Goal: Task Accomplishment & Management: Manage account settings

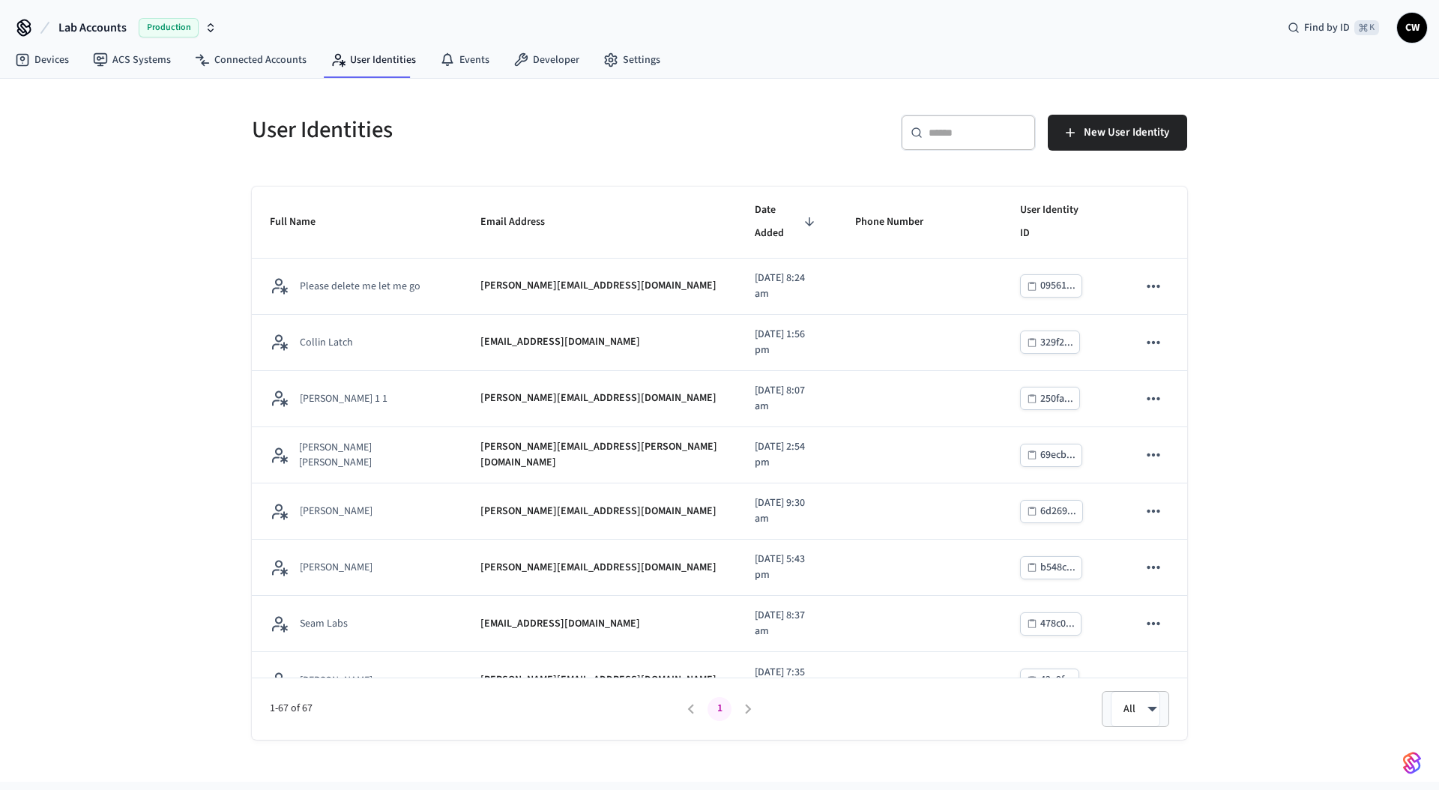
click at [73, 29] on span "Lab Accounts" at bounding box center [92, 28] width 68 height 18
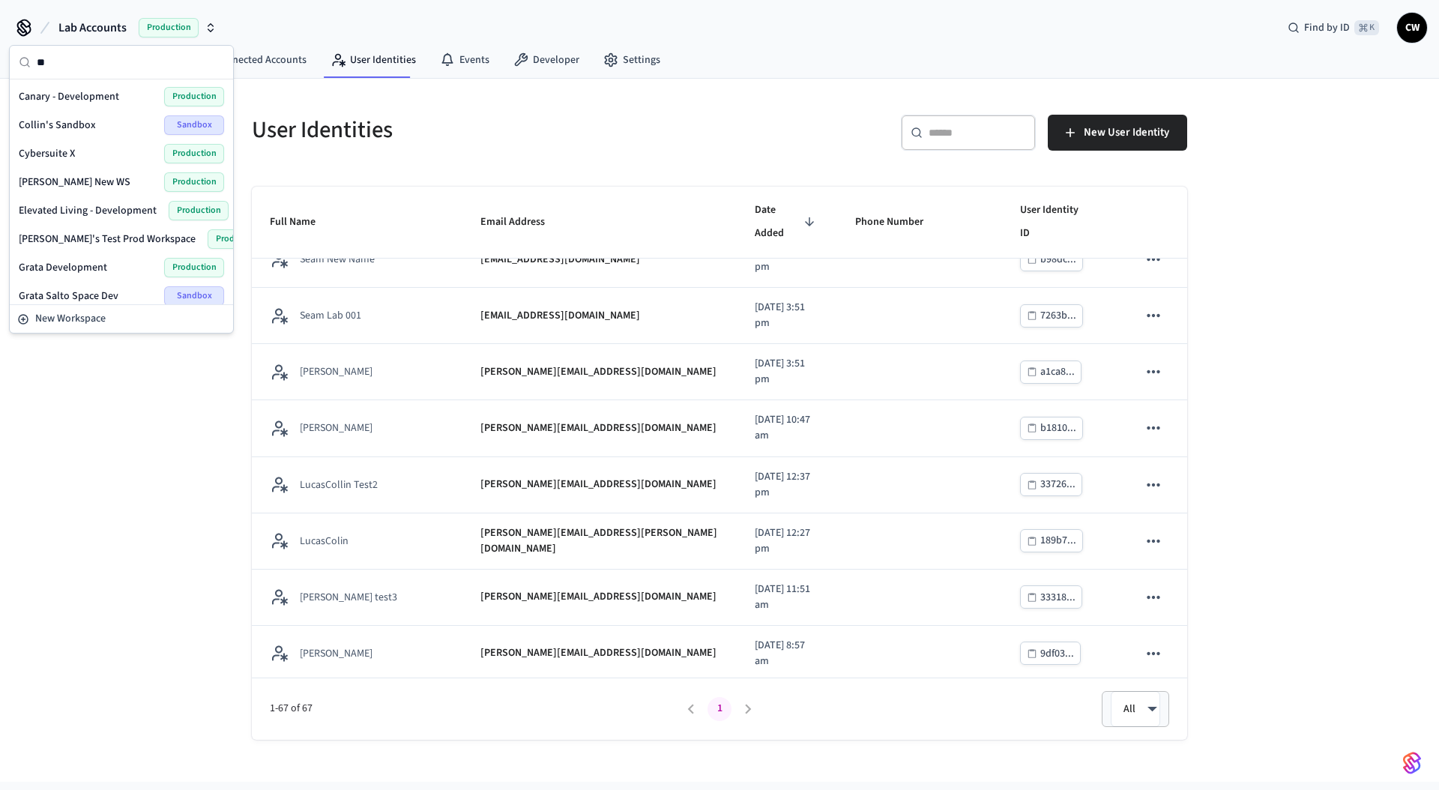
type input "*"
click at [152, 400] on div "User Identities ​ ​ New User Identity Full Name Email Address Date Added Phone …" at bounding box center [719, 430] width 1439 height 703
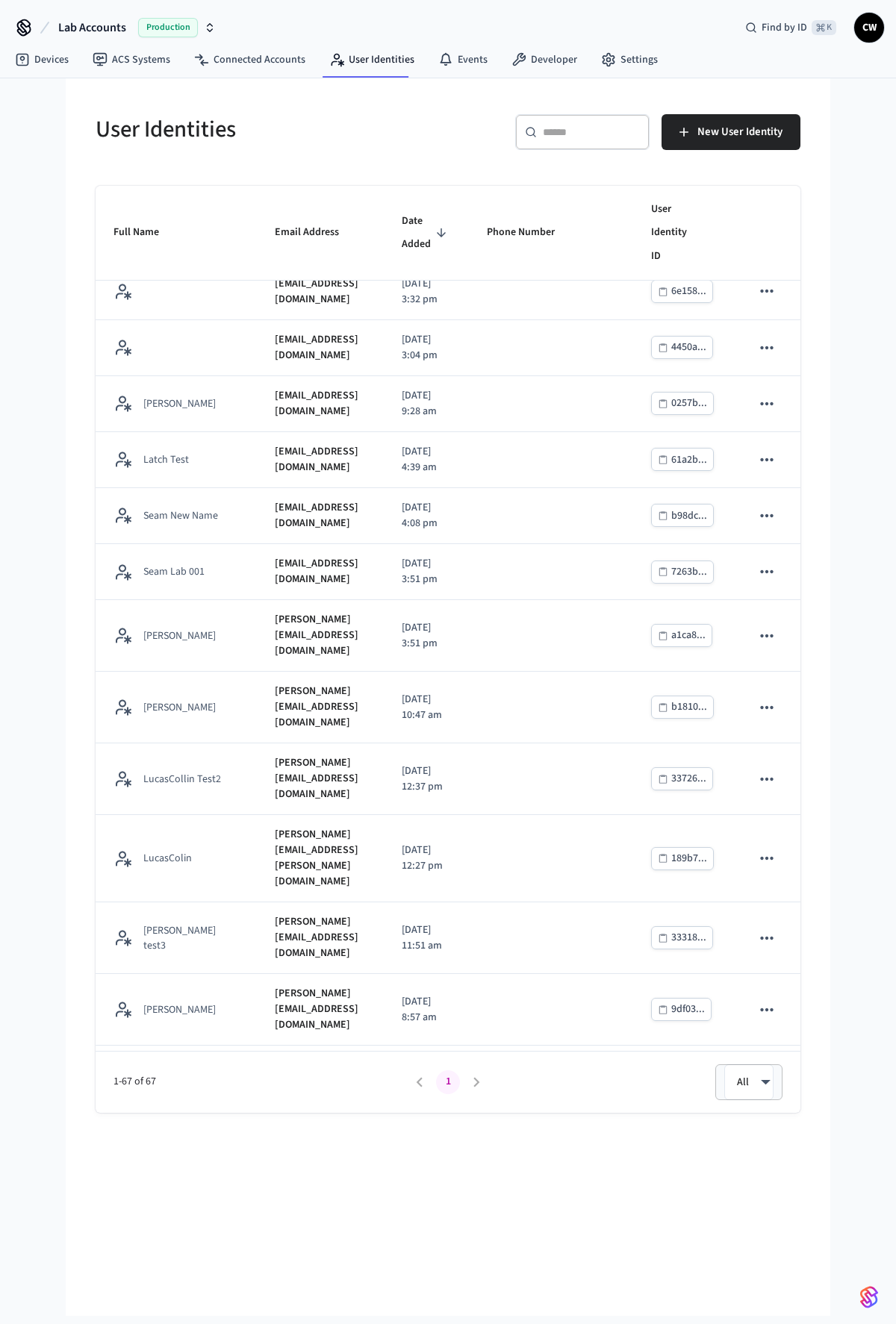
scroll to position [1918, 0]
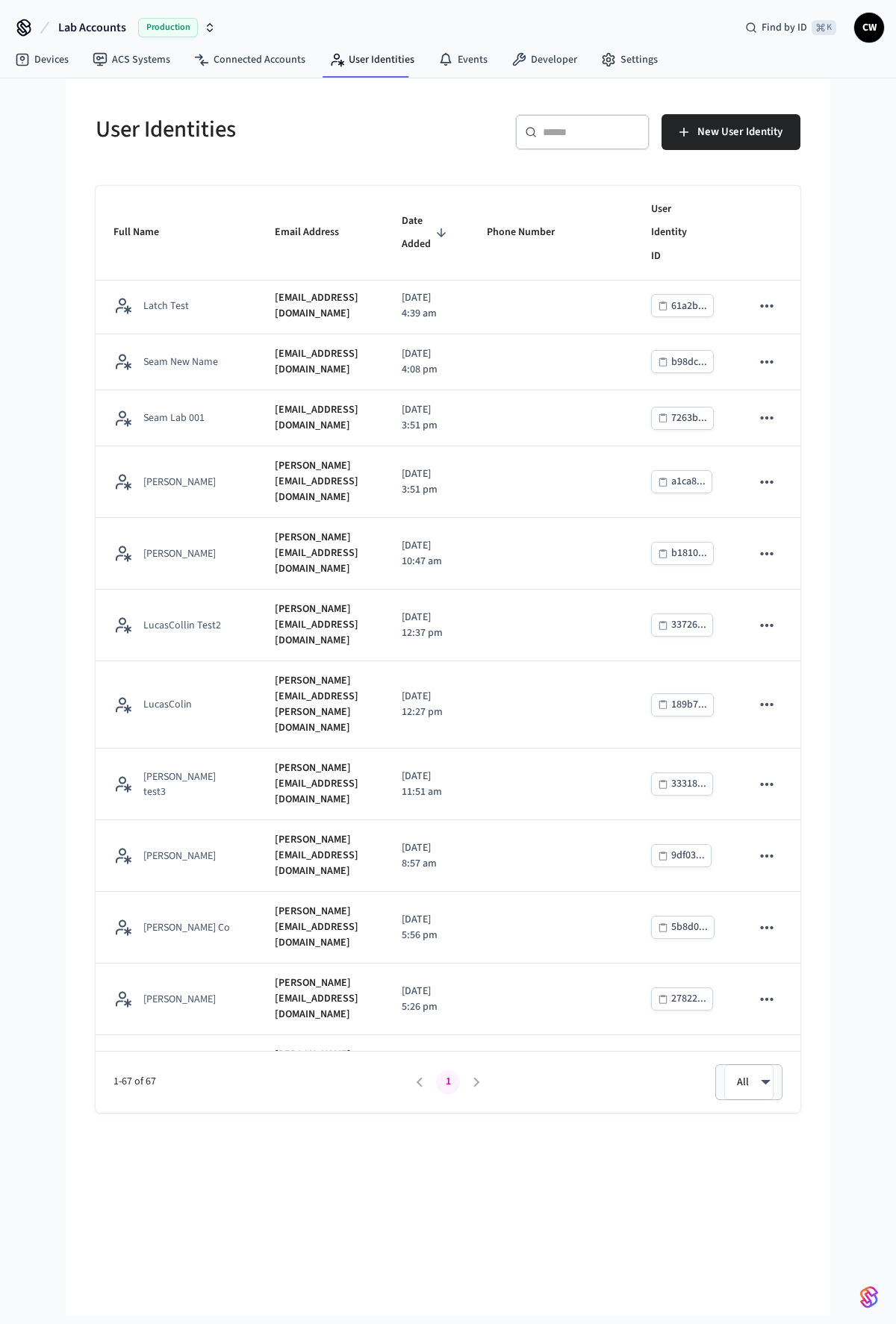
click at [373, 138] on h5 "User Identities" at bounding box center [267, 129] width 343 height 31
click at [202, 131] on h5 "User Identities" at bounding box center [267, 129] width 343 height 31
click at [178, 130] on h5 "User Identities" at bounding box center [267, 129] width 343 height 31
click at [170, 134] on h5 "User Identities" at bounding box center [267, 129] width 343 height 31
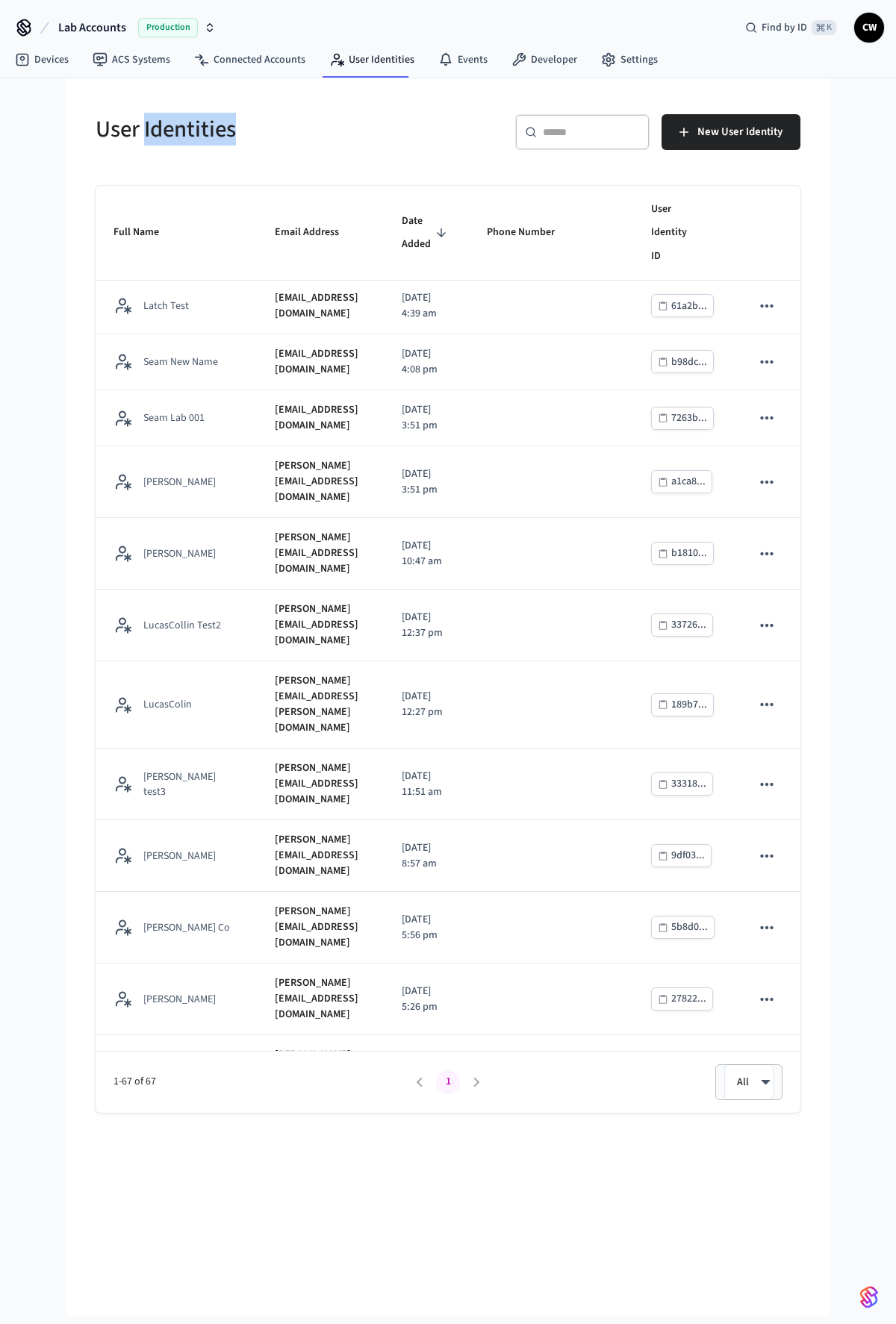
click at [170, 134] on h5 "User Identities" at bounding box center [267, 129] width 343 height 31
click at [185, 134] on h5 "User Identities" at bounding box center [267, 129] width 343 height 31
drag, startPoint x: 261, startPoint y: 136, endPoint x: 90, endPoint y: 132, distance: 171.0
click at [90, 132] on div "User Identities" at bounding box center [258, 129] width 361 height 66
click at [89, 133] on div "User Identities" at bounding box center [258, 129] width 361 height 66
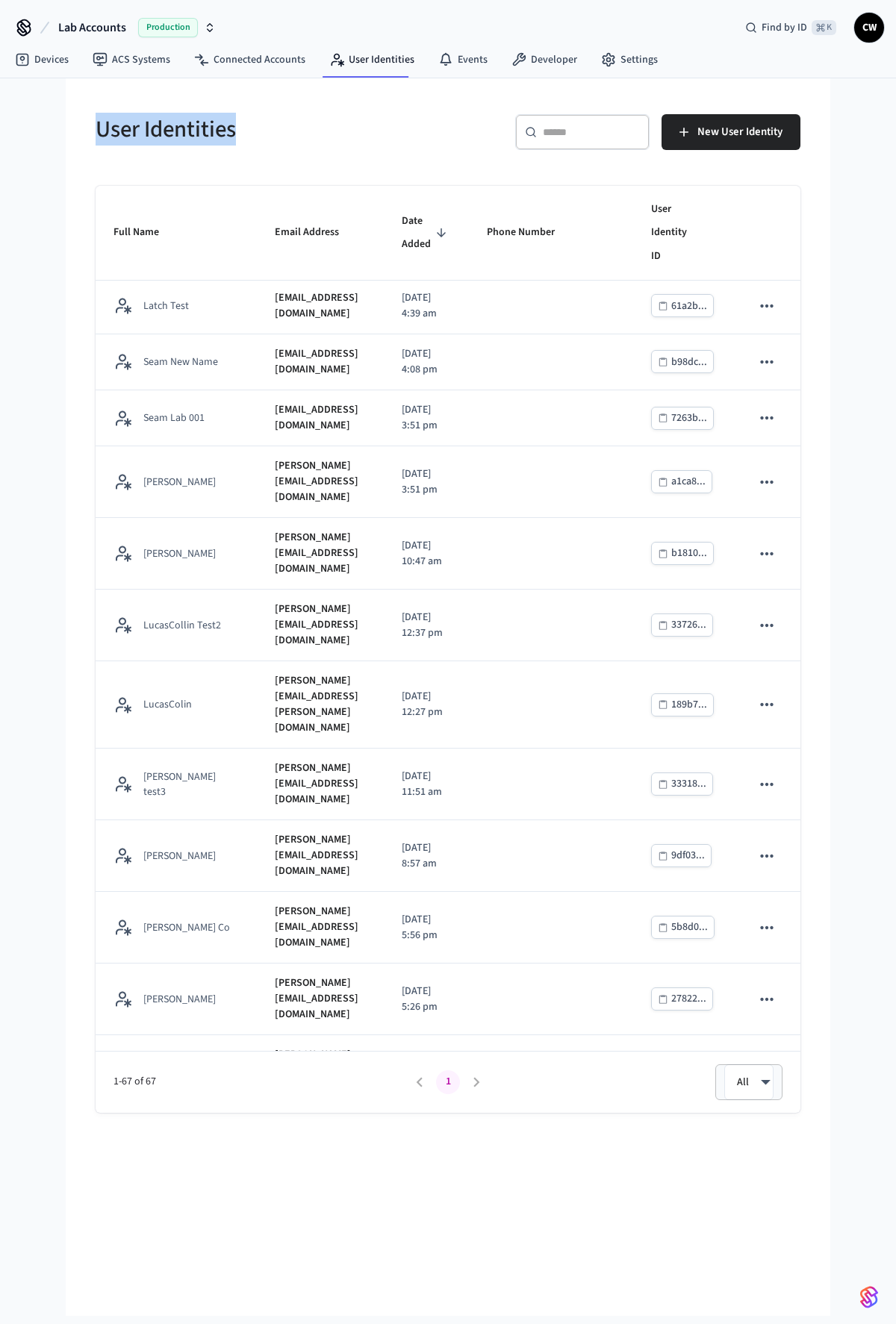
drag, startPoint x: 97, startPoint y: 129, endPoint x: 314, endPoint y: 132, distance: 217.0
click at [314, 132] on h5 "User Identities" at bounding box center [267, 129] width 343 height 31
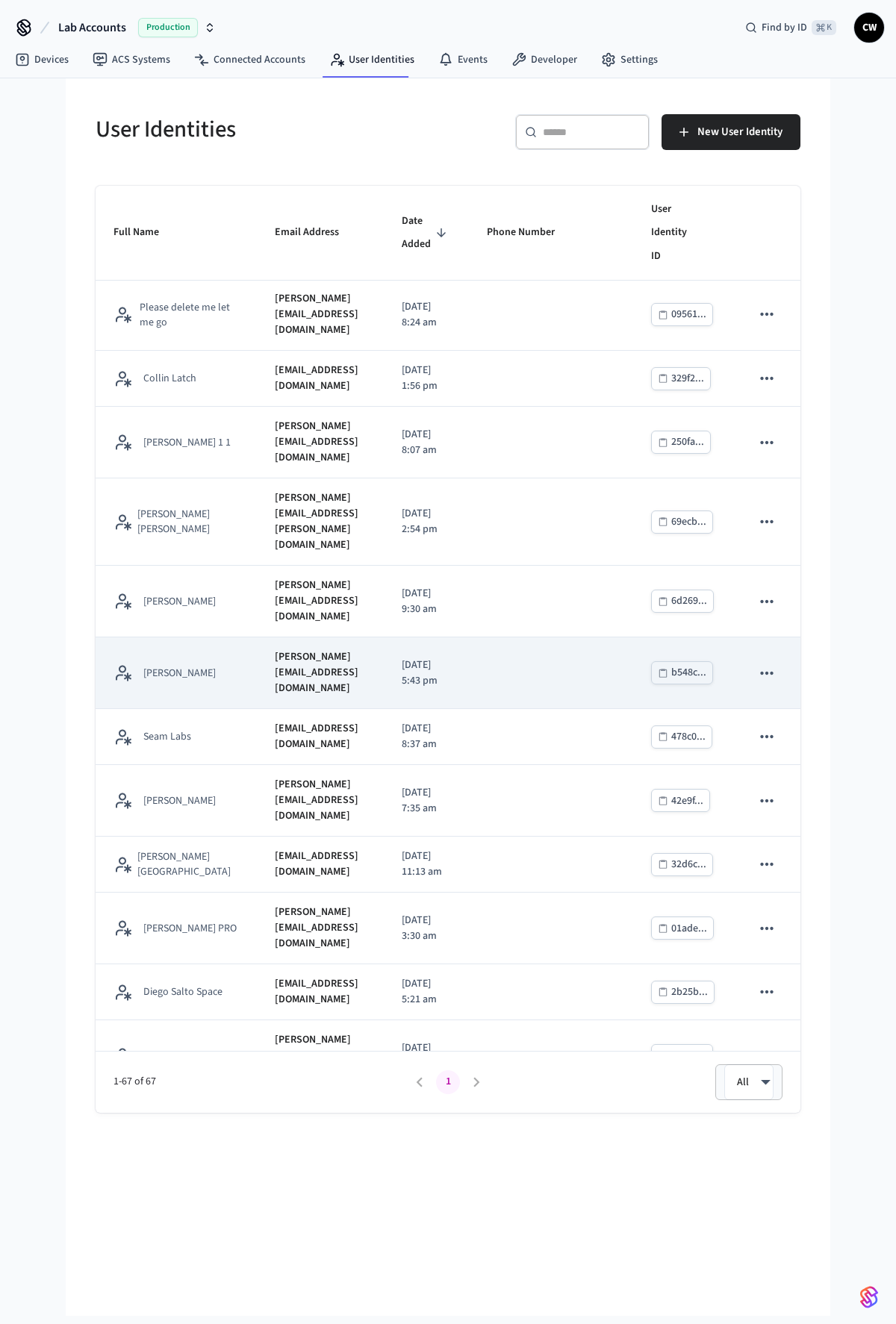
scroll to position [0, 0]
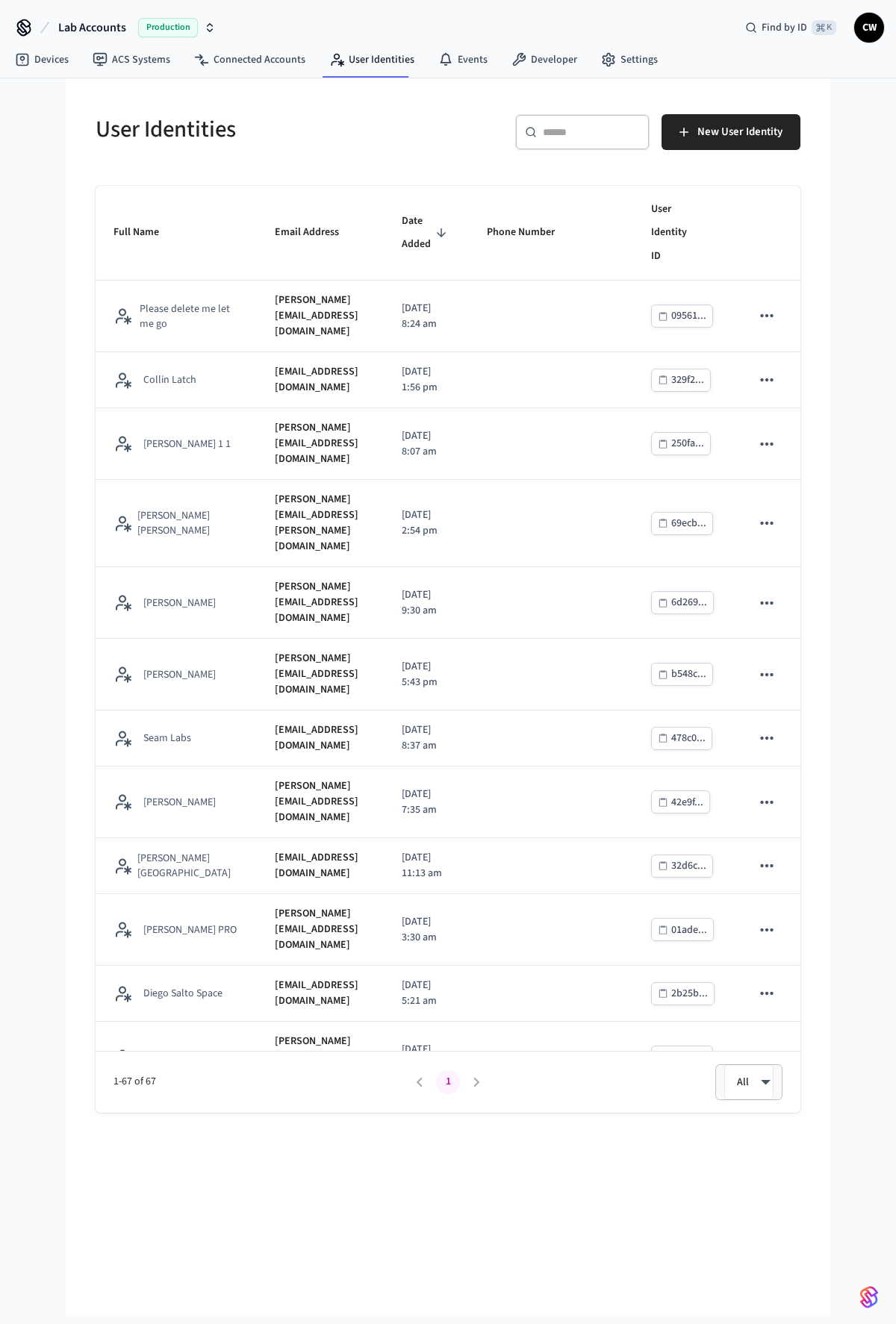
click at [217, 132] on h5 "User Identities" at bounding box center [267, 129] width 343 height 31
click at [126, 129] on h5 "User Identities" at bounding box center [267, 129] width 343 height 31
click at [198, 124] on h5 "User Identities" at bounding box center [267, 129] width 343 height 31
click at [306, 129] on h5 "User Identities" at bounding box center [267, 129] width 343 height 31
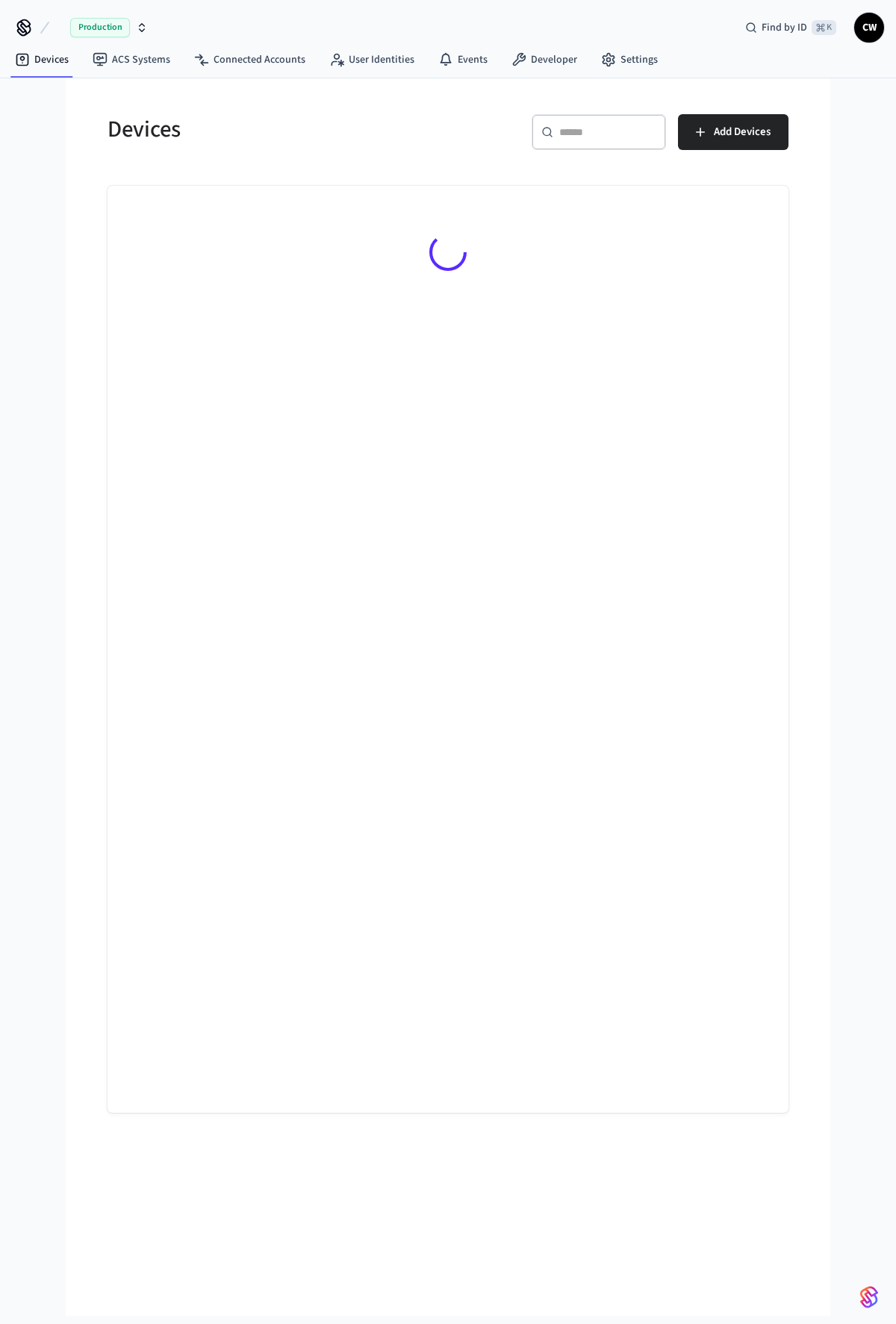
click at [98, 27] on span "Production" at bounding box center [100, 27] width 60 height 19
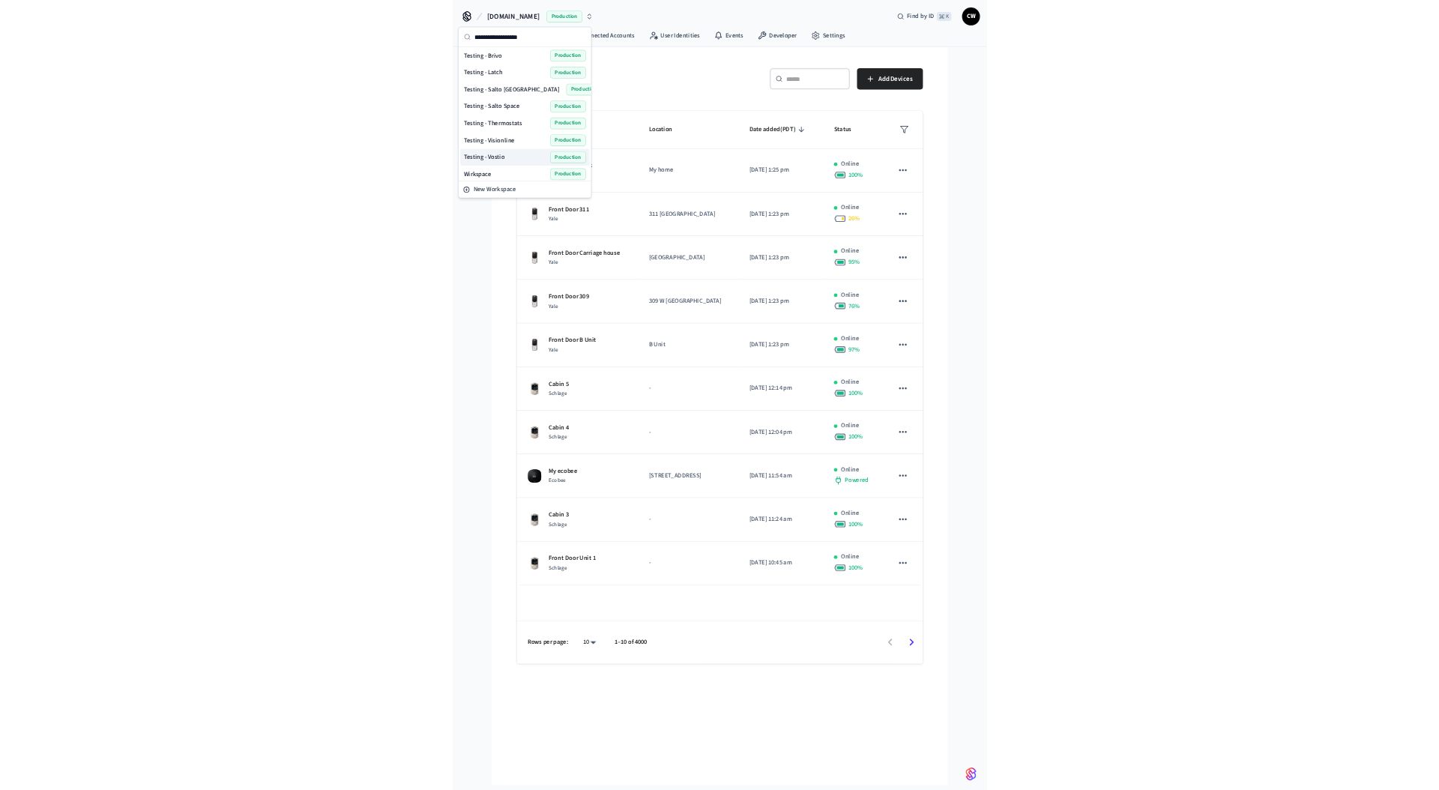
scroll to position [636, 0]
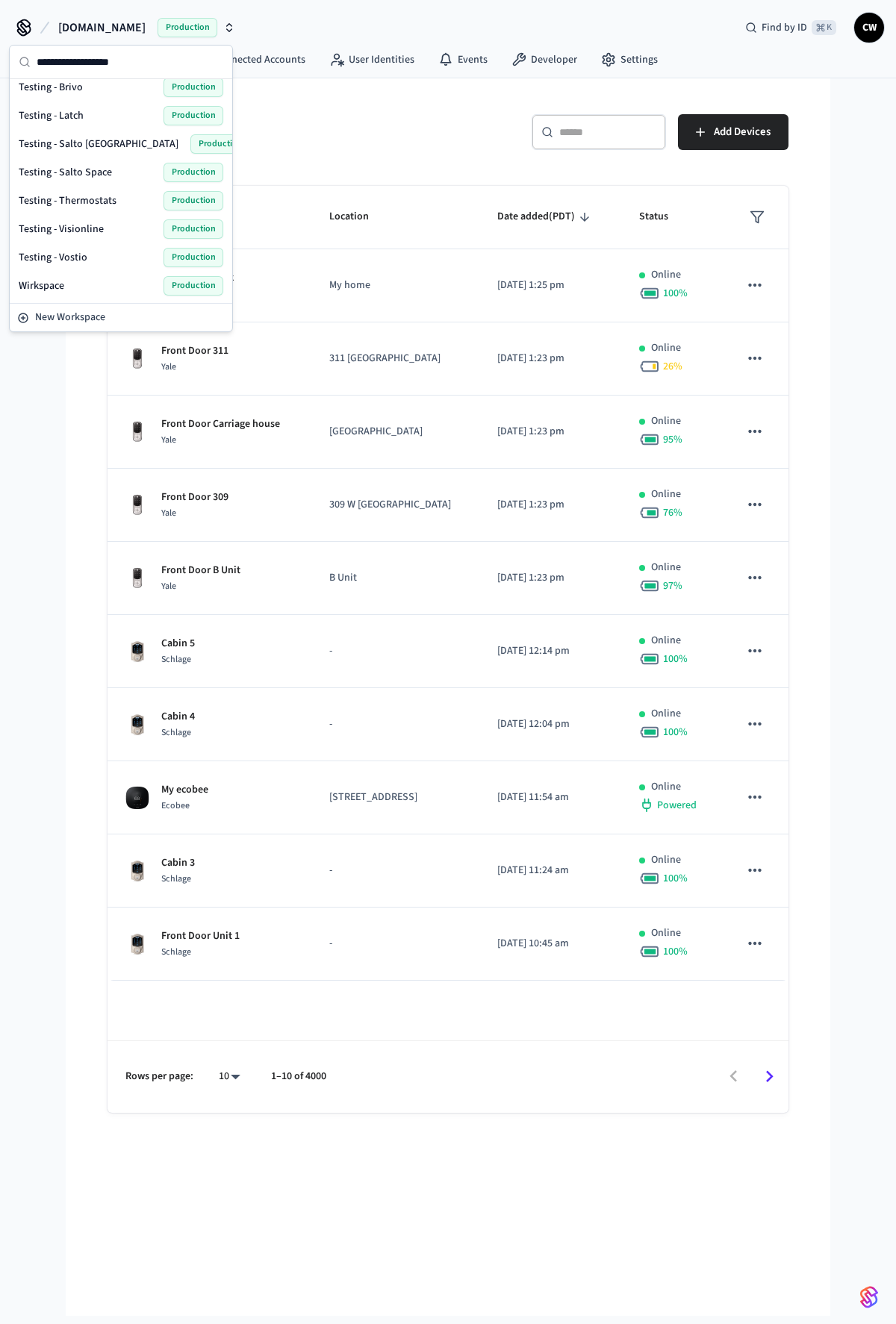
click at [88, 197] on span "Testing - Thermostats" at bounding box center [68, 200] width 98 height 15
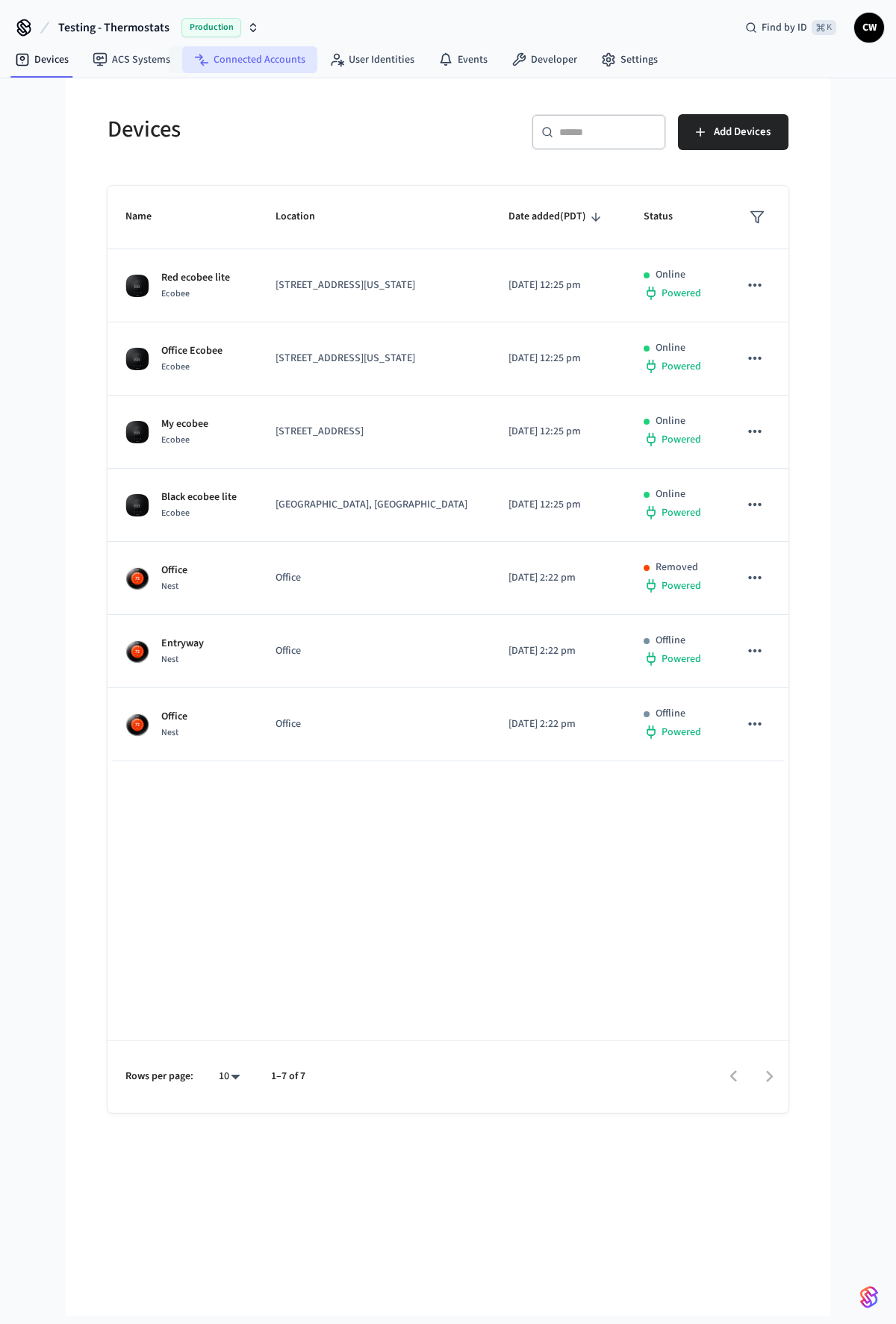
click at [232, 57] on link "Connected Accounts" at bounding box center [250, 59] width 135 height 27
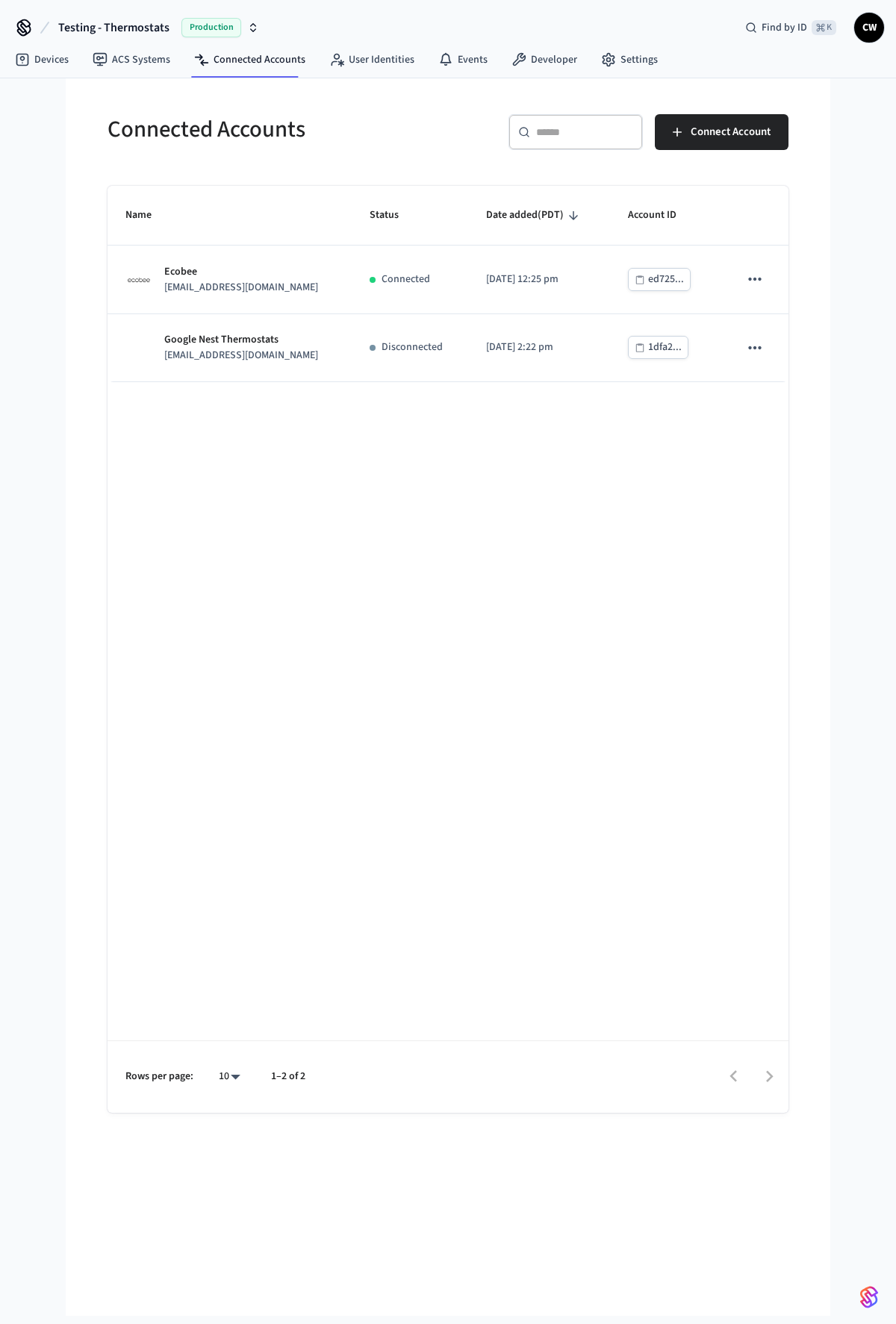
click at [248, 123] on h5 "Connected Accounts" at bounding box center [273, 129] width 332 height 31
click at [195, 124] on h5 "Connected Accounts" at bounding box center [273, 129] width 332 height 31
click at [112, 62] on link "ACS Systems" at bounding box center [131, 59] width 102 height 27
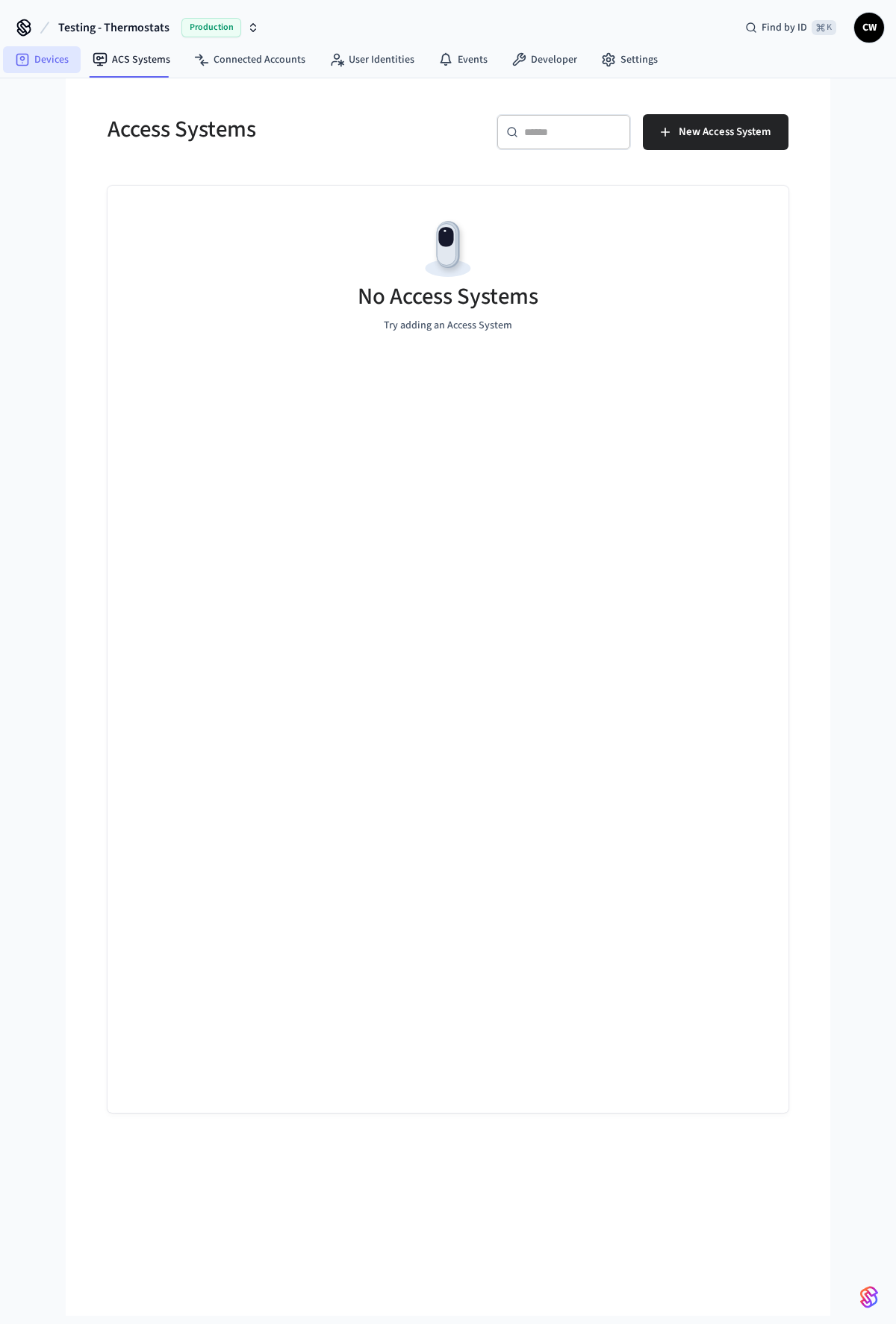
click at [31, 55] on link "Devices" at bounding box center [42, 59] width 78 height 27
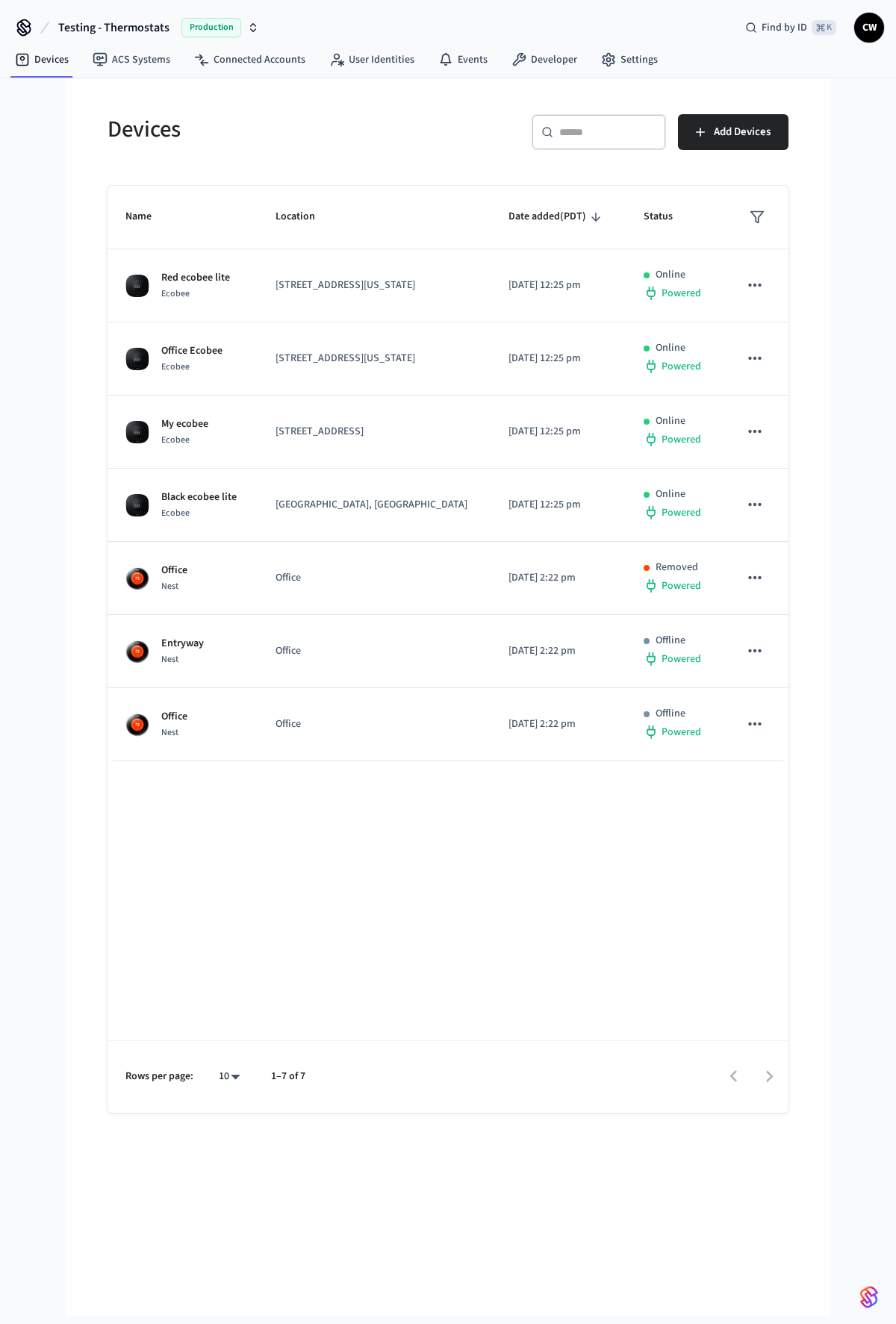
click at [167, 34] on span "Testing - Thermostats" at bounding box center [113, 28] width 112 height 18
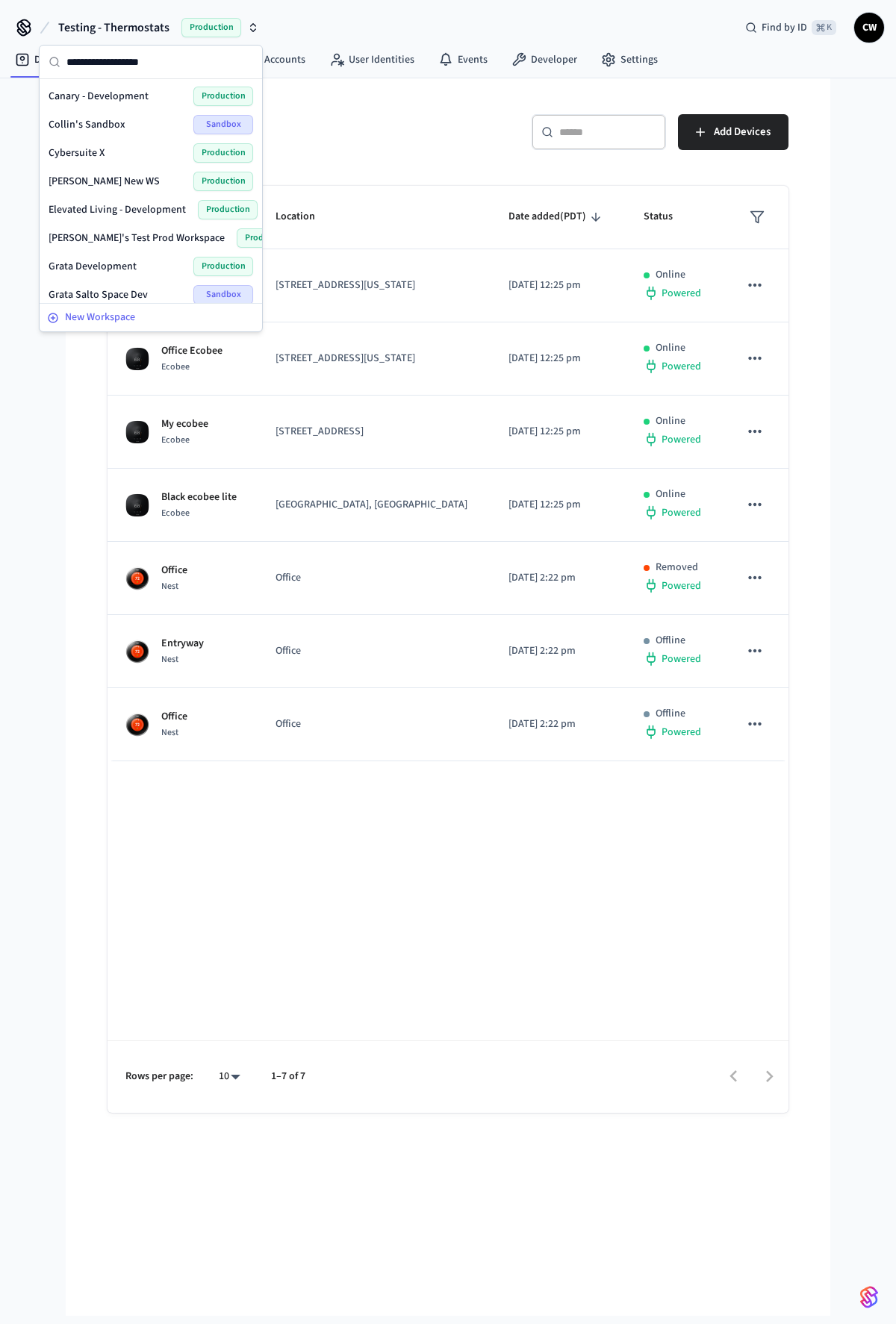
click at [100, 316] on span "New Workspace" at bounding box center [100, 318] width 70 height 16
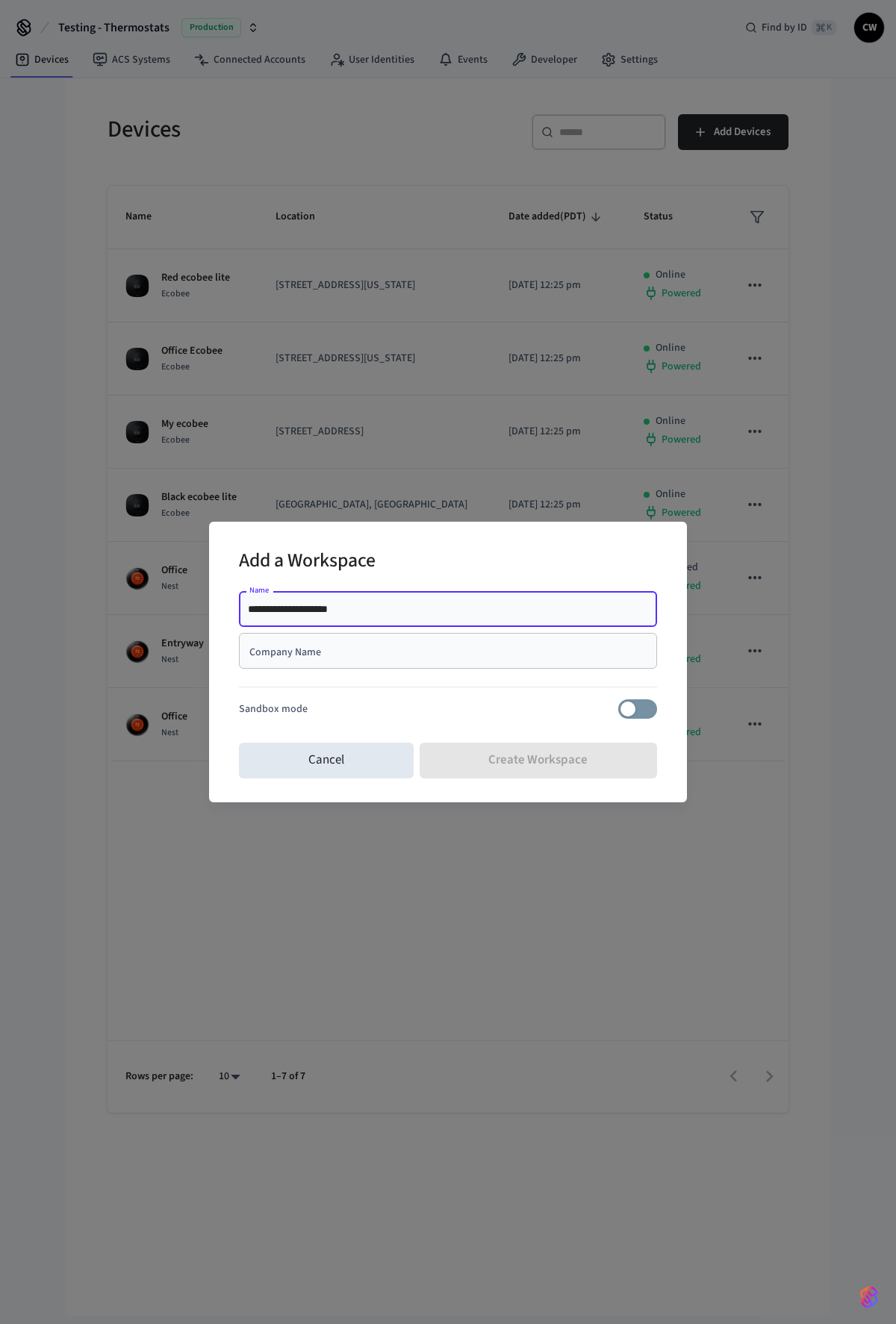
type input "**********"
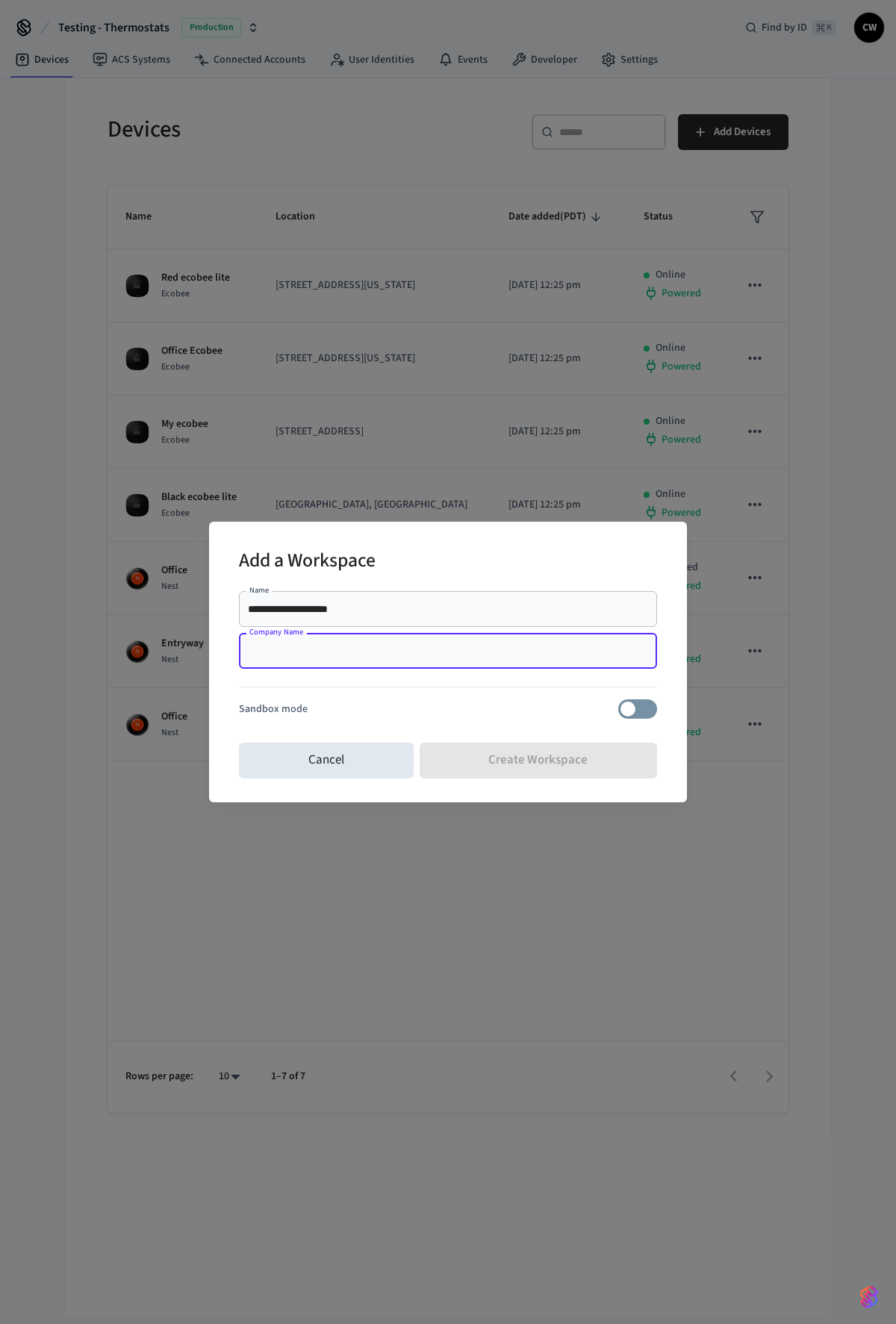
click at [386, 646] on input "Company Name" at bounding box center [448, 650] width 400 height 15
type input "****"
click at [545, 761] on button "Create Workspace" at bounding box center [538, 761] width 238 height 36
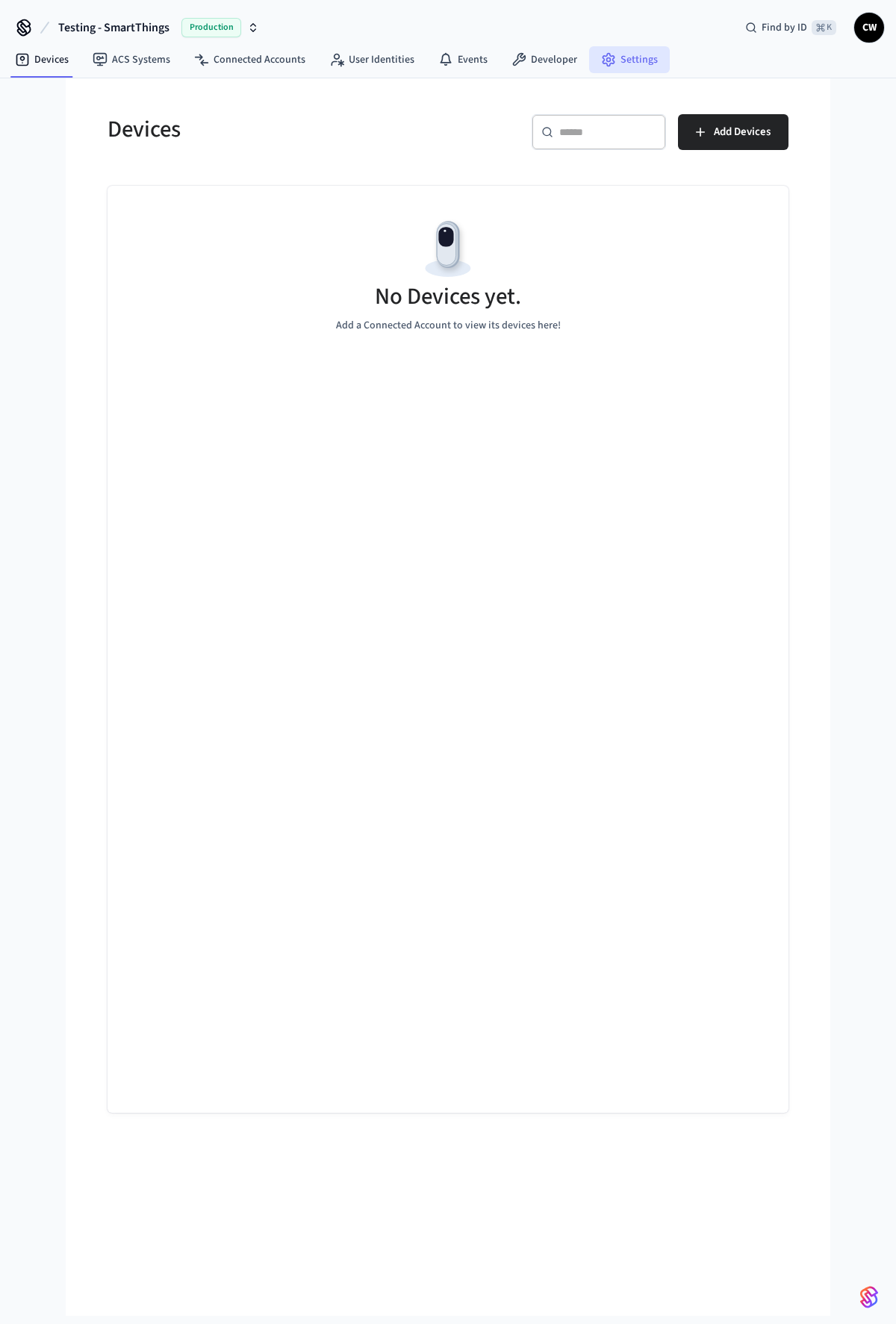
click at [651, 67] on link "Settings" at bounding box center [628, 59] width 81 height 27
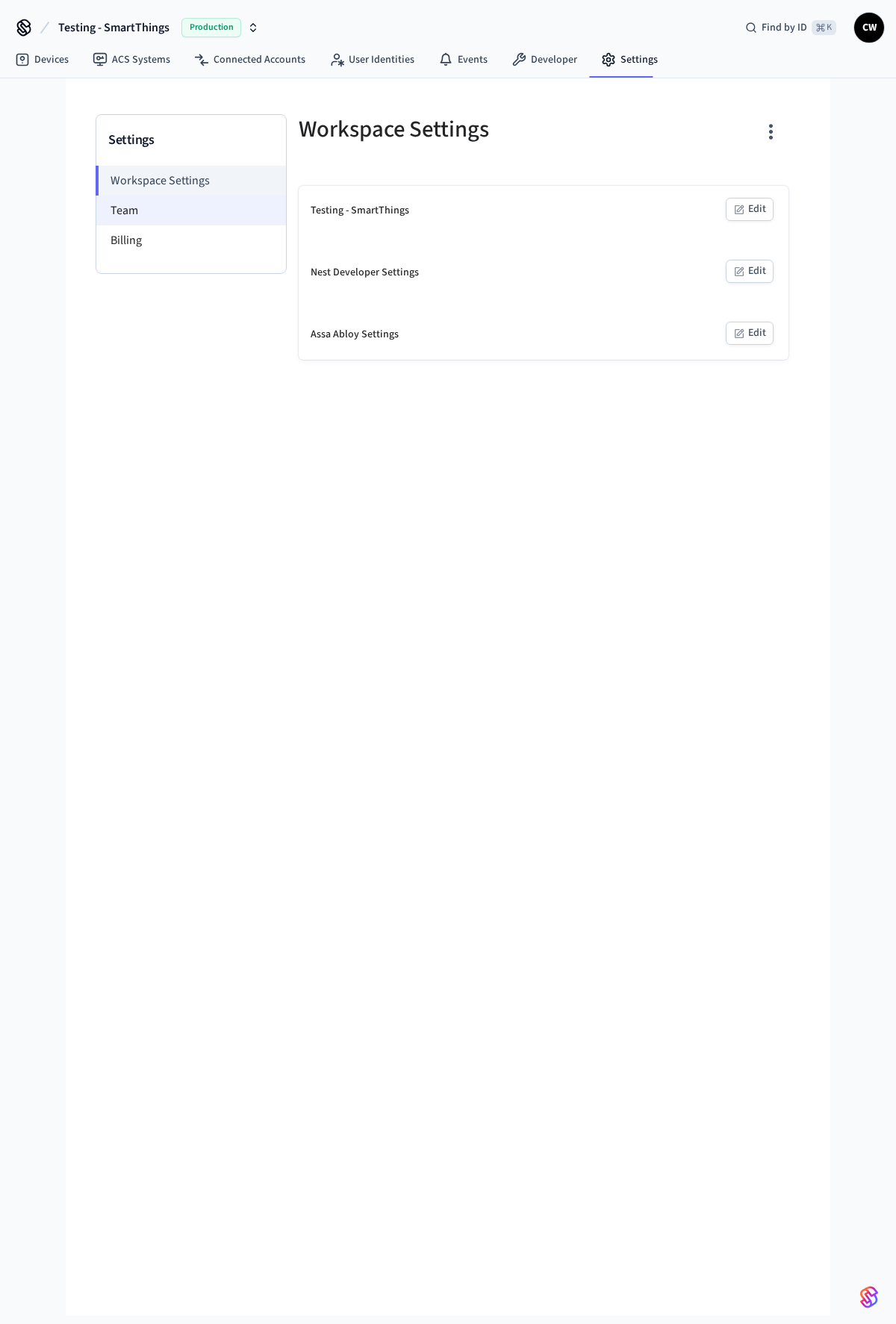
click at [173, 222] on li "Team" at bounding box center [191, 210] width 189 height 30
click at [160, 214] on li "Team" at bounding box center [191, 210] width 189 height 30
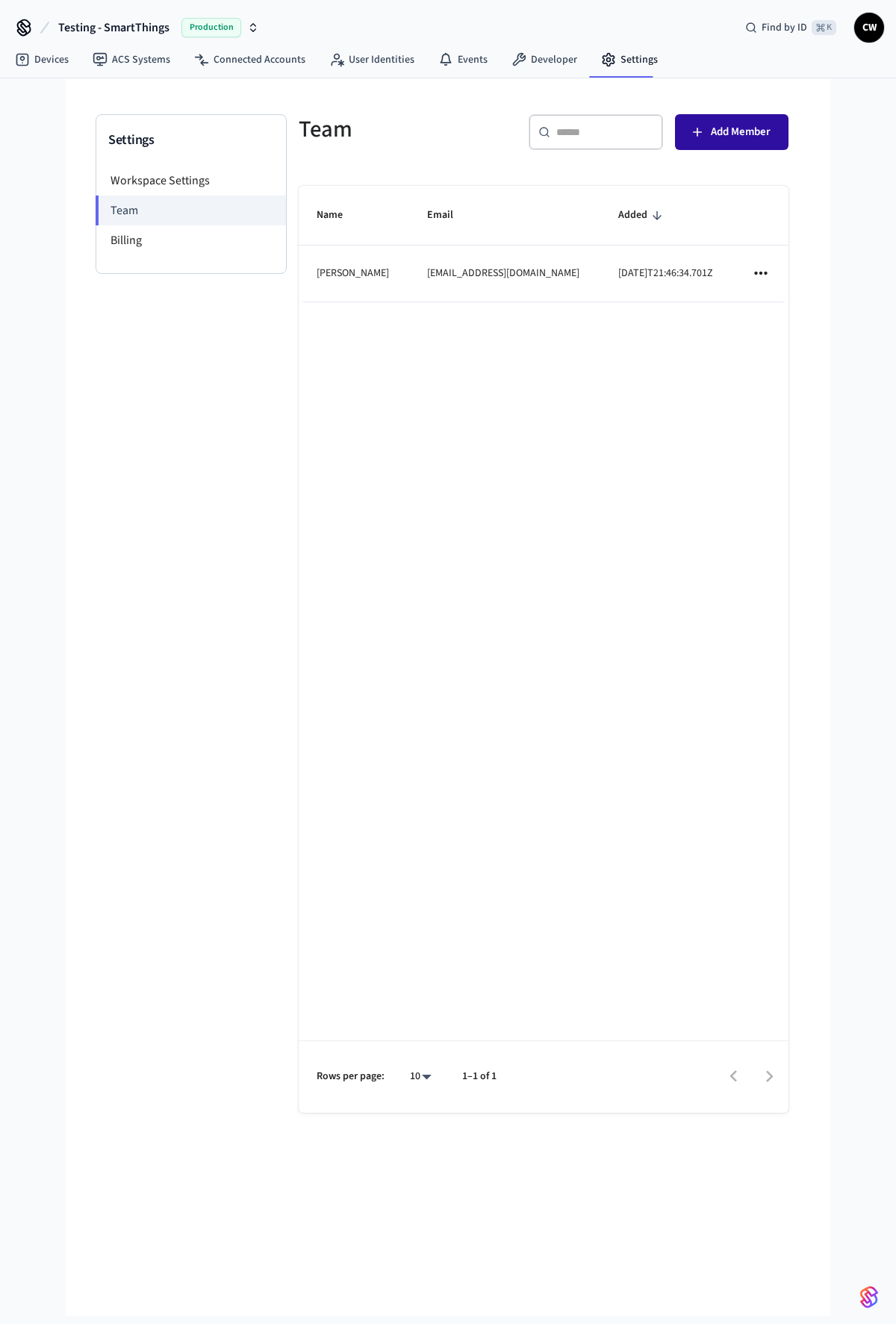
click at [745, 133] on span "Add Member" at bounding box center [741, 131] width 60 height 19
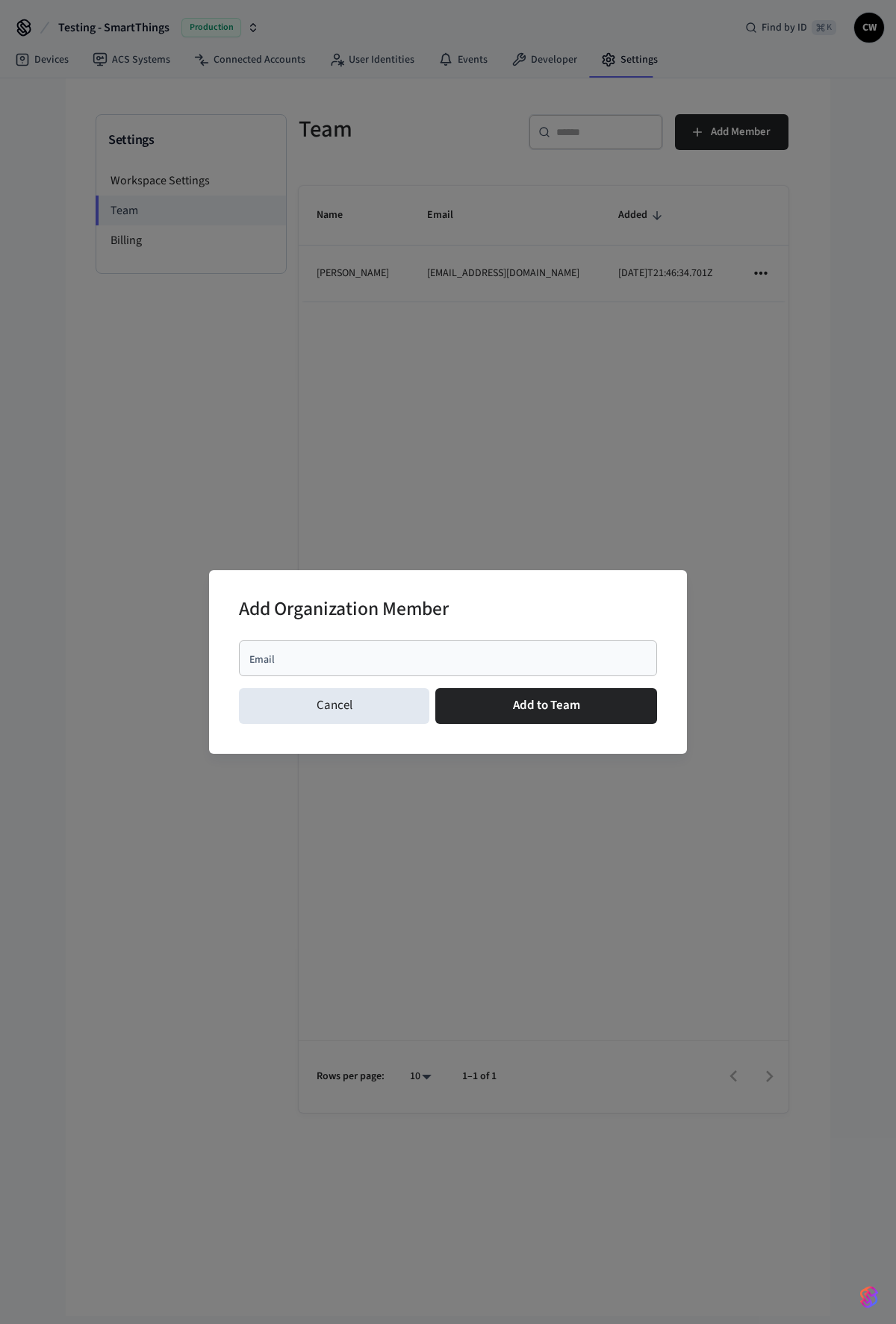
click at [443, 642] on div "Email" at bounding box center [448, 658] width 418 height 36
paste input "**********"
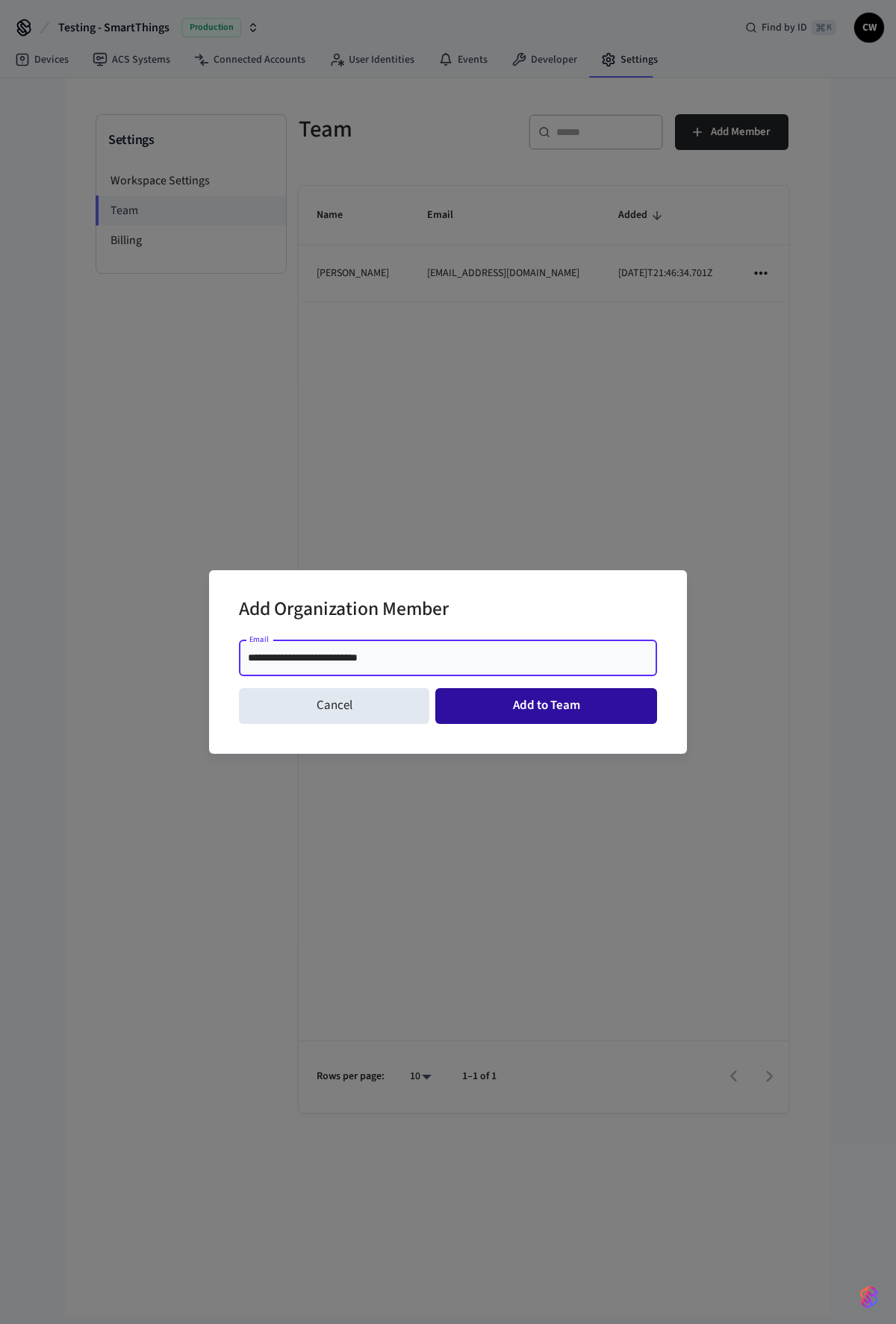
type input "**********"
click at [509, 702] on button "Add to Team" at bounding box center [546, 706] width 222 height 36
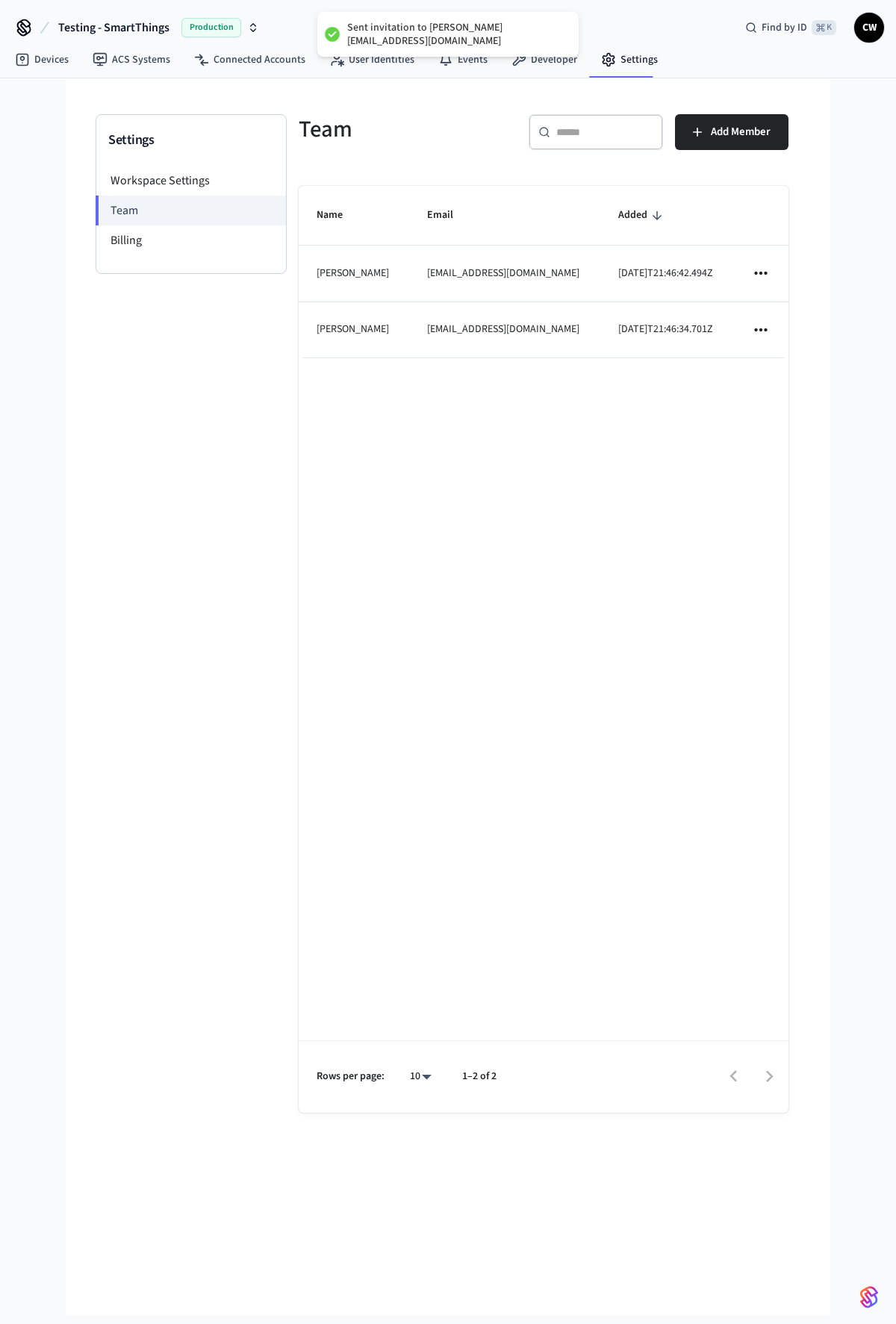
click at [478, 464] on div "Name Email Added Andrii Tymofieiev andrii.tymofieiev@getseam.com 2025-09-02T21:…" at bounding box center [544, 649] width 490 height 927
click at [234, 58] on link "Connected Accounts" at bounding box center [250, 59] width 135 height 27
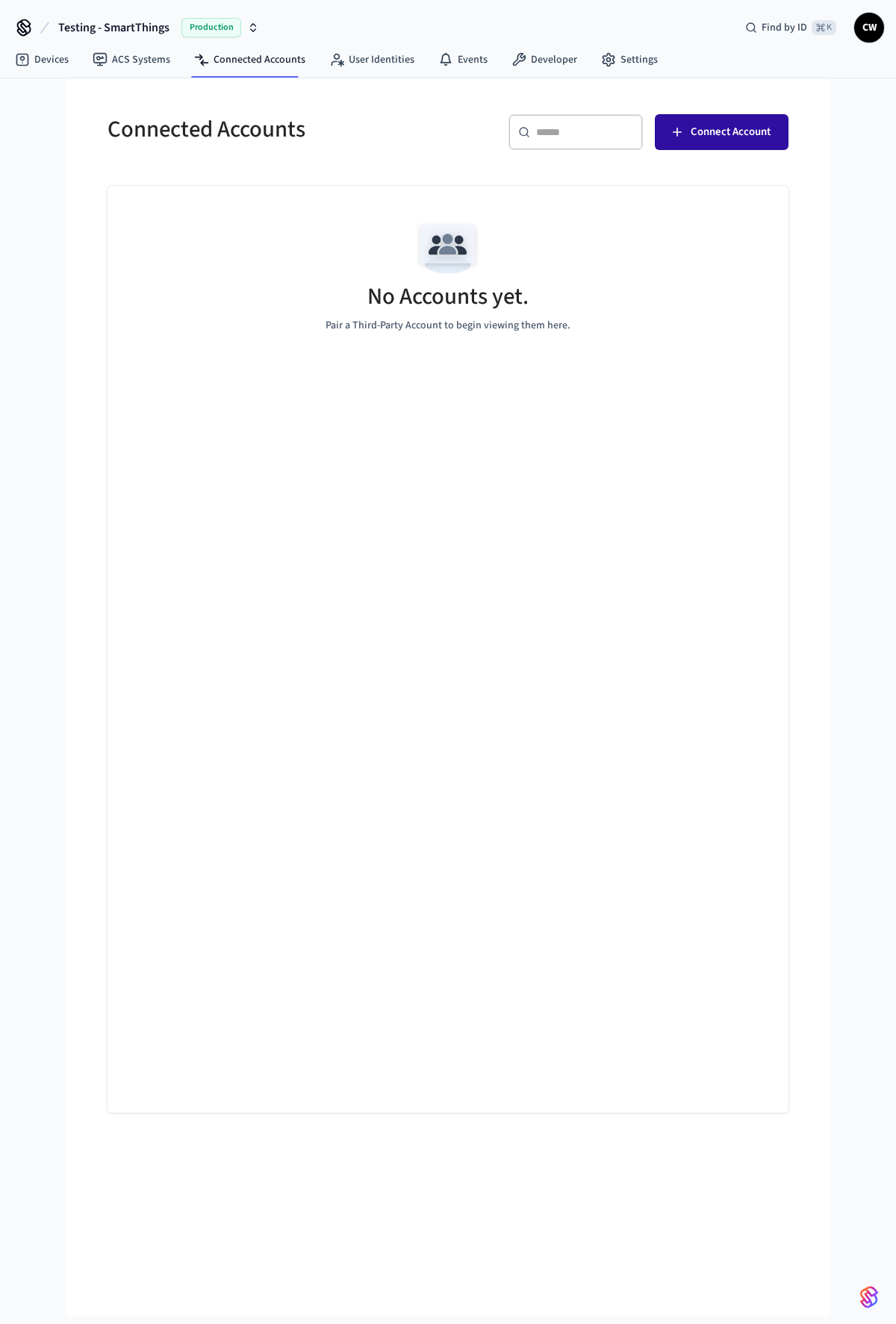
click at [726, 131] on span "Connect Account" at bounding box center [730, 131] width 80 height 19
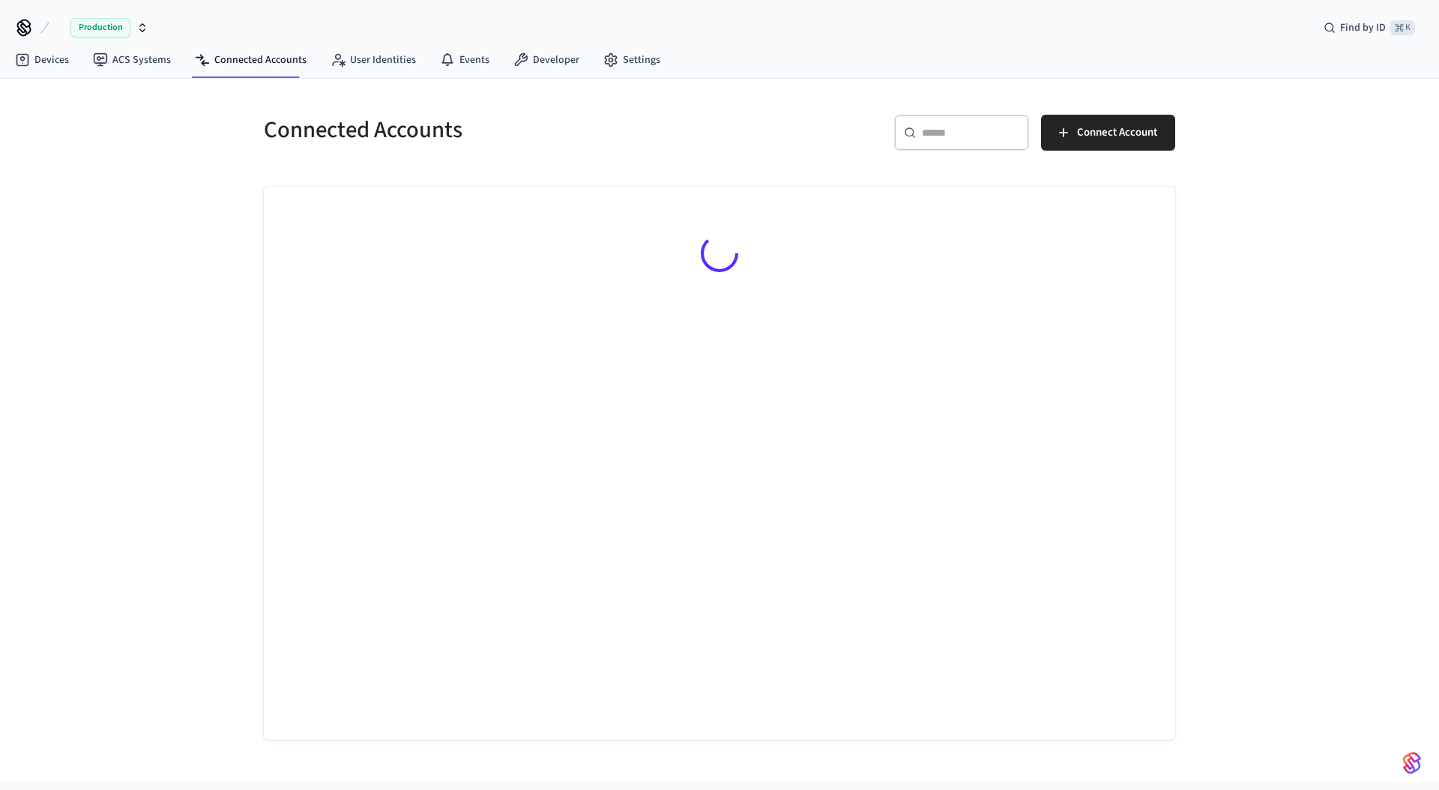
click at [189, 217] on div "Connected Accounts ​ ​ Connect Account" at bounding box center [719, 430] width 1439 height 703
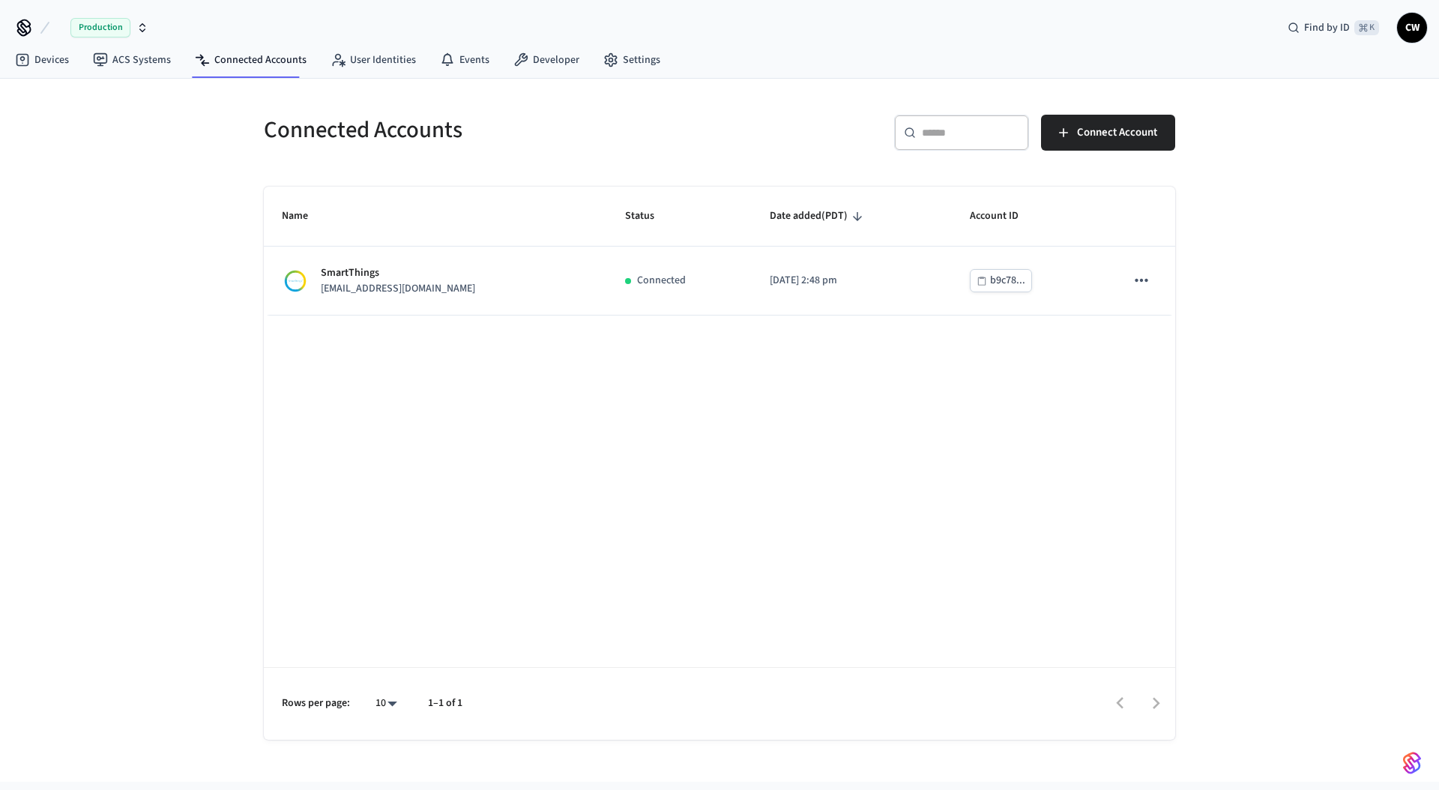
click at [121, 27] on span "Production" at bounding box center [100, 27] width 60 height 19
click at [124, 27] on span "Production" at bounding box center [100, 27] width 60 height 19
click at [165, 162] on div "Connected Accounts ​ ​ Connect Account Name Status Date added (PDT) Account ID …" at bounding box center [719, 430] width 1439 height 703
click at [291, 121] on h5 "Connected Accounts" at bounding box center [487, 130] width 447 height 31
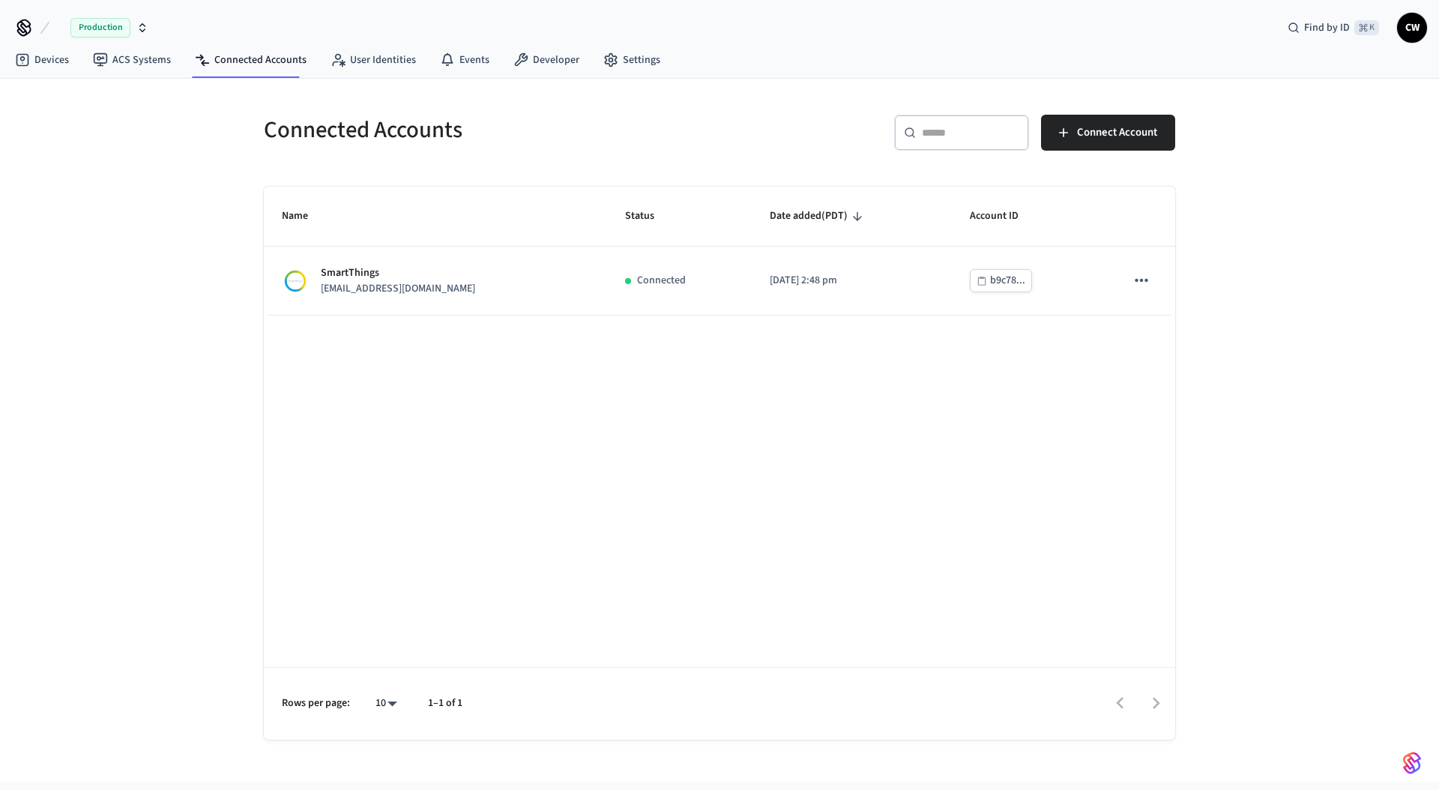
click at [324, 139] on h5 "Connected Accounts" at bounding box center [487, 130] width 447 height 31
click at [443, 128] on h5 "Connected Accounts" at bounding box center [487, 130] width 447 height 31
click at [403, 117] on h5 "Connected Accounts" at bounding box center [487, 130] width 447 height 31
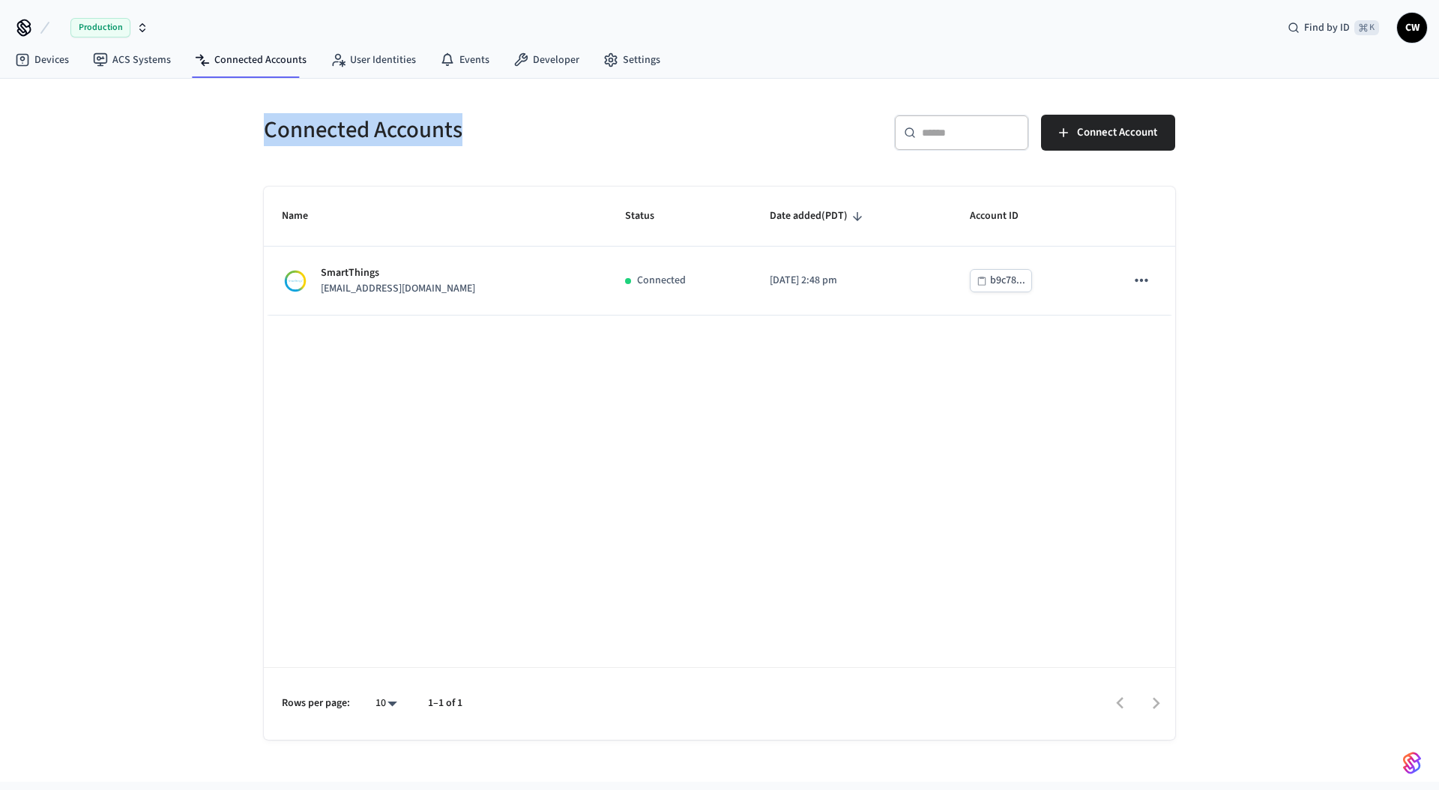
drag, startPoint x: 319, startPoint y: 131, endPoint x: 540, endPoint y: 138, distance: 221.3
click at [540, 138] on h5 "Connected Accounts" at bounding box center [487, 130] width 447 height 31
drag, startPoint x: 502, startPoint y: 136, endPoint x: 223, endPoint y: 126, distance: 278.3
click at [223, 126] on div "Connected Accounts ​ ​ Connect Account Name Status Date added (PDT) Account ID …" at bounding box center [719, 430] width 1439 height 703
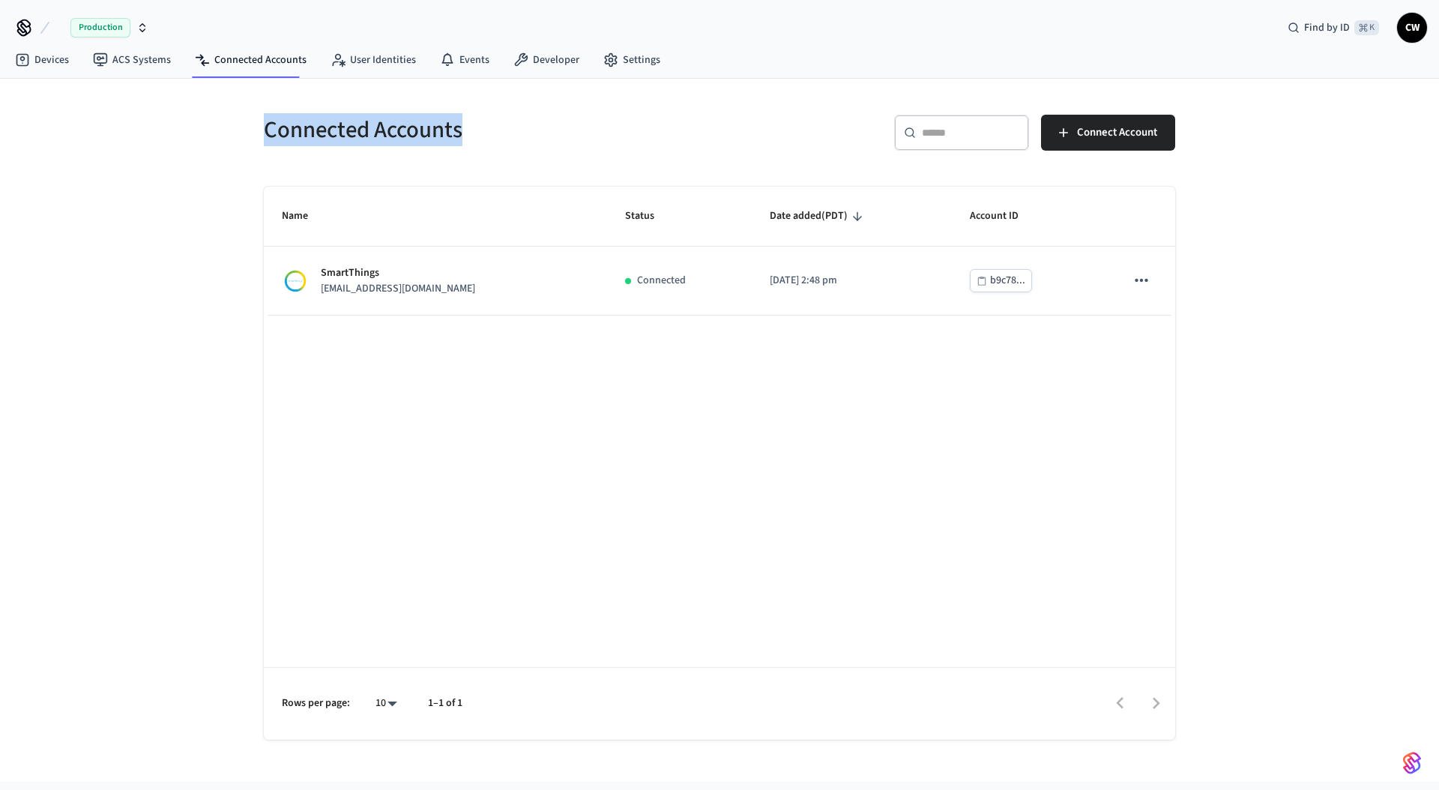
click at [223, 126] on div "Connected Accounts ​ ​ Connect Account Name Status Date added (PDT) Account ID …" at bounding box center [719, 430] width 1439 height 703
click at [60, 55] on link "Devices" at bounding box center [42, 59] width 78 height 27
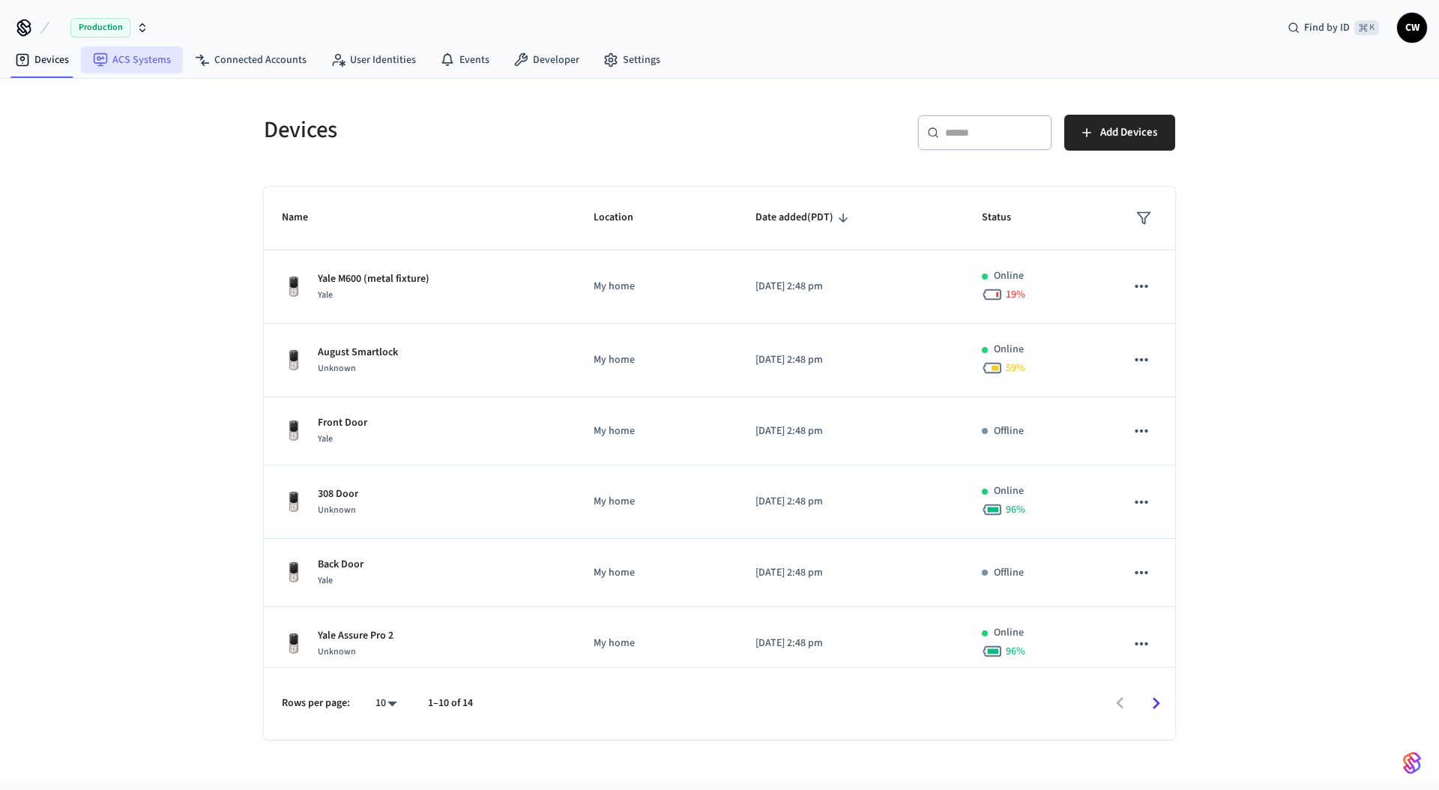
click at [163, 67] on link "ACS Systems" at bounding box center [132, 59] width 102 height 27
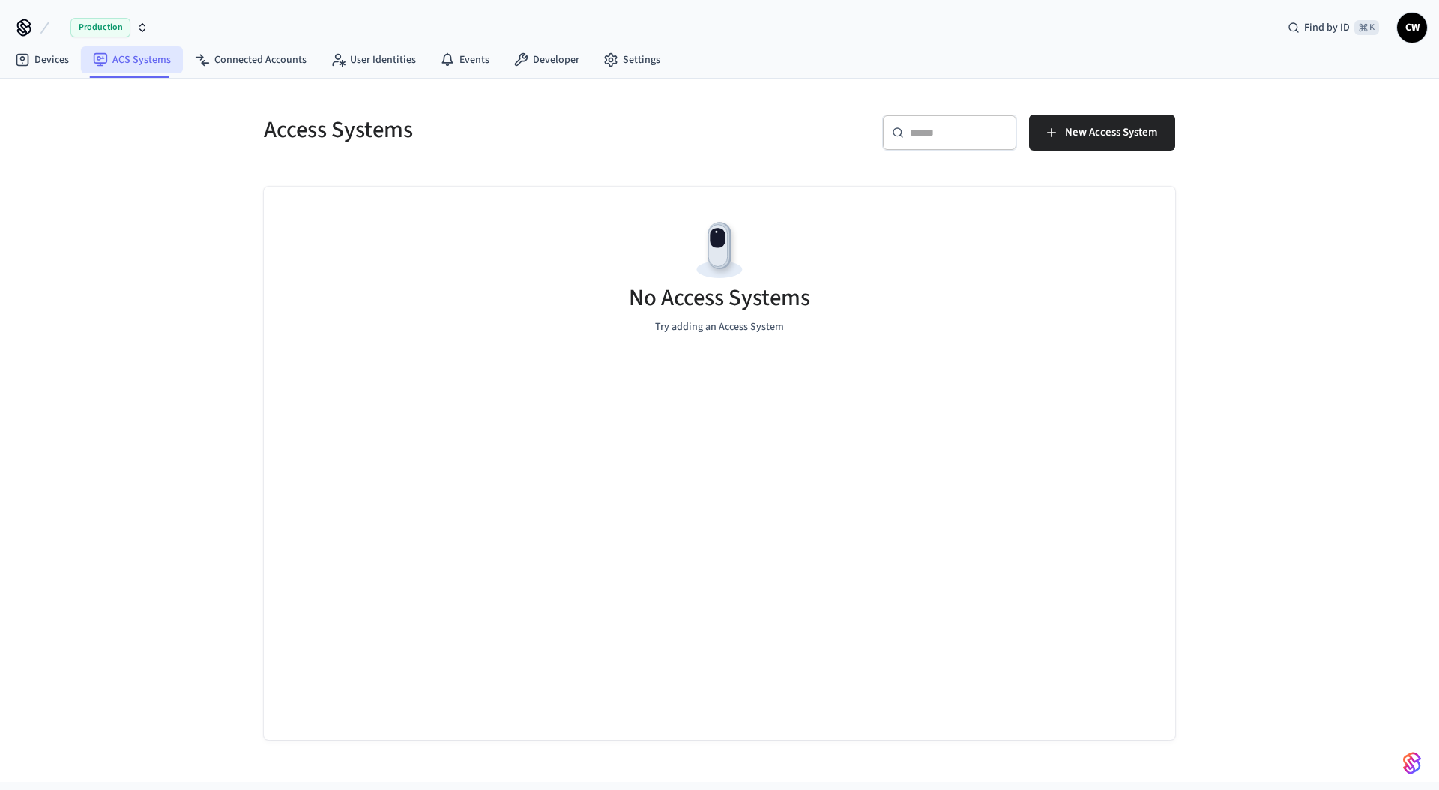
click at [85, 59] on link "ACS Systems" at bounding box center [132, 59] width 102 height 27
click at [52, 62] on link "Devices" at bounding box center [42, 59] width 78 height 27
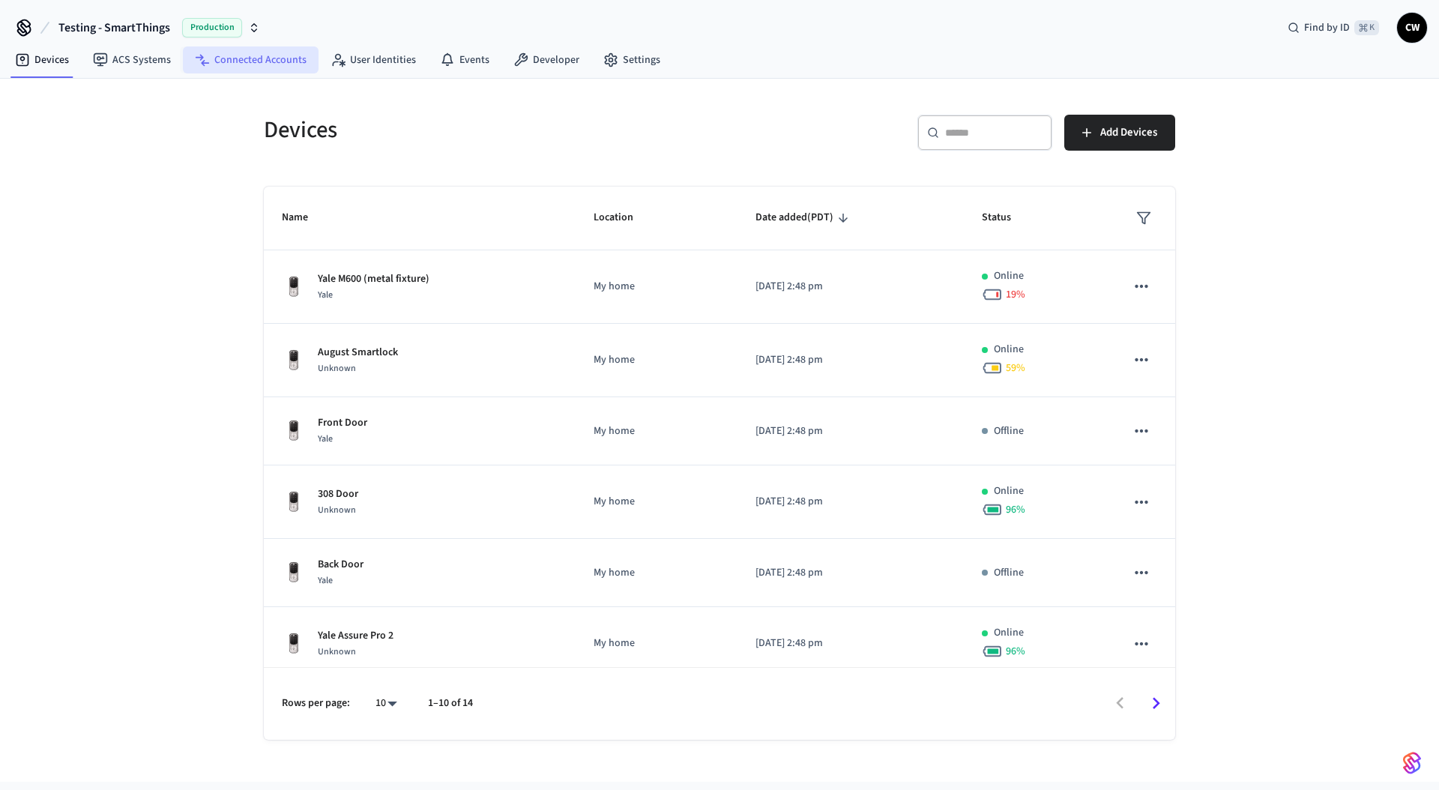
click at [232, 64] on link "Connected Accounts" at bounding box center [251, 59] width 136 height 27
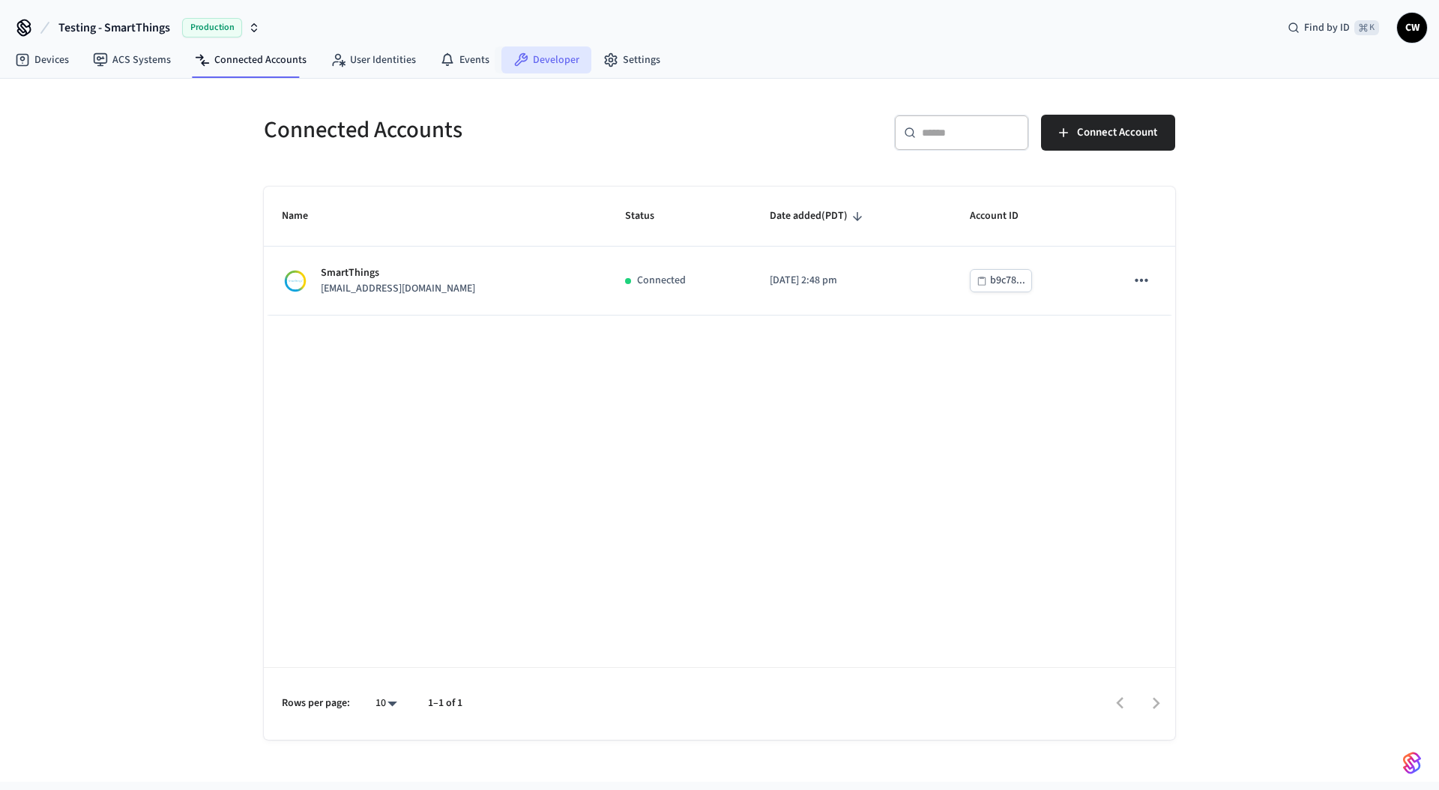
click at [538, 64] on link "Developer" at bounding box center [547, 59] width 90 height 27
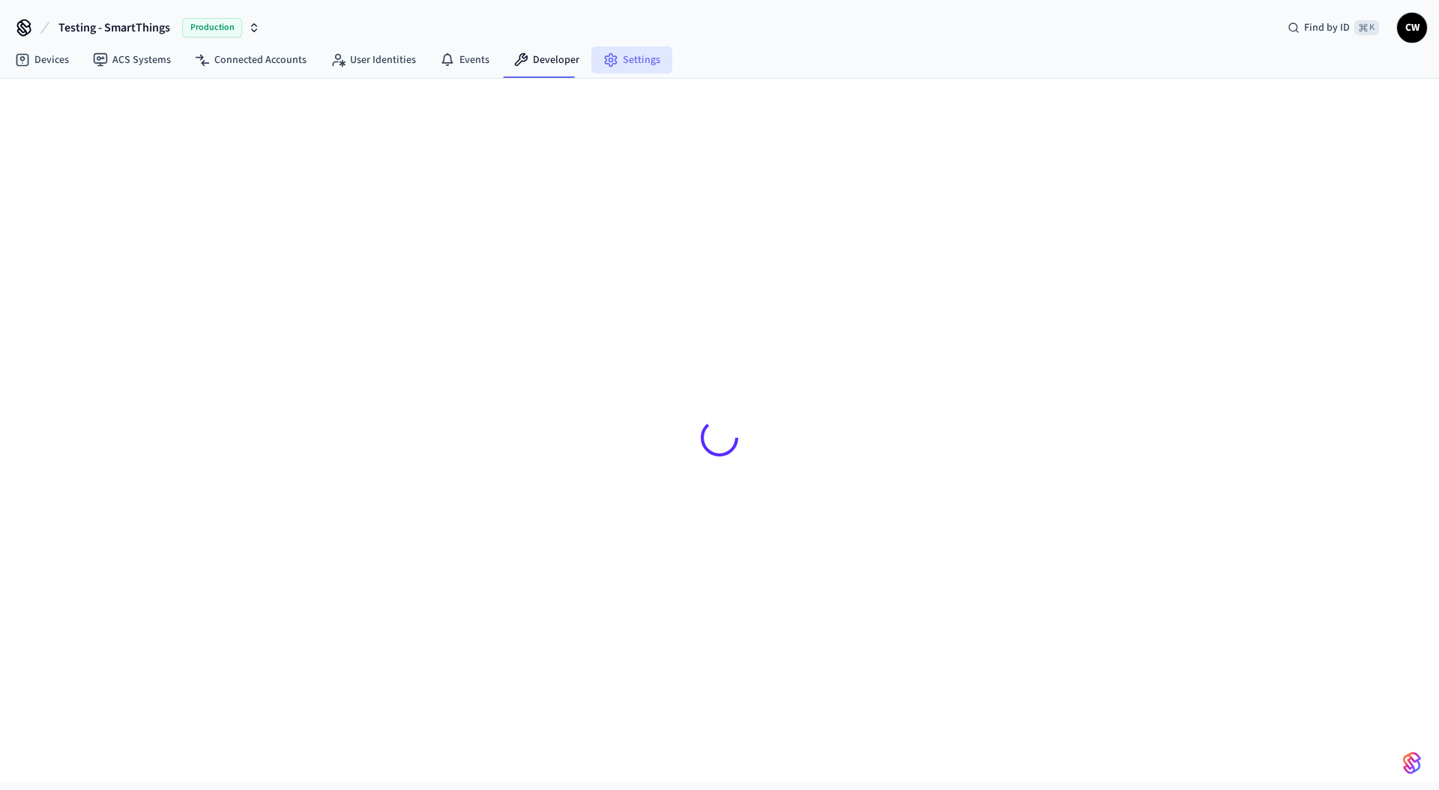
click at [612, 64] on link "Settings" at bounding box center [631, 59] width 81 height 27
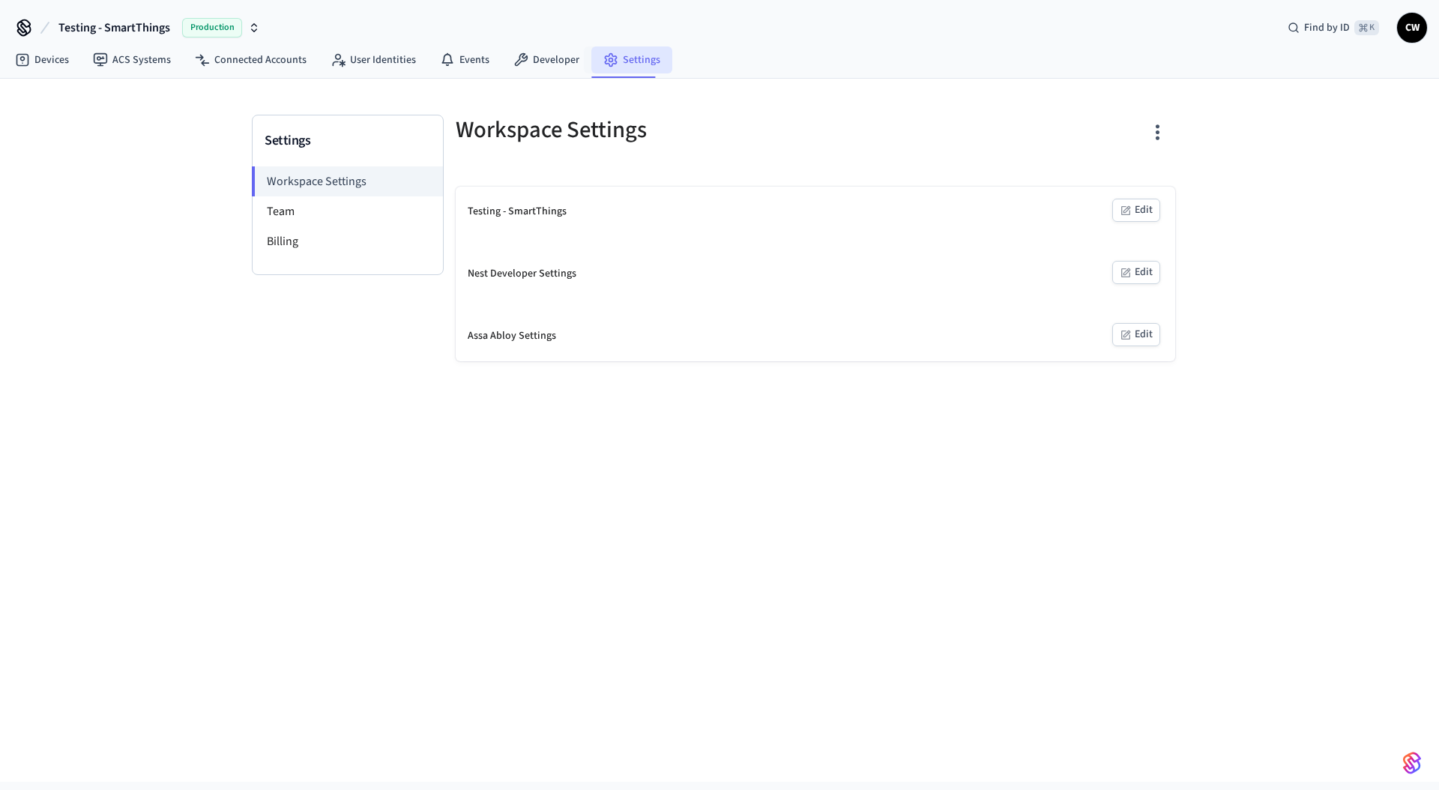
click at [633, 67] on link "Settings" at bounding box center [631, 59] width 81 height 27
click at [346, 210] on li "Team" at bounding box center [348, 211] width 190 height 30
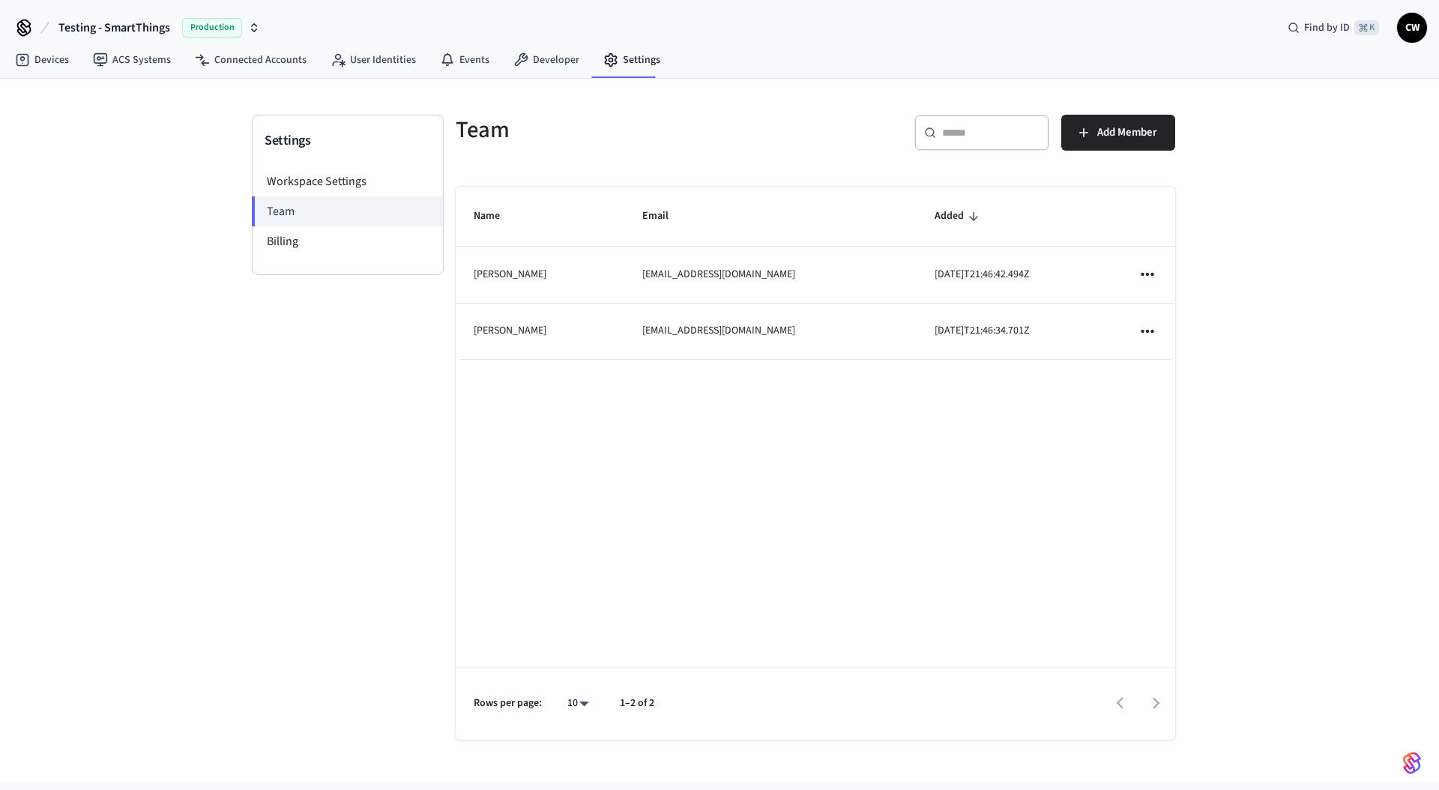
click at [157, 316] on div "Settings Workspace Settings Team Billing Team ​ ​ Add Member Name Email Added A…" at bounding box center [719, 430] width 1439 height 703
click at [120, 23] on span "Testing - SmartThings" at bounding box center [114, 28] width 112 height 18
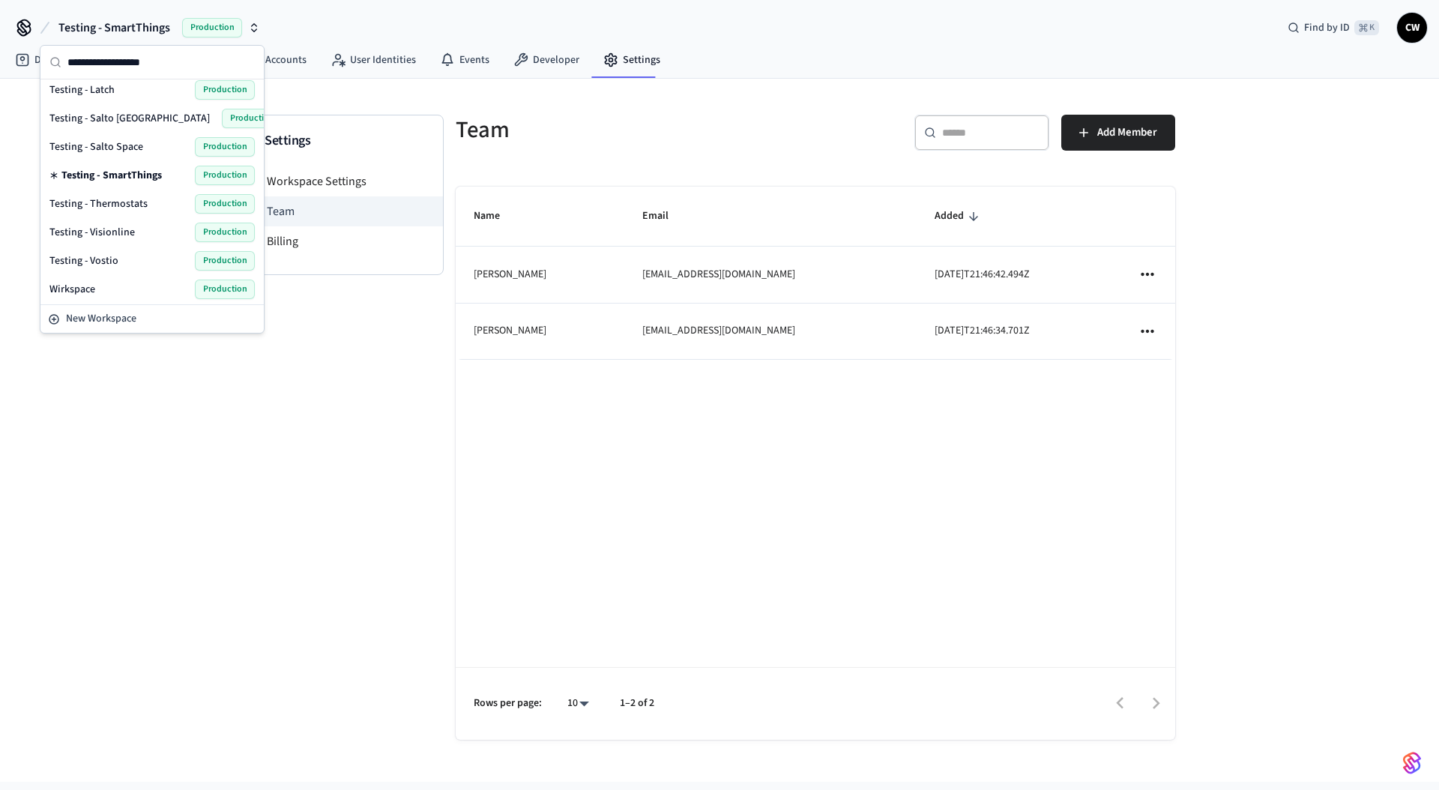
scroll to position [664, 0]
click at [169, 415] on div "Settings Workspace Settings Team Billing Team ​ ​ Add Member Name Email Added A…" at bounding box center [719, 430] width 1439 height 703
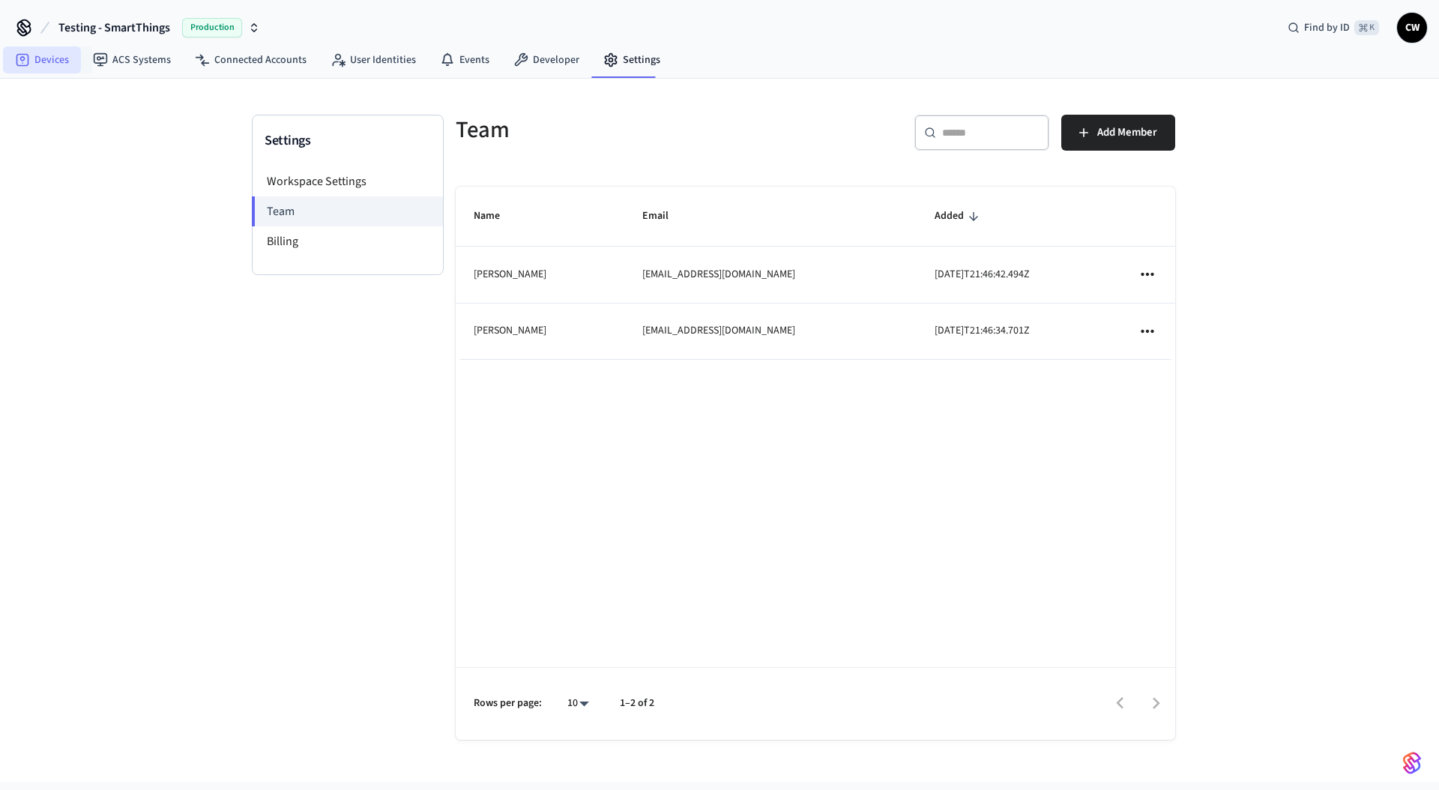
click at [58, 67] on link "Devices" at bounding box center [42, 59] width 78 height 27
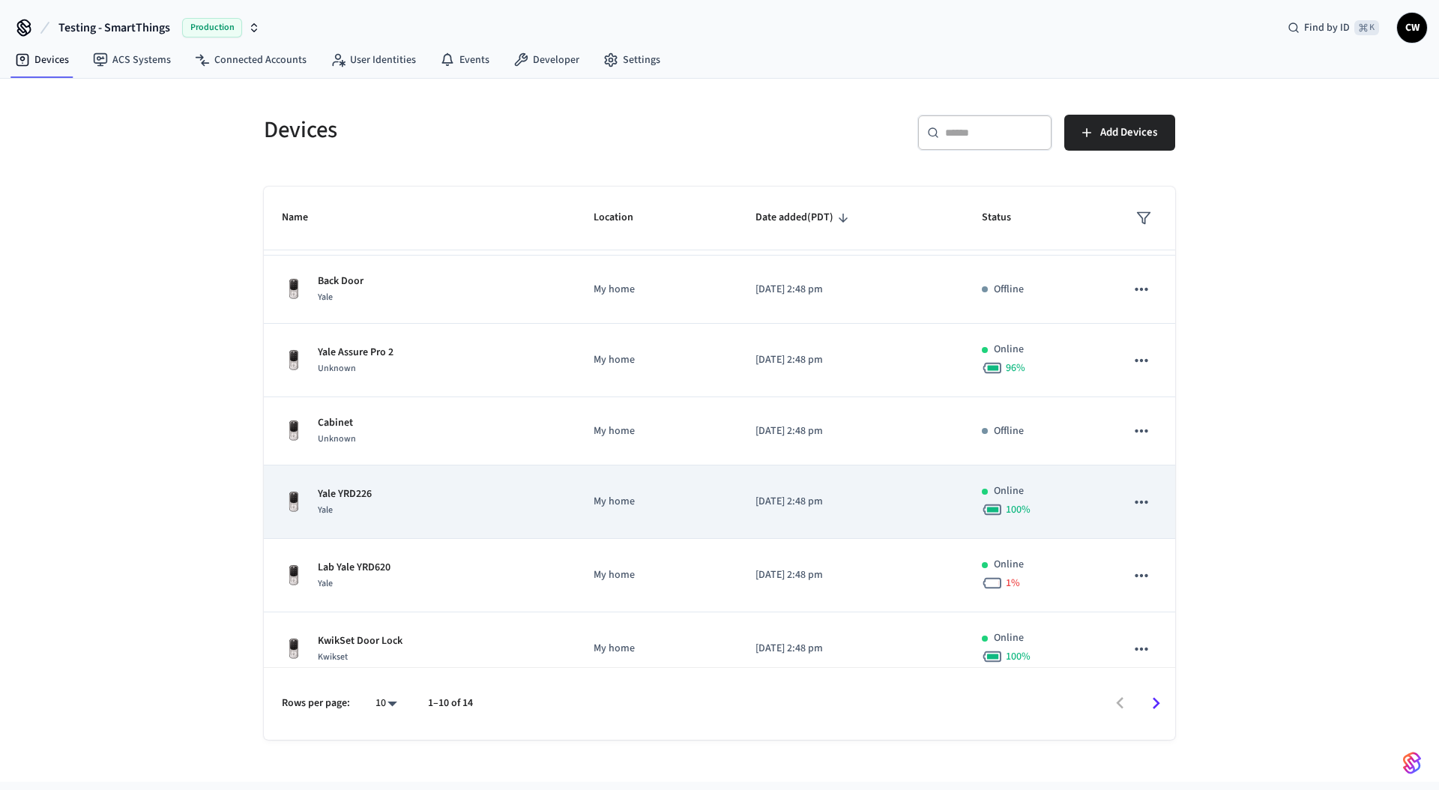
scroll to position [302, 0]
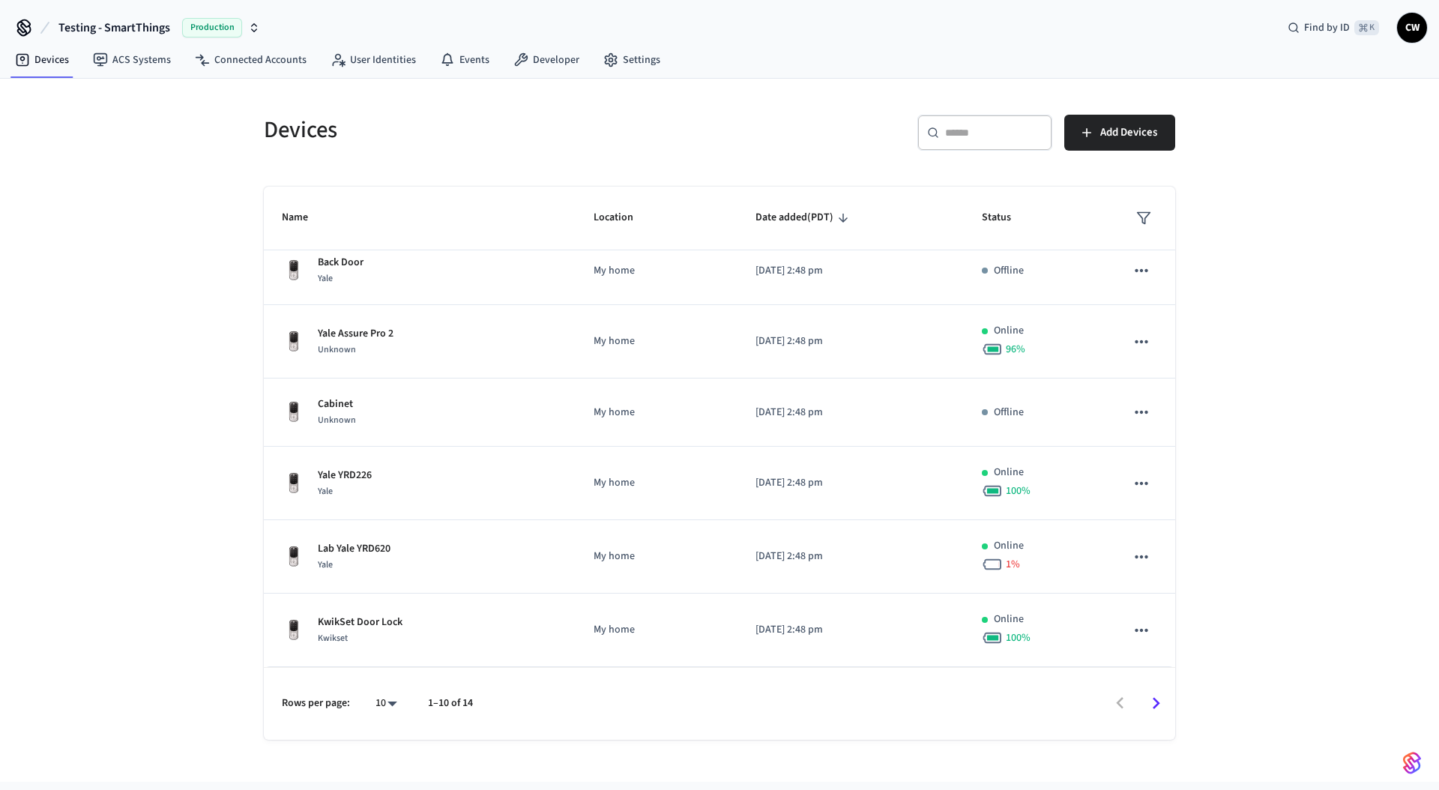
click at [379, 708] on body "Testing - SmartThings Production Find by ID ⌘ K CW Devices ACS Systems Connecte…" at bounding box center [719, 391] width 1439 height 782
click at [390, 731] on li "All" at bounding box center [381, 746] width 40 height 40
type input "**"
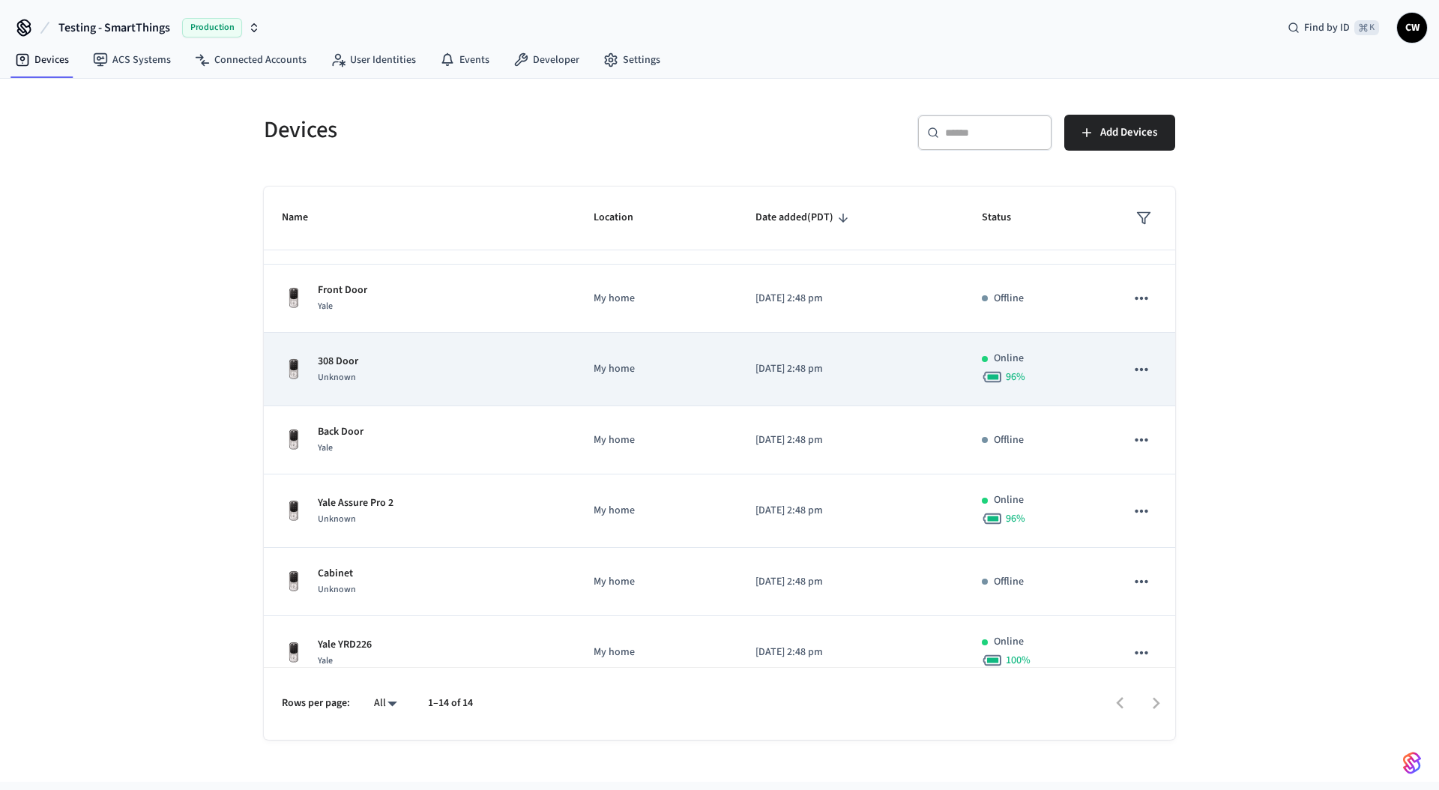
scroll to position [0, 0]
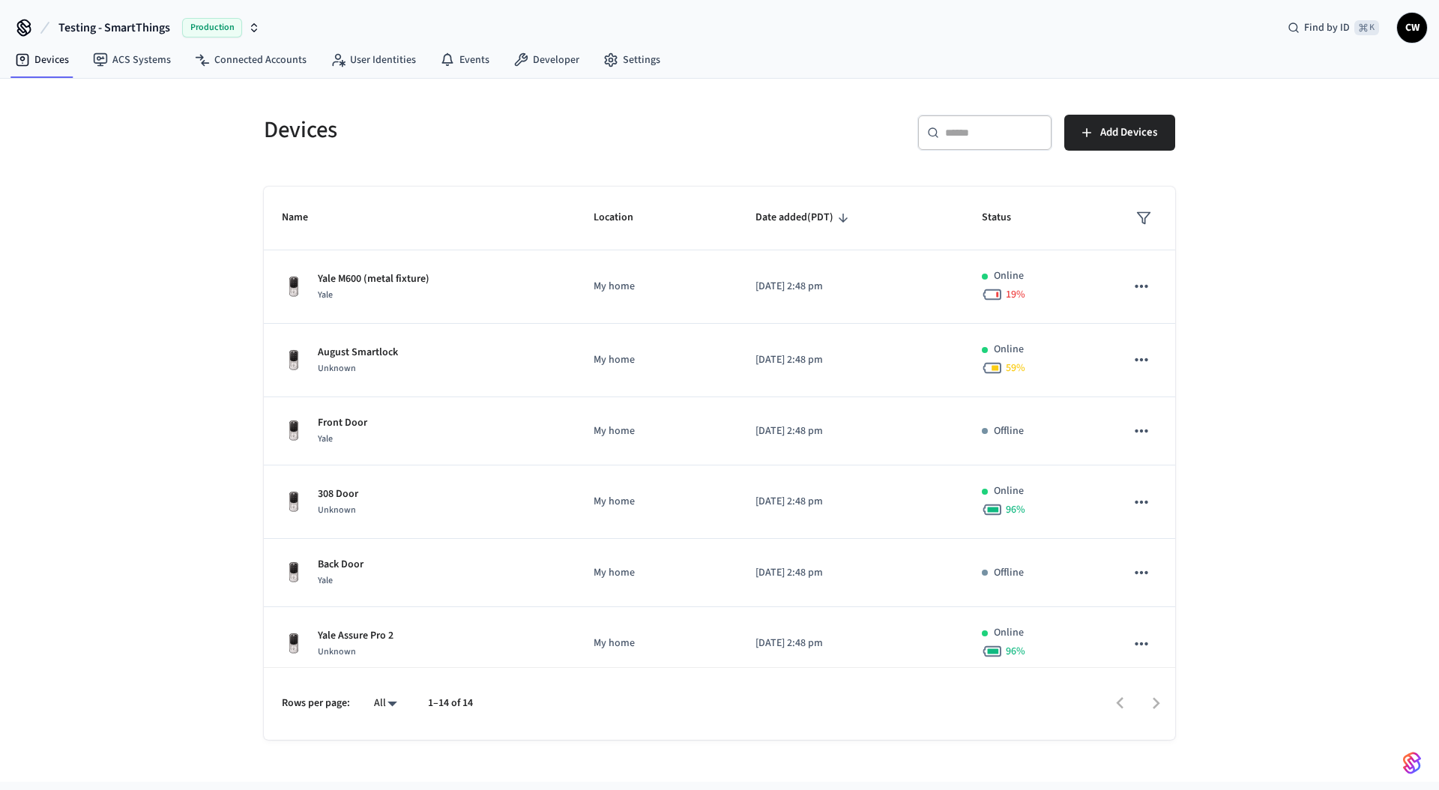
click at [160, 408] on div "Devices ​ ​ Add Devices Name Location Date added (PDT) Status Yale M600 (metal …" at bounding box center [719, 430] width 1439 height 703
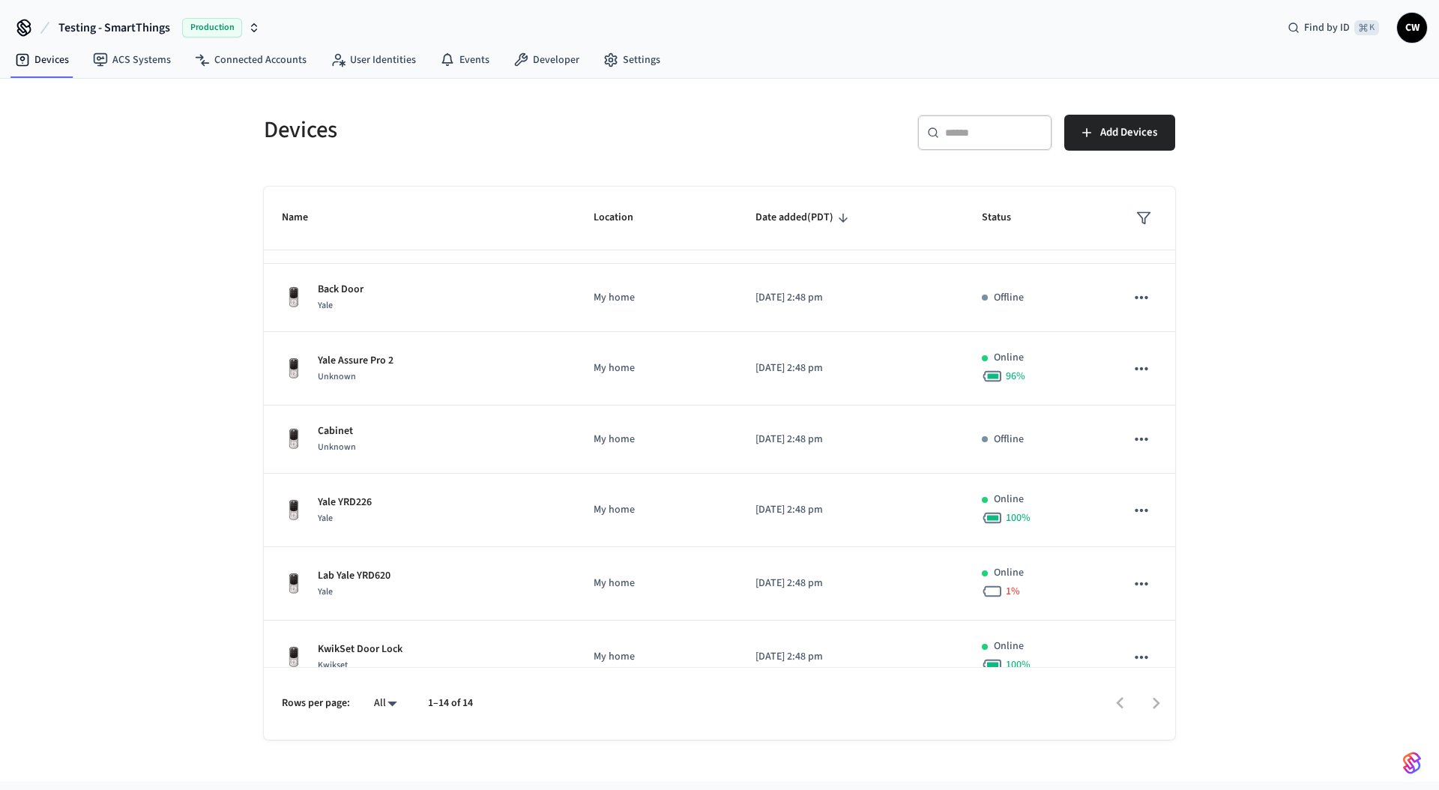
scroll to position [581, 0]
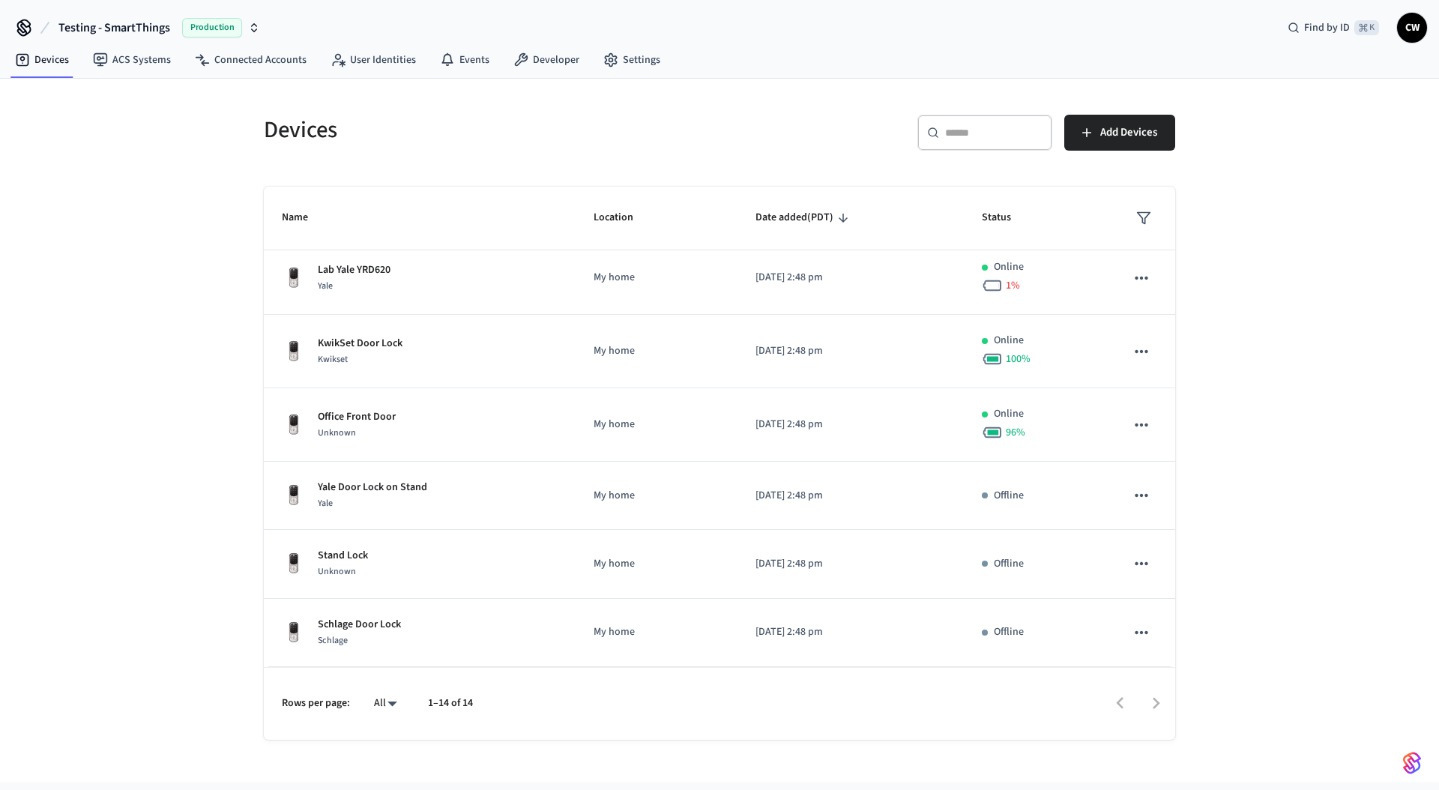
click at [154, 299] on div "Devices ​ ​ Add Devices Name Location Date added (PDT) Status Yale M600 (metal …" at bounding box center [719, 430] width 1439 height 703
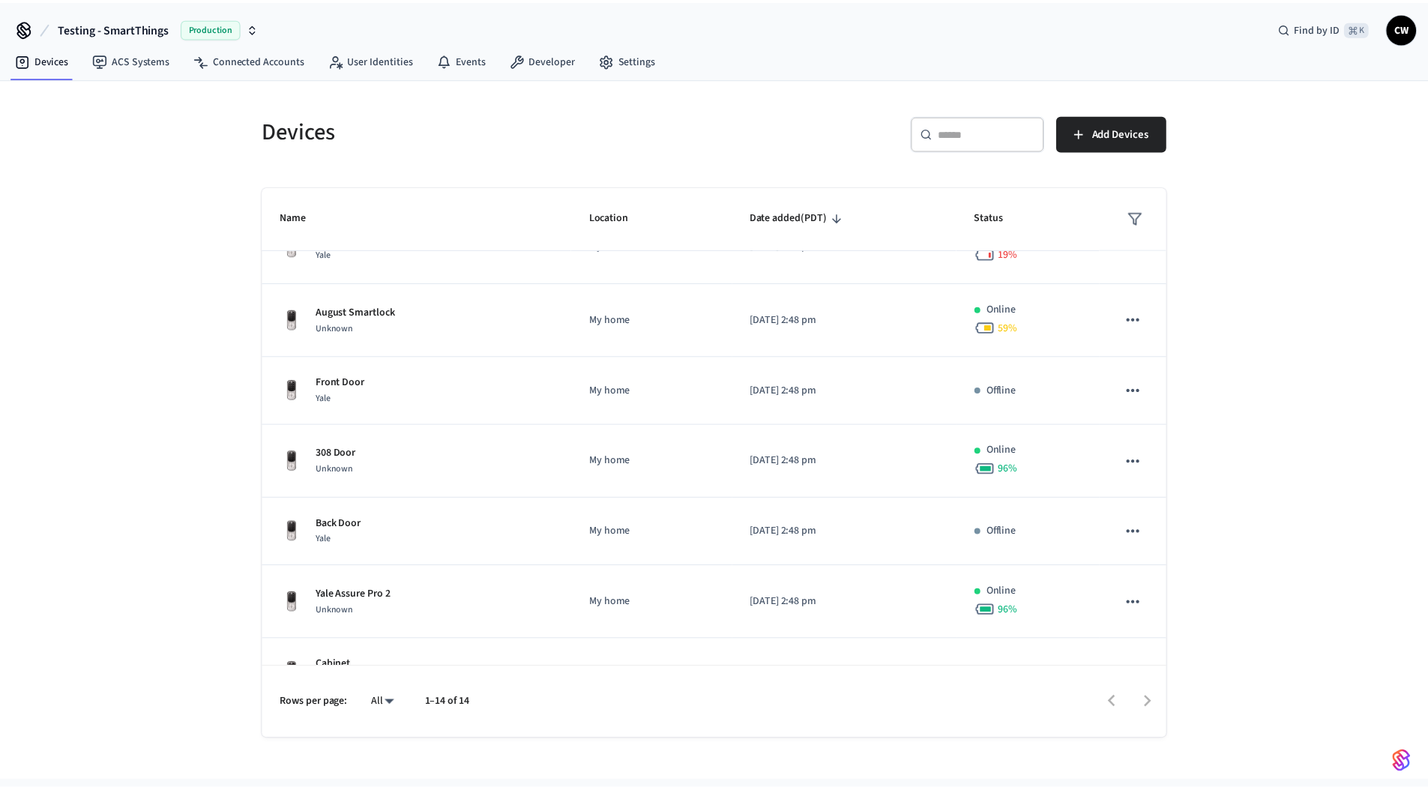
scroll to position [0, 0]
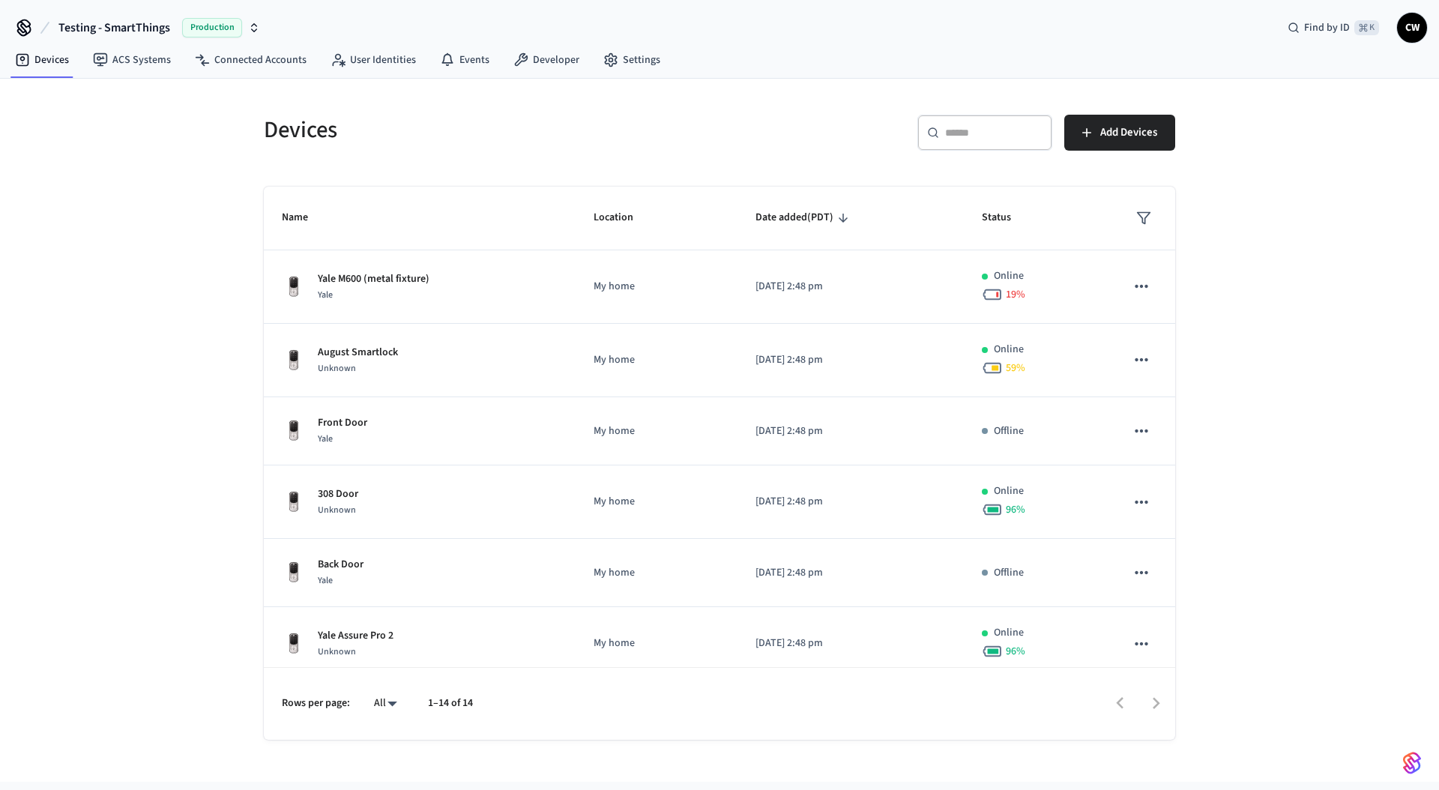
click at [176, 422] on div "Devices ​ ​ Add Devices Name Location Date added (PDT) Status Yale M600 (metal …" at bounding box center [719, 430] width 1439 height 703
click at [218, 58] on link "Connected Accounts" at bounding box center [251, 59] width 136 height 27
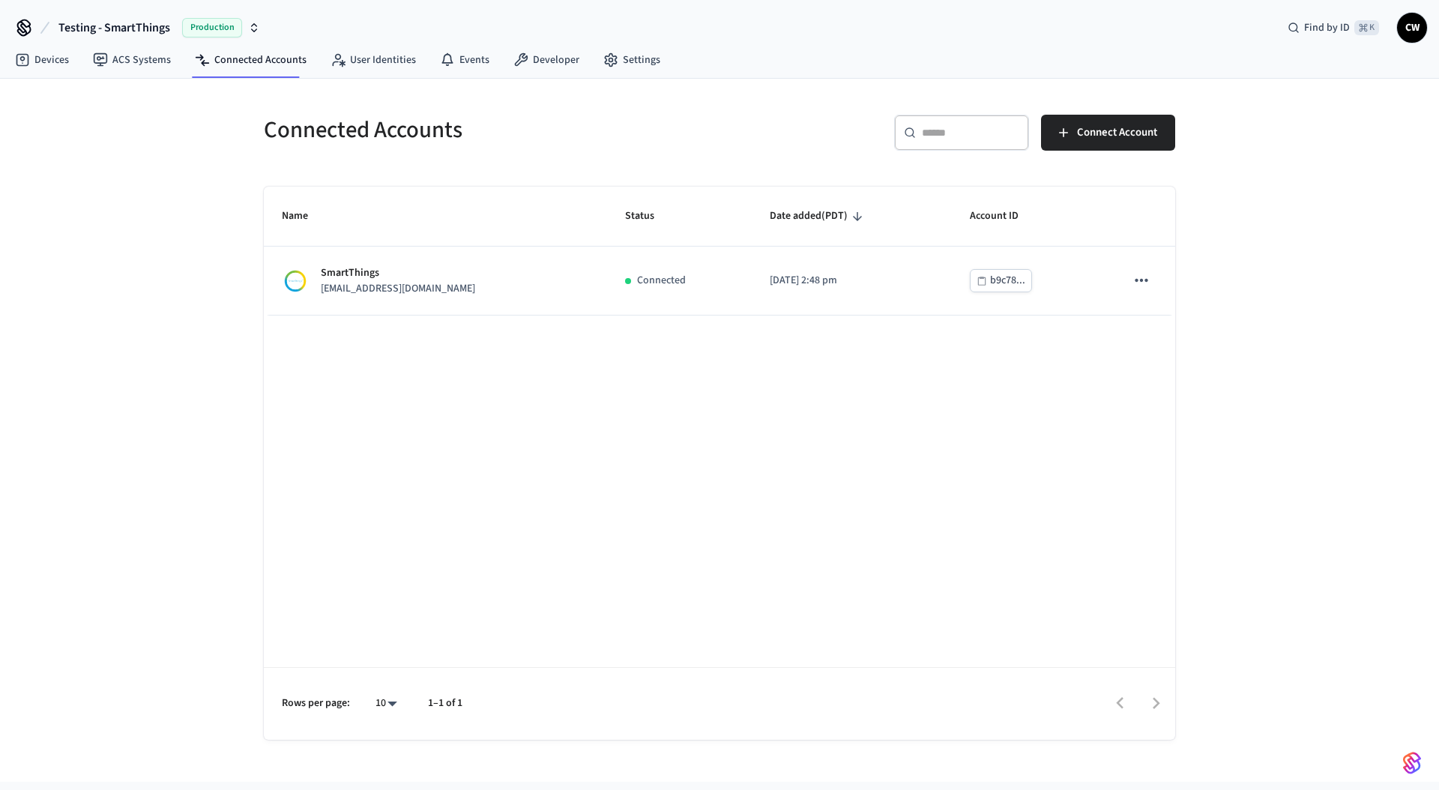
click at [211, 208] on div "Connected Accounts ​ ​ Connect Account Name Status Date added (PDT) Account ID …" at bounding box center [719, 430] width 1439 height 703
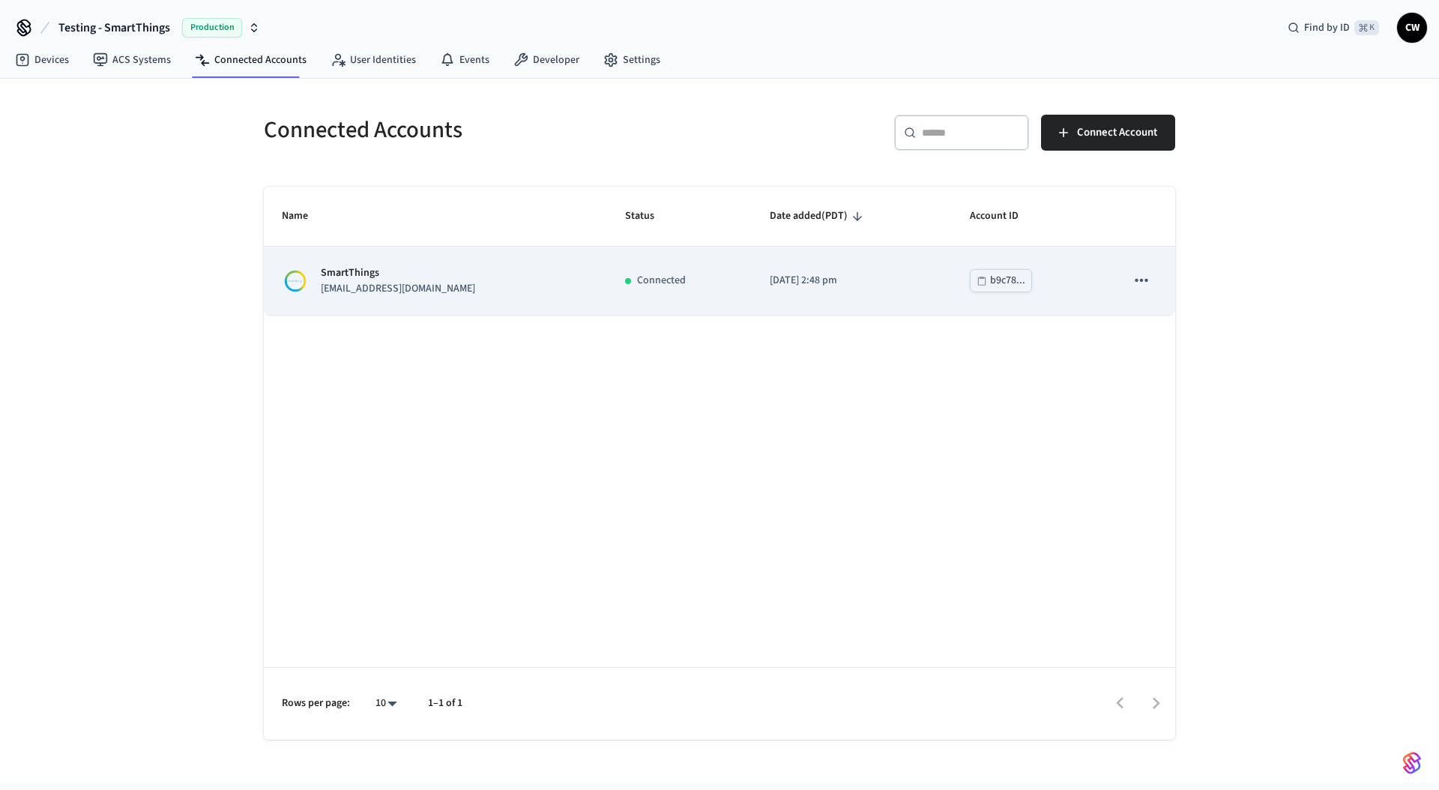
click at [370, 281] on p "lab.smartthings1@getseam.com" at bounding box center [398, 289] width 154 height 16
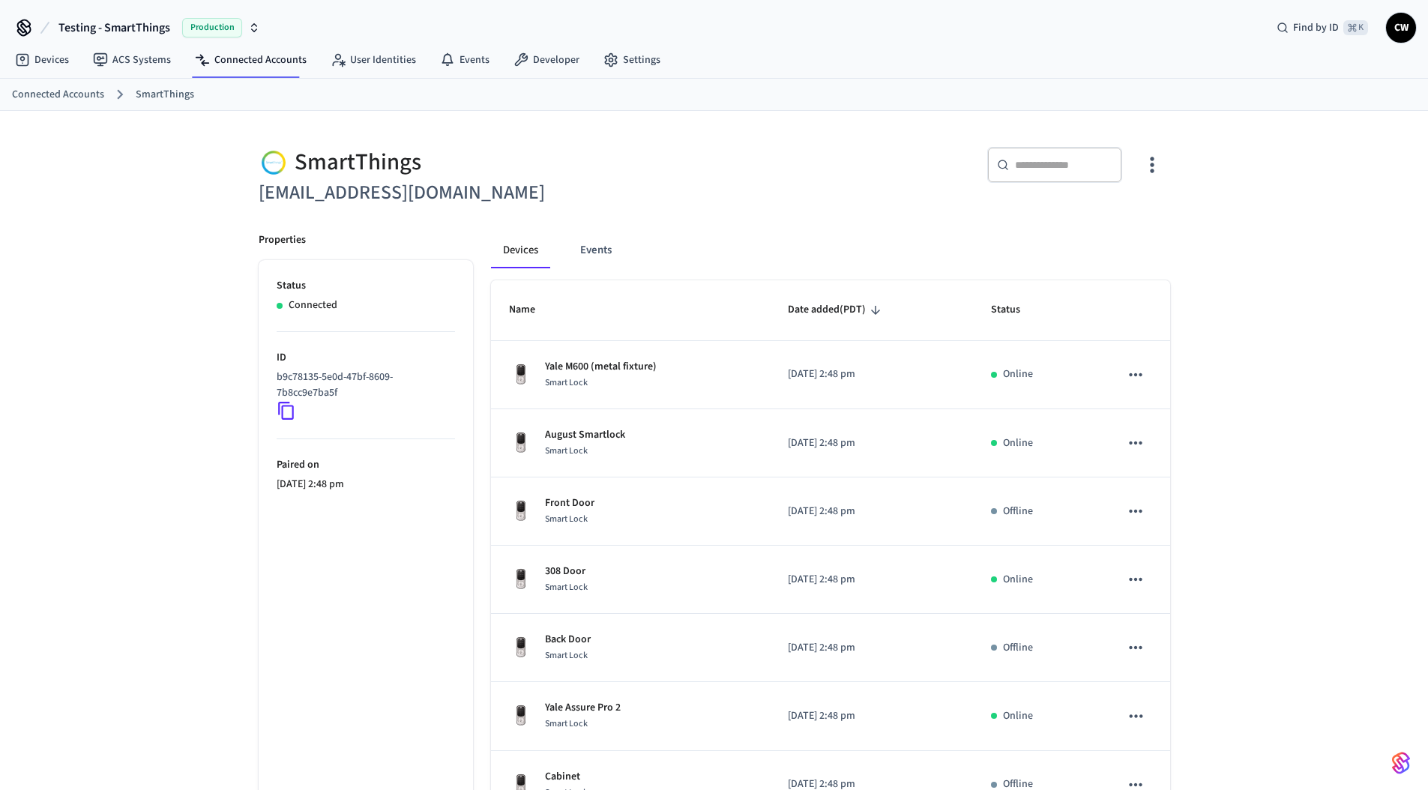
click at [166, 385] on div "SmartThings lab.smartthings1@getseam.com ​ ​ Properties Status Connected ID b9c…" at bounding box center [714, 604] width 1428 height 986
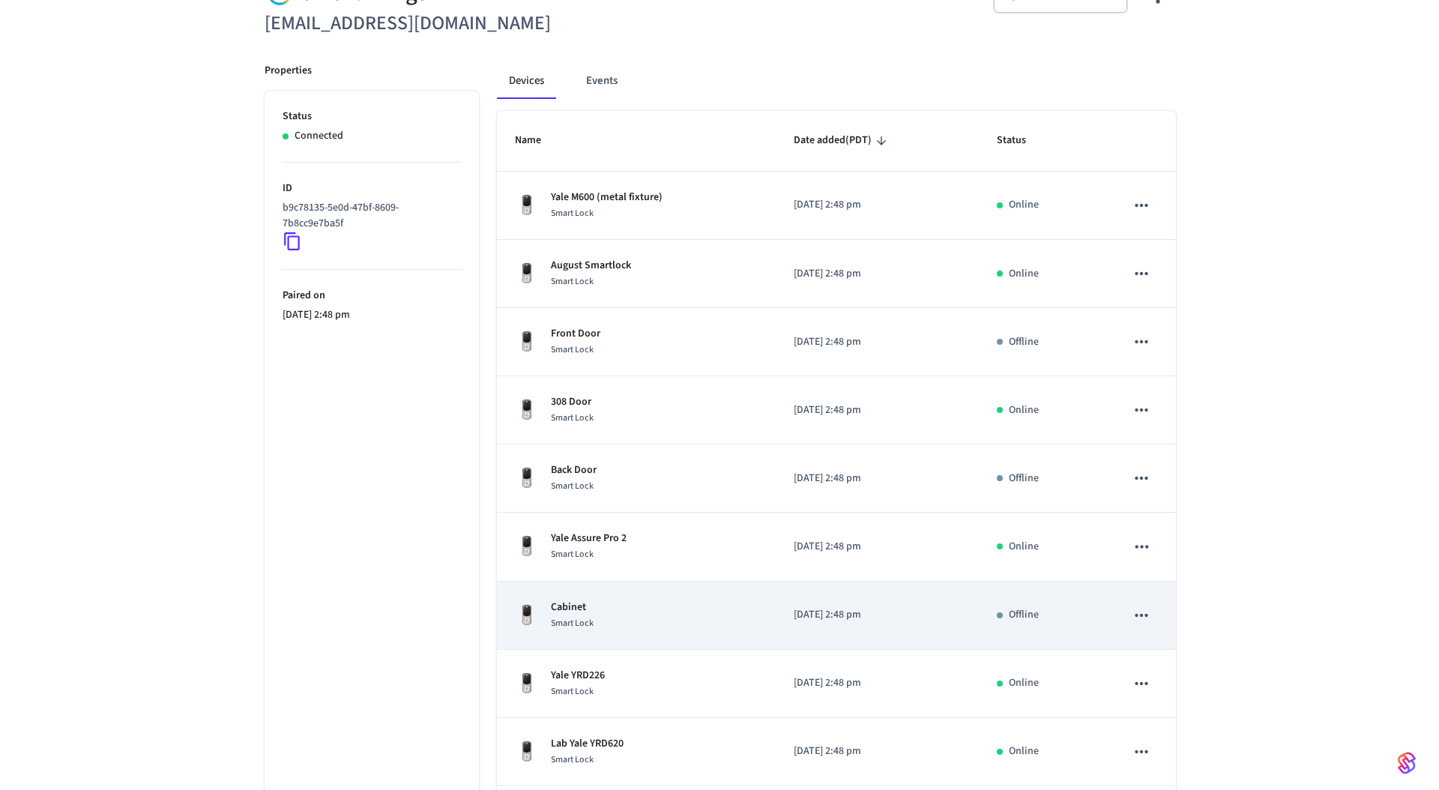
scroll to position [307, 0]
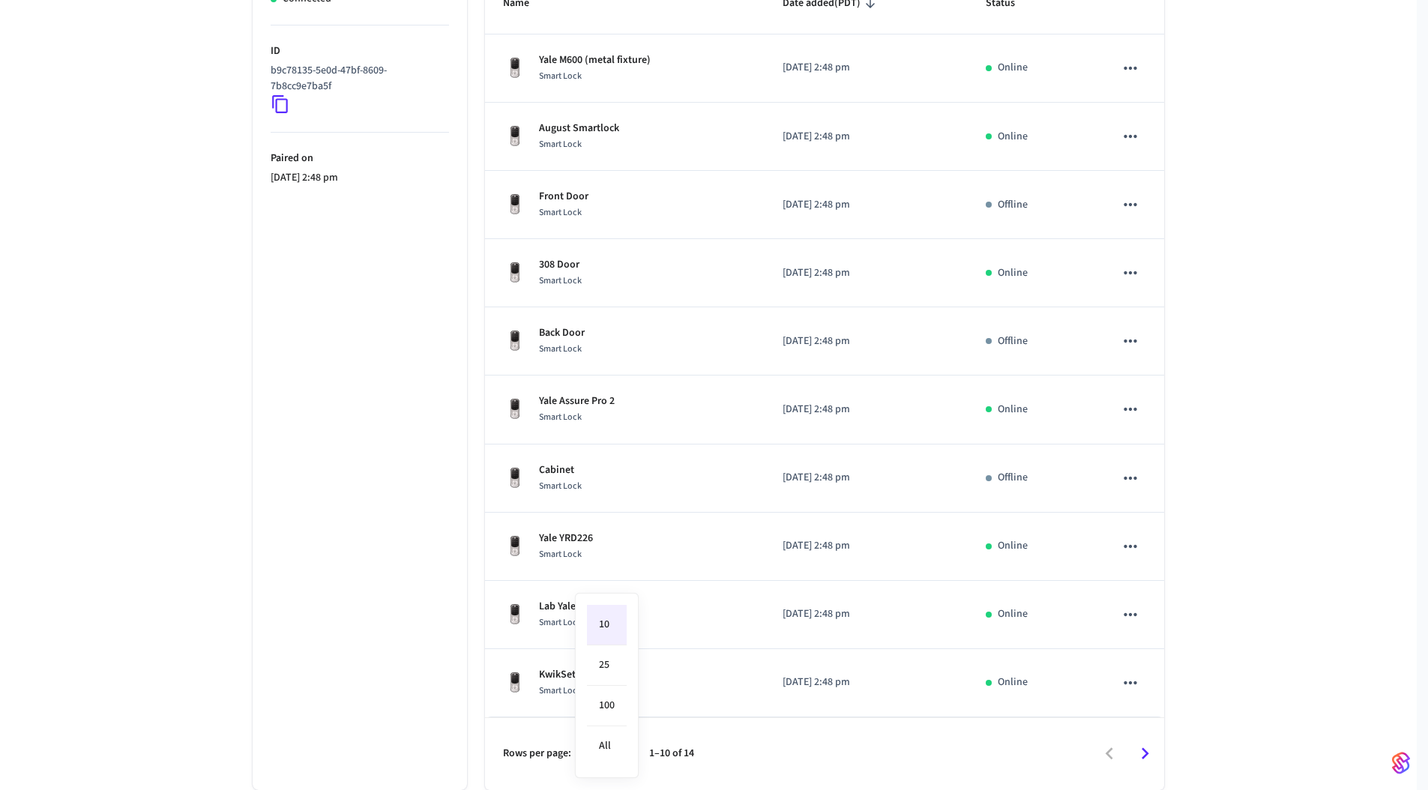
click at [617, 752] on body "Testing - SmartThings Production Find by ID ⌘ K CW Devices ACS Systems Connecte…" at bounding box center [714, 241] width 1428 height 1097
click at [614, 749] on li "All" at bounding box center [607, 746] width 40 height 40
type input "**"
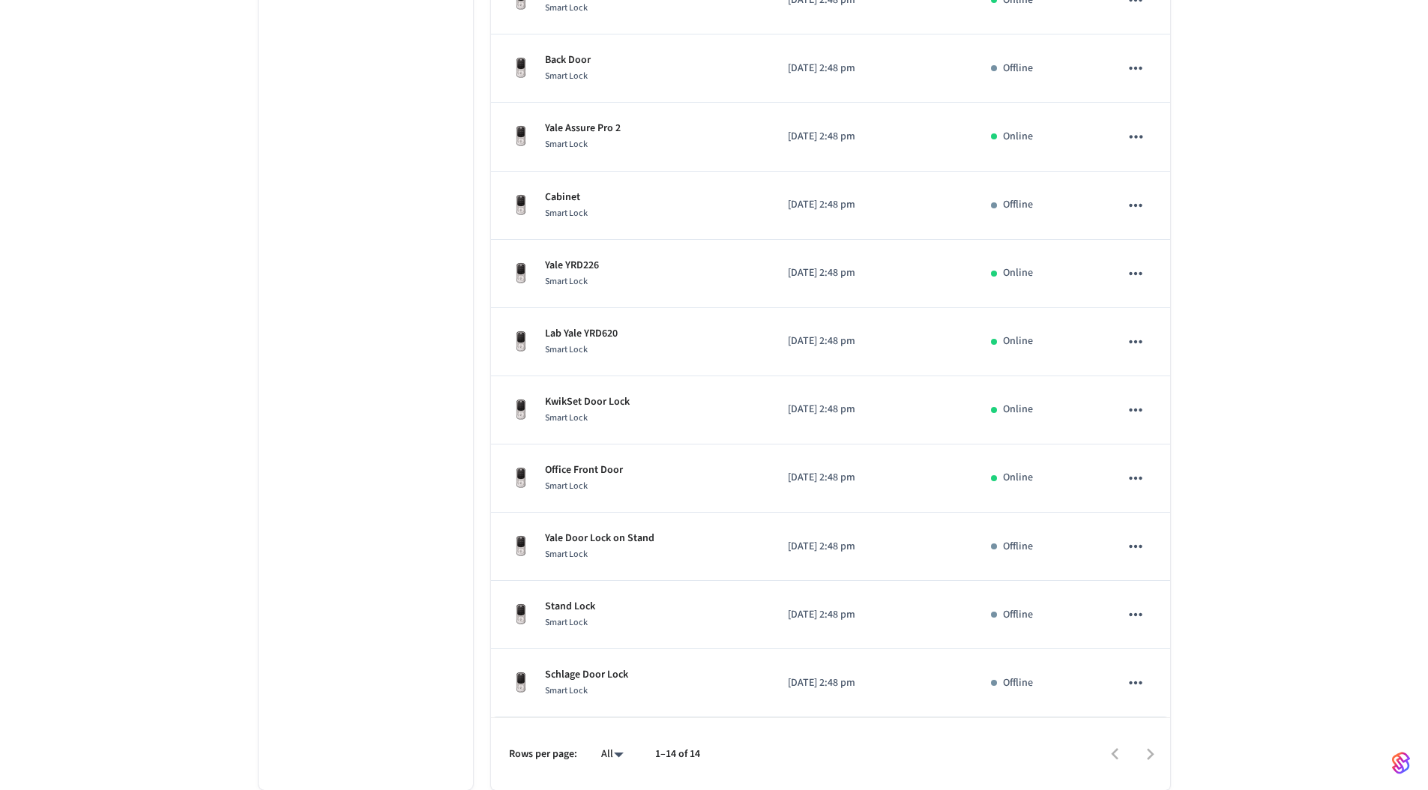
click at [361, 708] on ul "Status Connected ID b9c78135-5e0d-47bf-8609-7b8cc9e7ba5f Paired on 2025/09/02 a…" at bounding box center [366, 235] width 214 height 1109
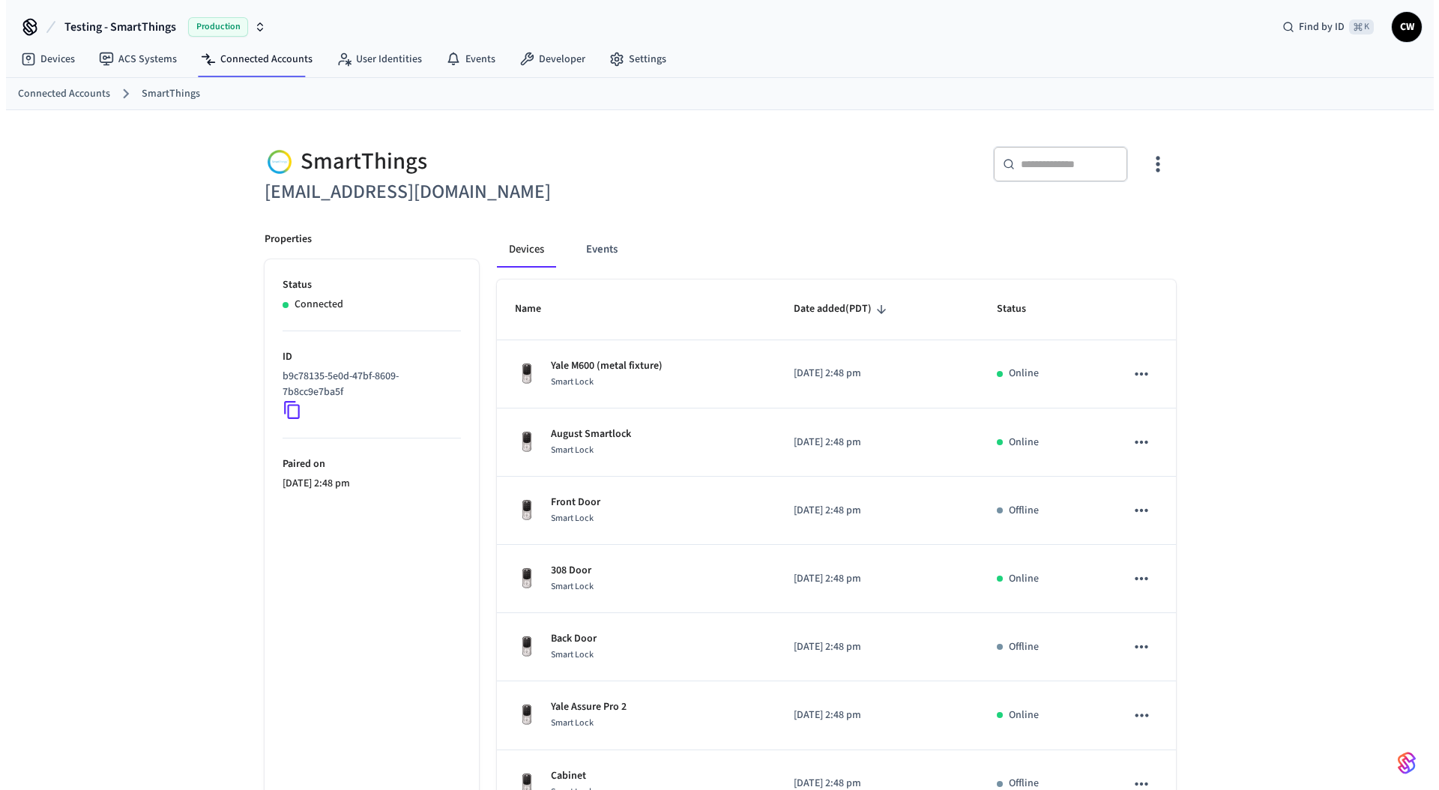
scroll to position [0, 0]
click at [241, 601] on div "Properties Status Connected ID b9c78135-5e0d-47bf-8609-7b8cc9e7ba5f Paired on 2…" at bounding box center [357, 791] width 232 height 1155
click at [163, 239] on div "SmartThings lab.smartthings1@getseam.com ​ ​ Properties Status Connected ID b9c…" at bounding box center [714, 740] width 1428 height 1259
click at [161, 64] on link "ACS Systems" at bounding box center [132, 59] width 102 height 27
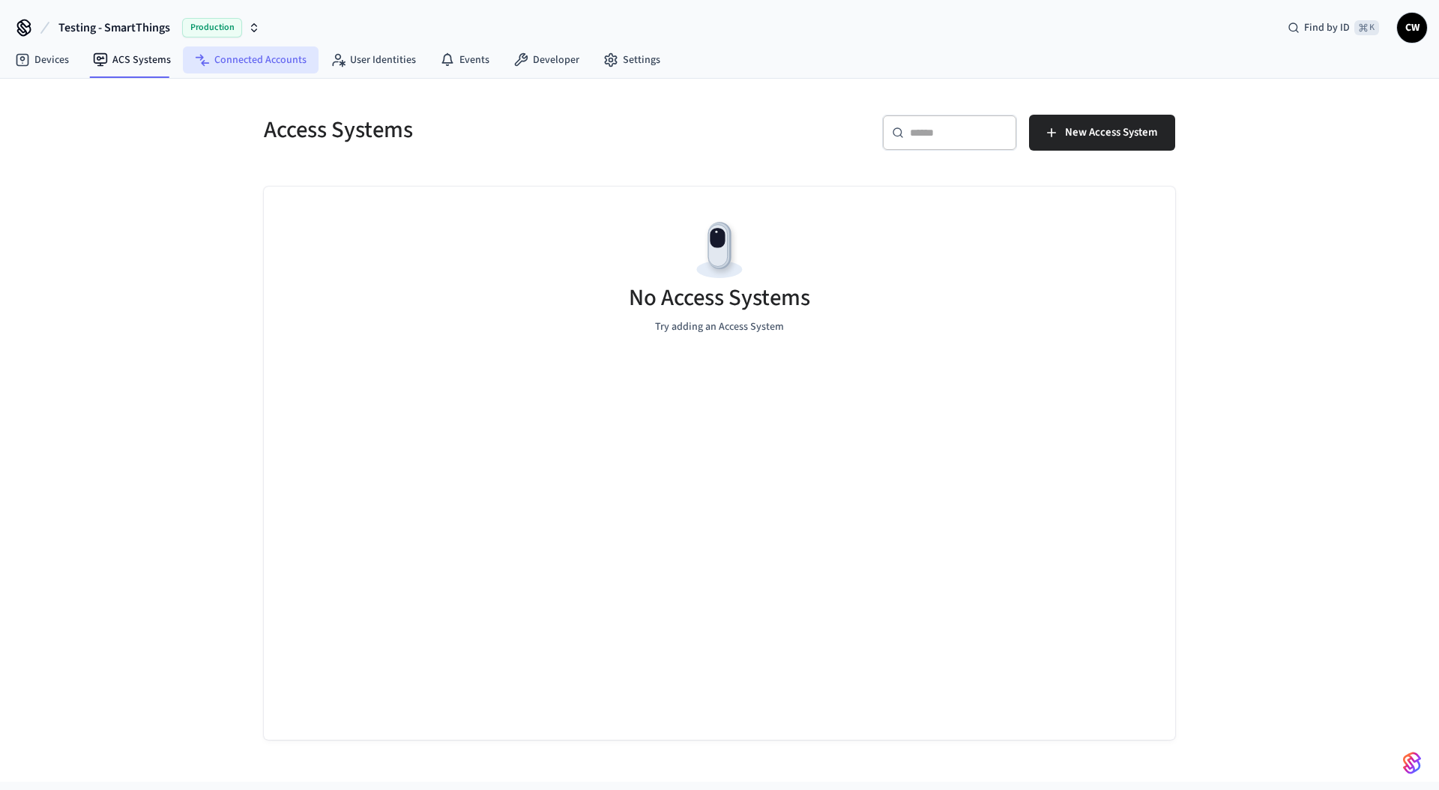
click at [214, 55] on link "Connected Accounts" at bounding box center [251, 59] width 136 height 27
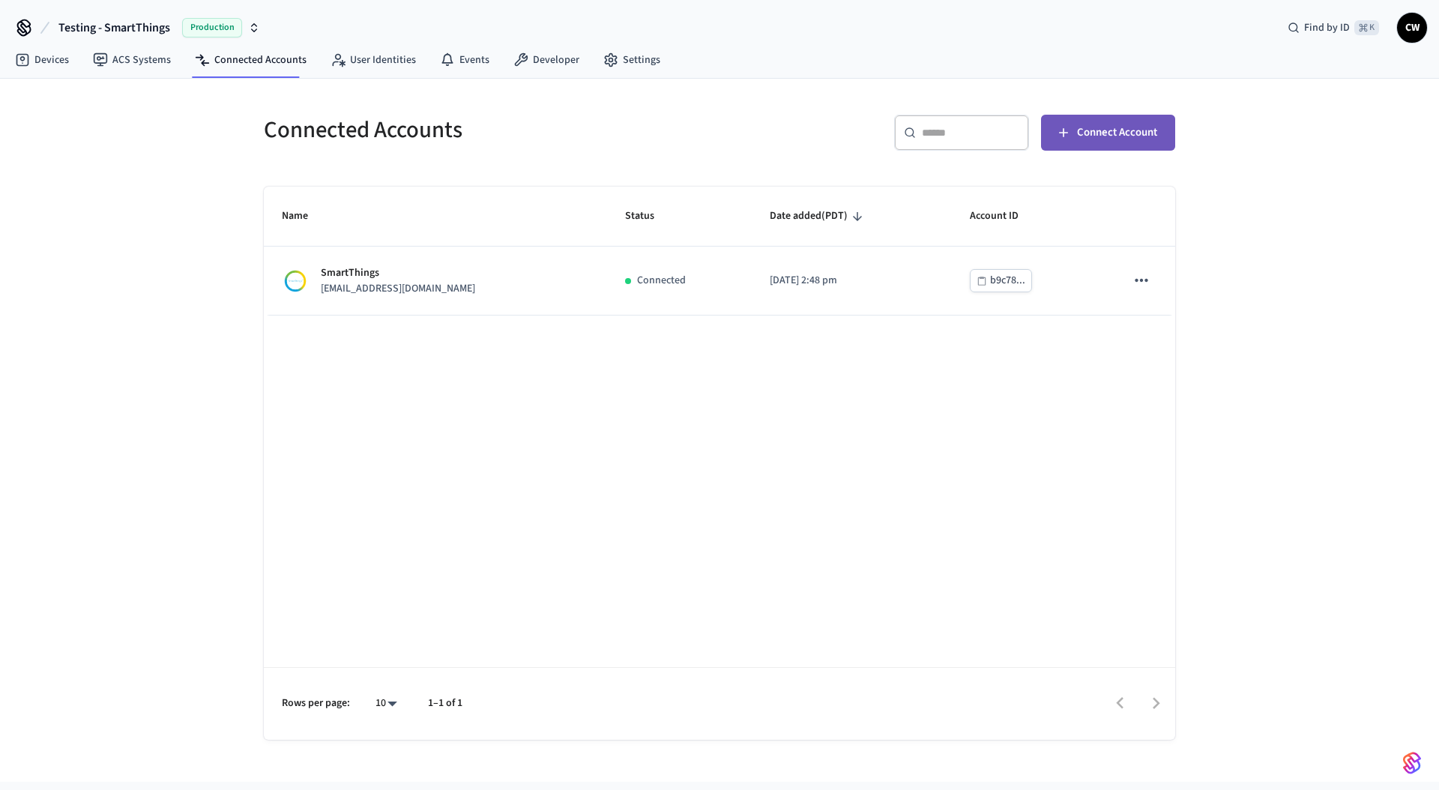
click at [1124, 131] on span "Connect Account" at bounding box center [1117, 132] width 80 height 19
click at [175, 175] on div "Connected Accounts ​ ​ Connect Account Name Status Date added (PDT) Account ID …" at bounding box center [719, 430] width 1439 height 703
click at [126, 52] on link "ACS Systems" at bounding box center [132, 59] width 102 height 27
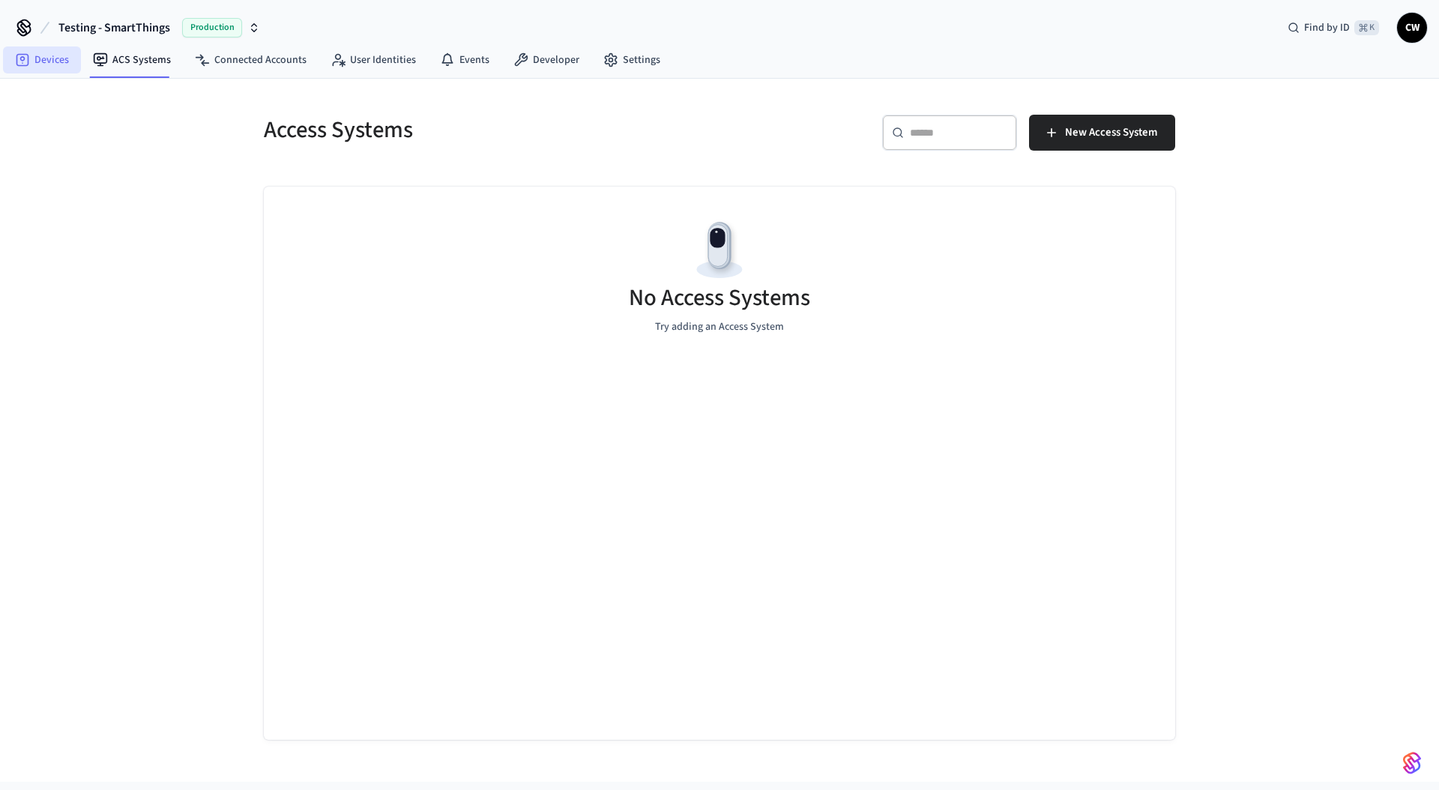
click at [43, 61] on link "Devices" at bounding box center [42, 59] width 78 height 27
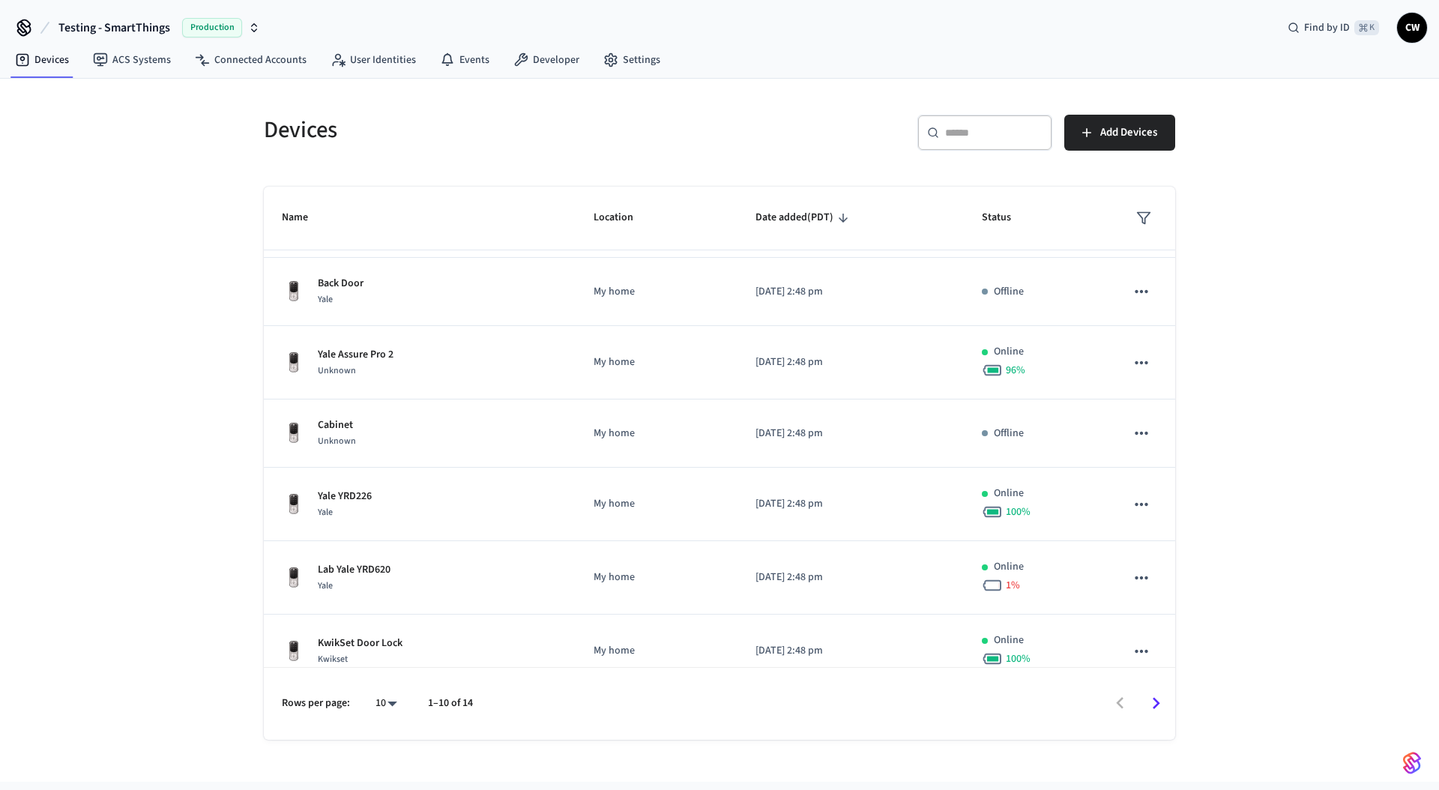
scroll to position [302, 0]
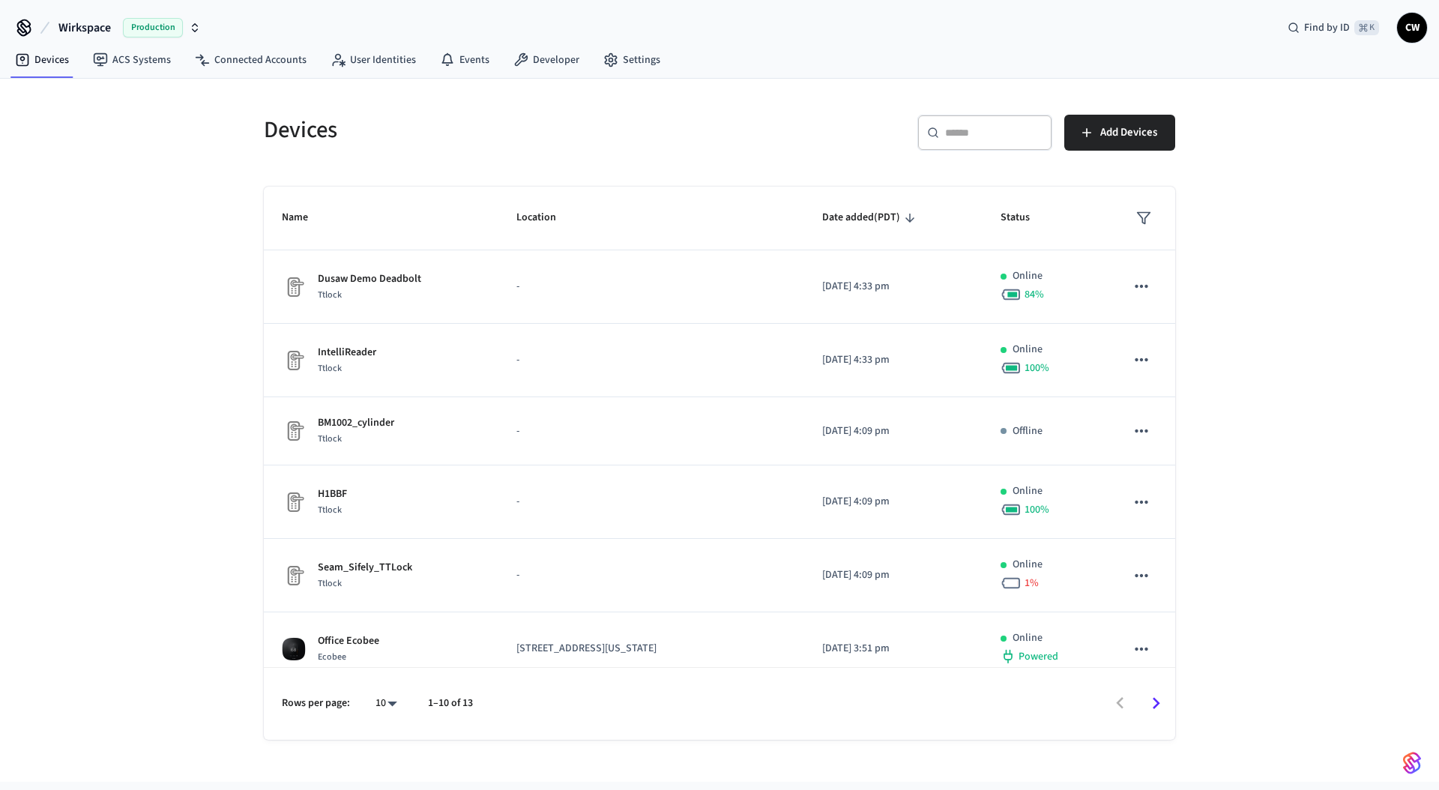
click at [134, 322] on div "Devices ​ ​ Add Devices Name Location Date added (PDT) Status Dusaw Demo Deadbo…" at bounding box center [719, 430] width 1439 height 703
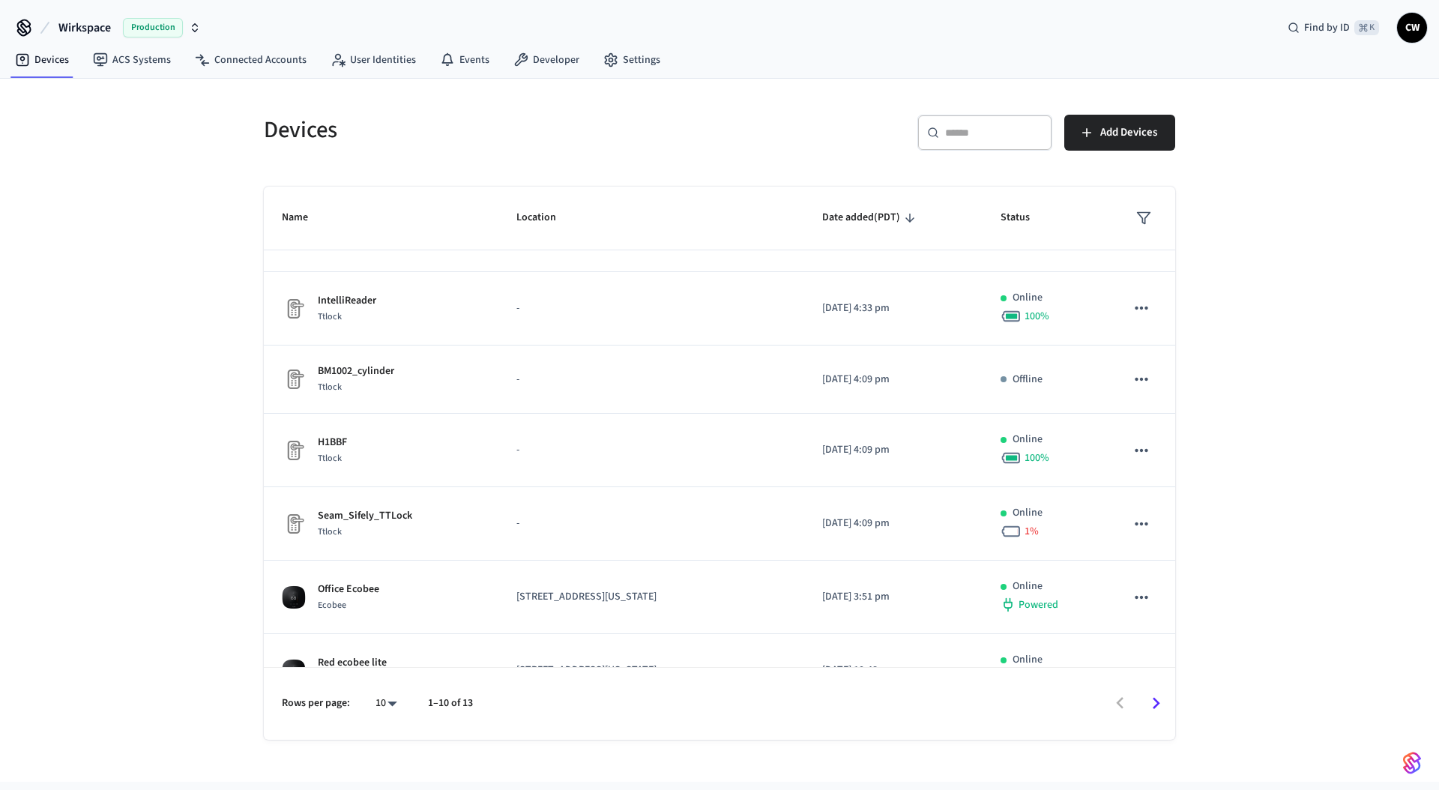
scroll to position [106, 0]
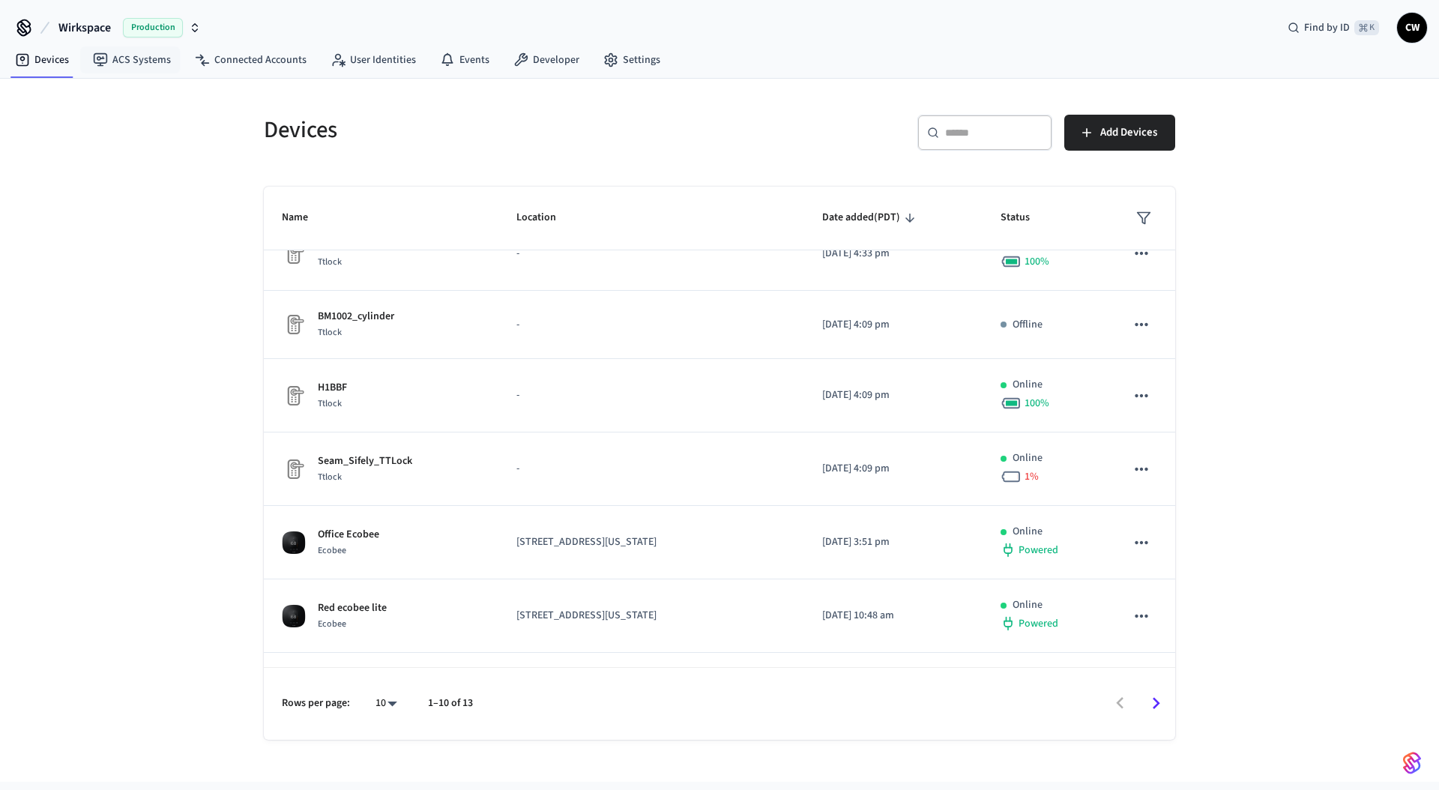
click at [89, 22] on span "Wirkspace" at bounding box center [84, 28] width 52 height 18
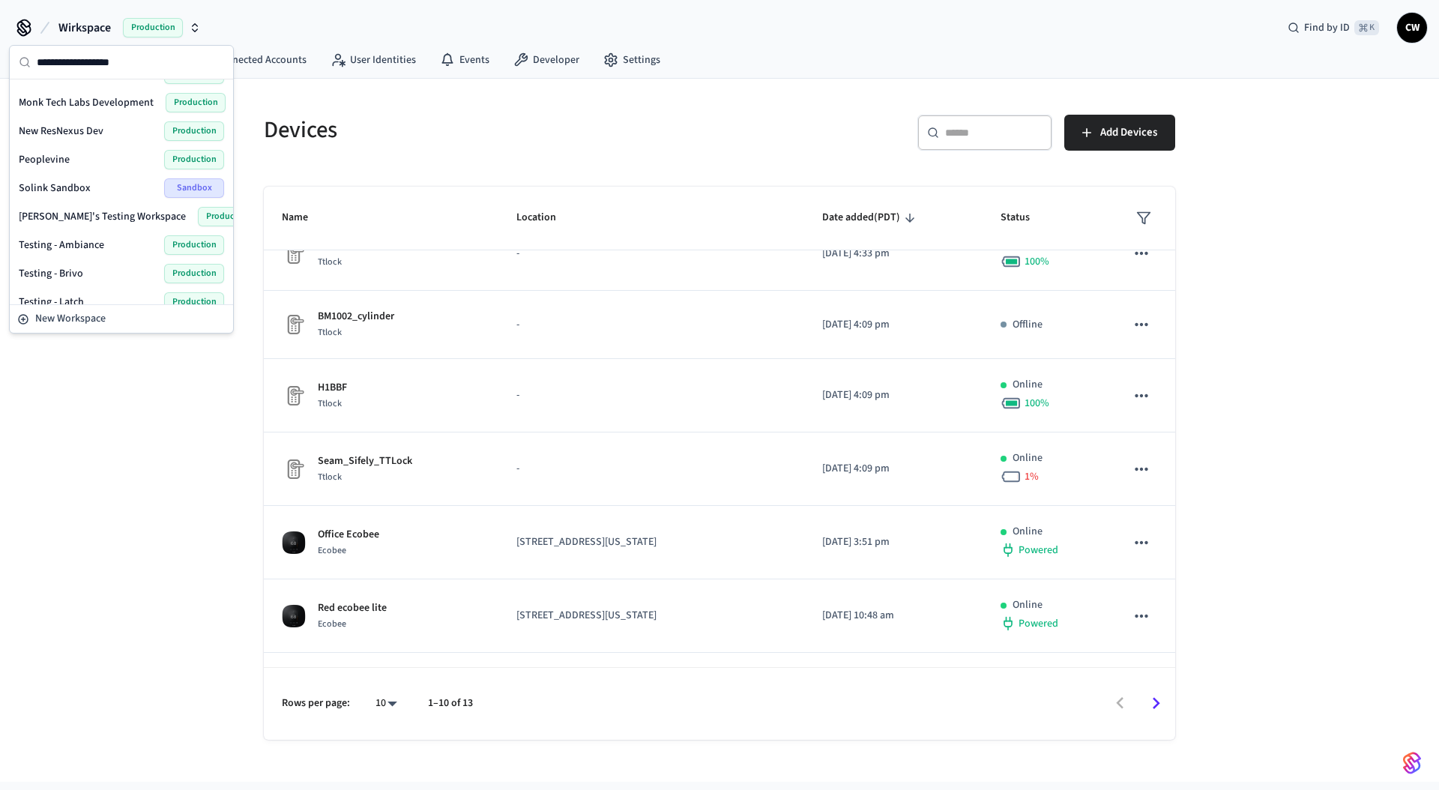
scroll to position [664, 0]
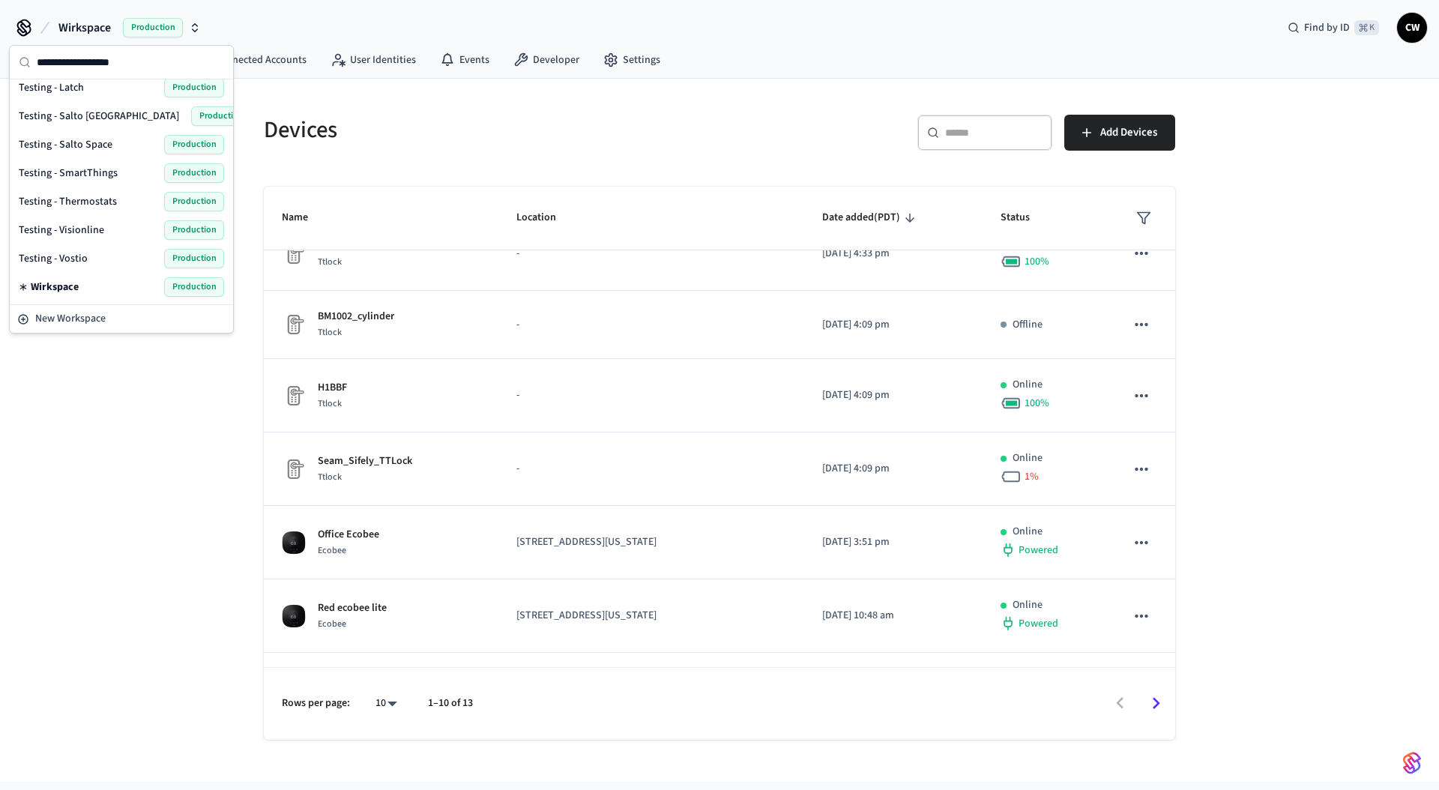
click at [95, 172] on span "Testing - SmartThings" at bounding box center [68, 173] width 99 height 15
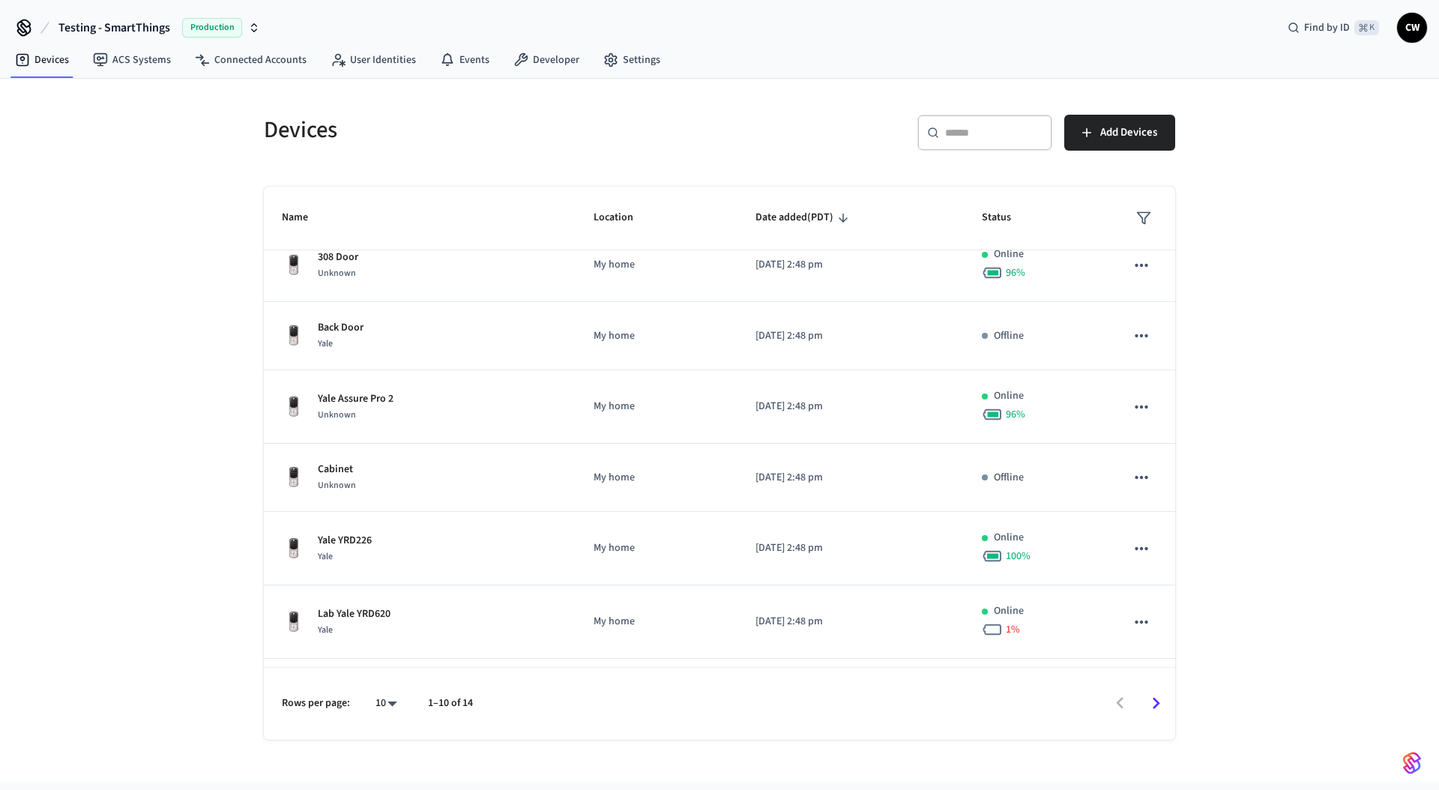
scroll to position [302, 0]
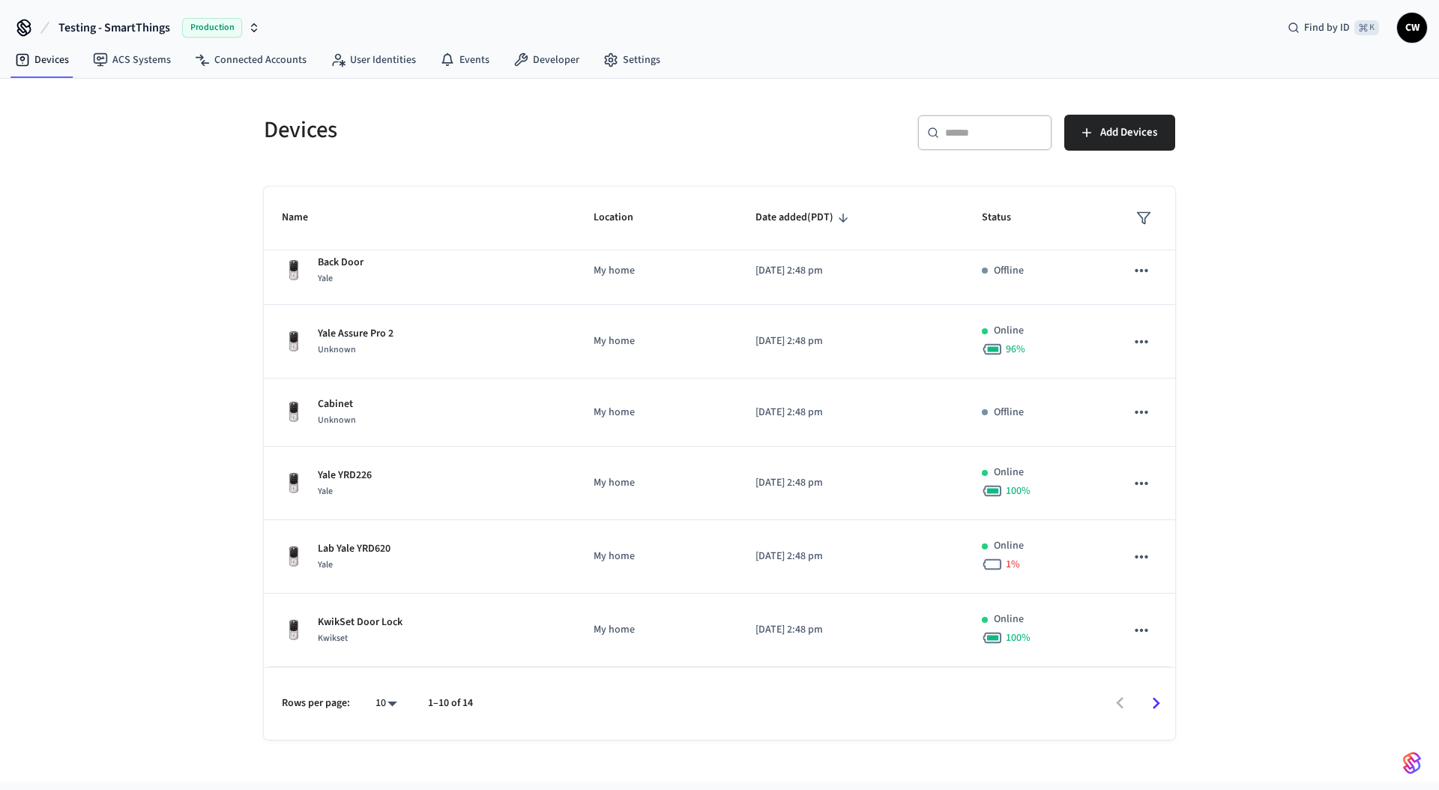
click at [392, 707] on body "Testing - SmartThings Production Find by ID ⌘ K CW Devices ACS Systems Connecte…" at bounding box center [719, 391] width 1439 height 782
click at [375, 744] on li "All" at bounding box center [381, 746] width 40 height 40
type input "**"
click at [530, 703] on div at bounding box center [831, 703] width 686 height 35
click at [181, 545] on div "Devices ​ ​ Add Devices Name Location Date added (PDT) Status Yale M600 (metal …" at bounding box center [719, 430] width 1439 height 703
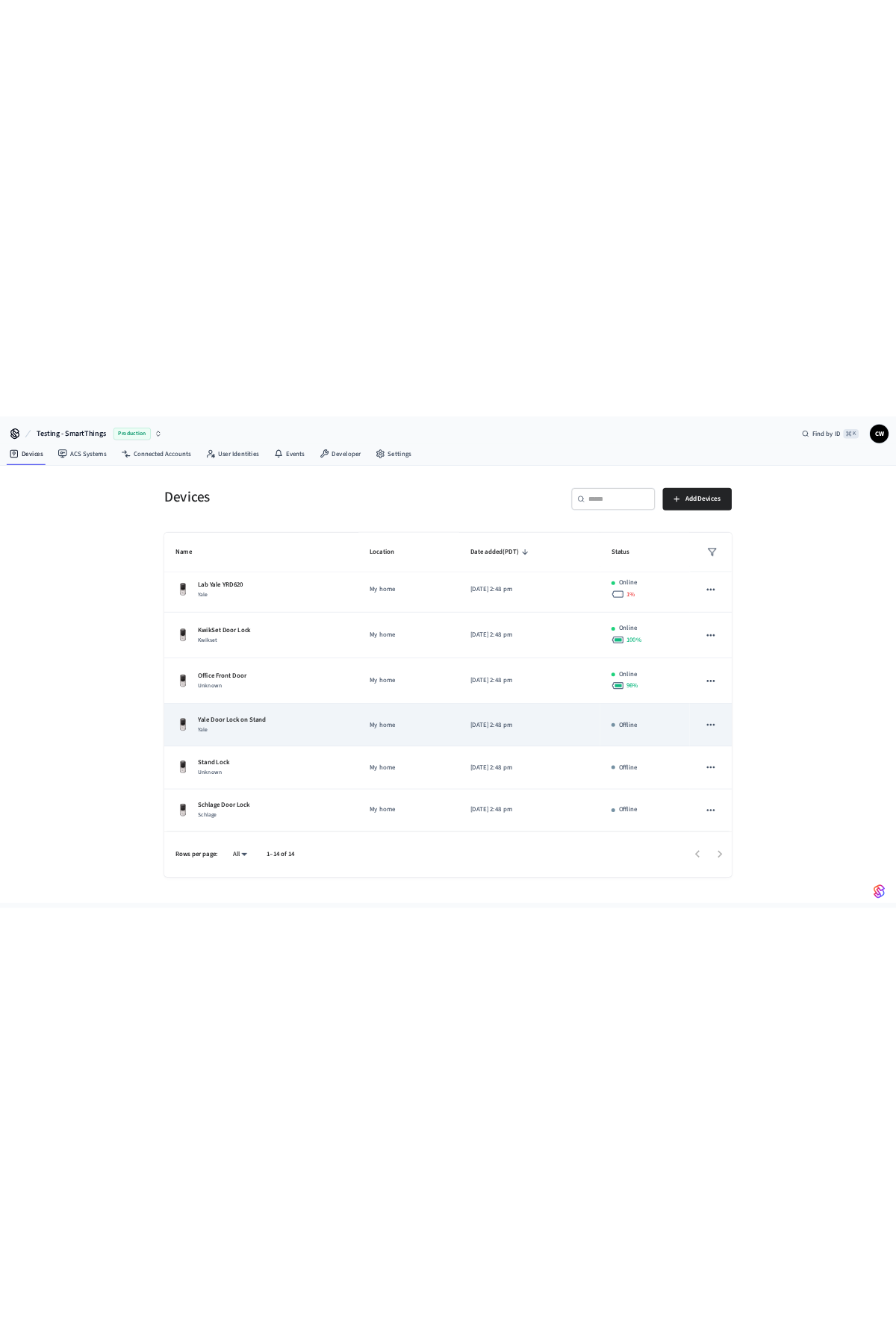
scroll to position [0, 0]
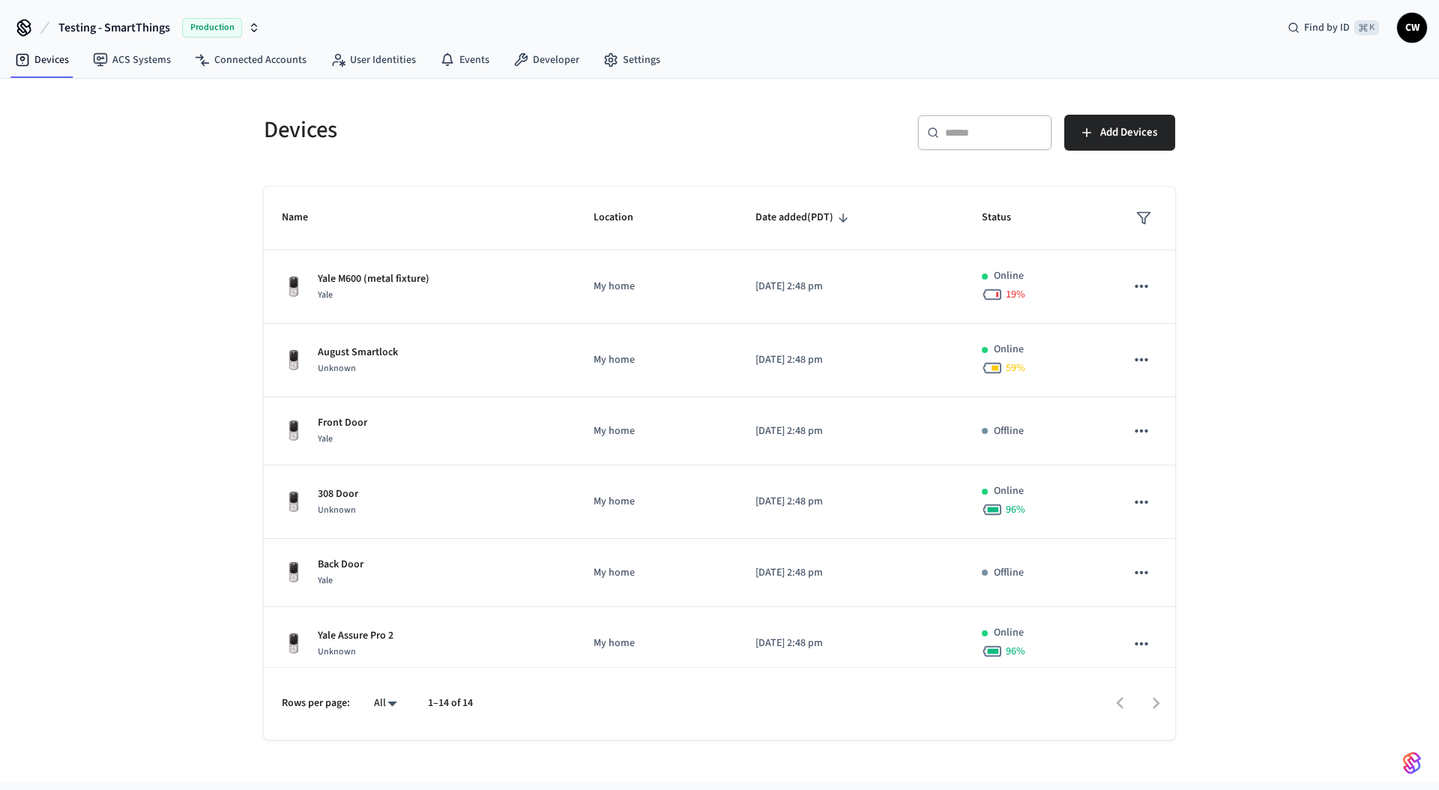
click at [199, 385] on div "Devices ​ ​ Add Devices Name Location Date added (PDT) Status Yale M600 (metal …" at bounding box center [719, 430] width 1439 height 703
click at [220, 252] on div "Devices ​ ​ Add Devices Name Location Date added (PDT) Status Yale M600 (metal …" at bounding box center [719, 430] width 1439 height 703
click at [193, 221] on div "Devices ​ ​ Add Devices Name Location Date added (PDT) Status Yale M600 (metal …" at bounding box center [719, 430] width 1439 height 703
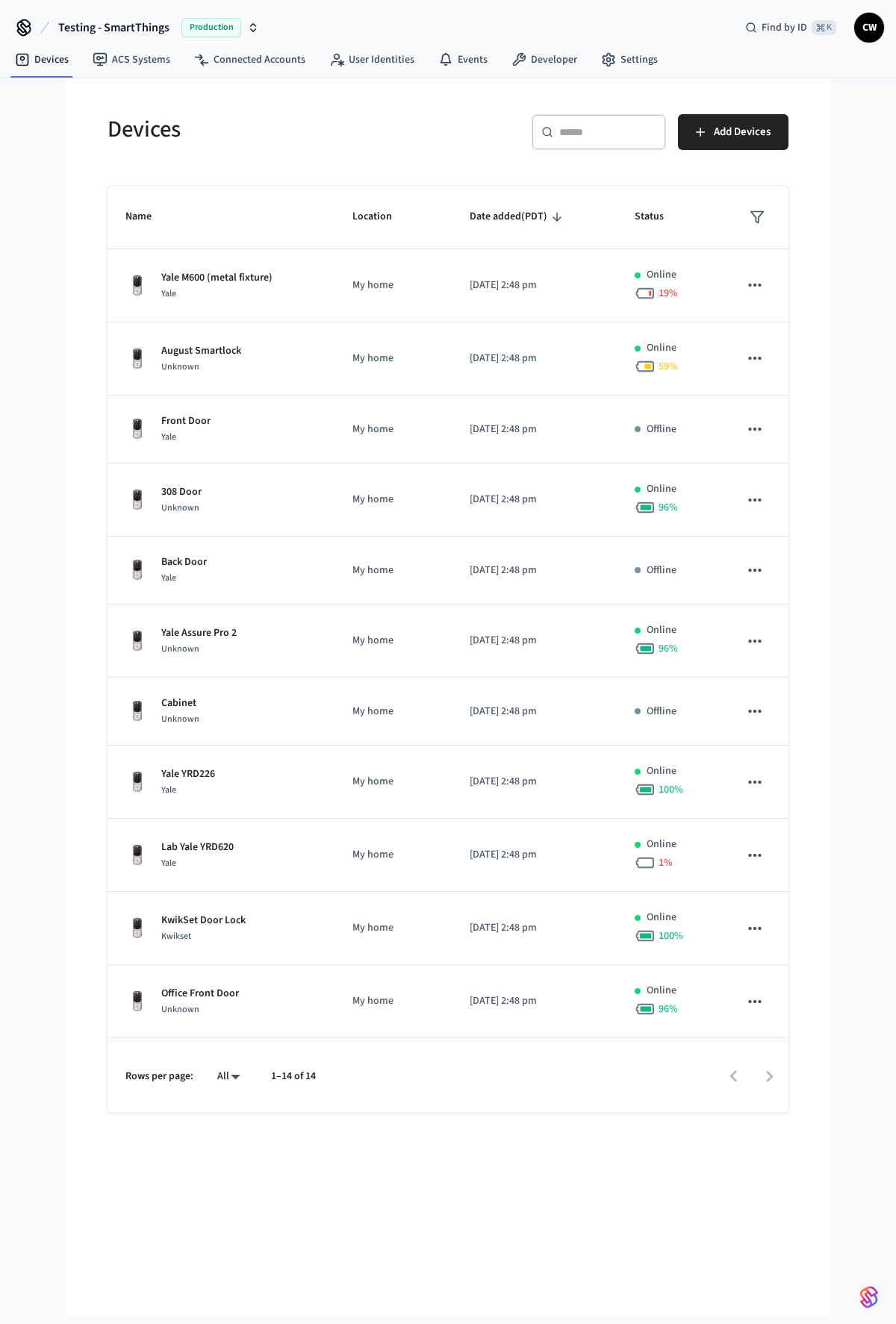
click at [61, 416] on div "Testing - SmartThings Production Find by ID ⌘ K CW Devices ACS Systems Connecte…" at bounding box center [448, 658] width 896 height 1316
click at [141, 137] on h5 "Devices" at bounding box center [273, 129] width 332 height 31
click at [220, 137] on h5 "Devices" at bounding box center [273, 129] width 332 height 31
